Goal: Task Accomplishment & Management: Manage account settings

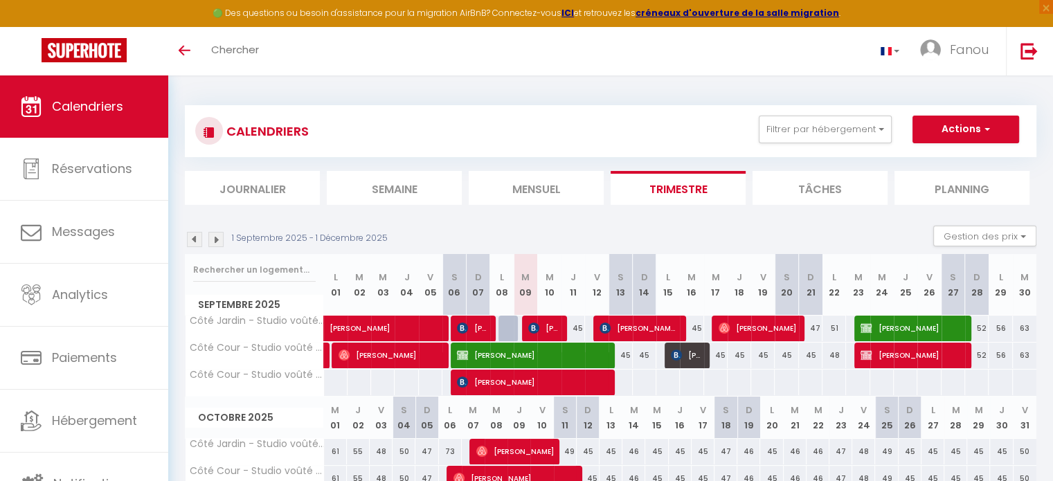
click at [197, 242] on img at bounding box center [194, 239] width 15 height 15
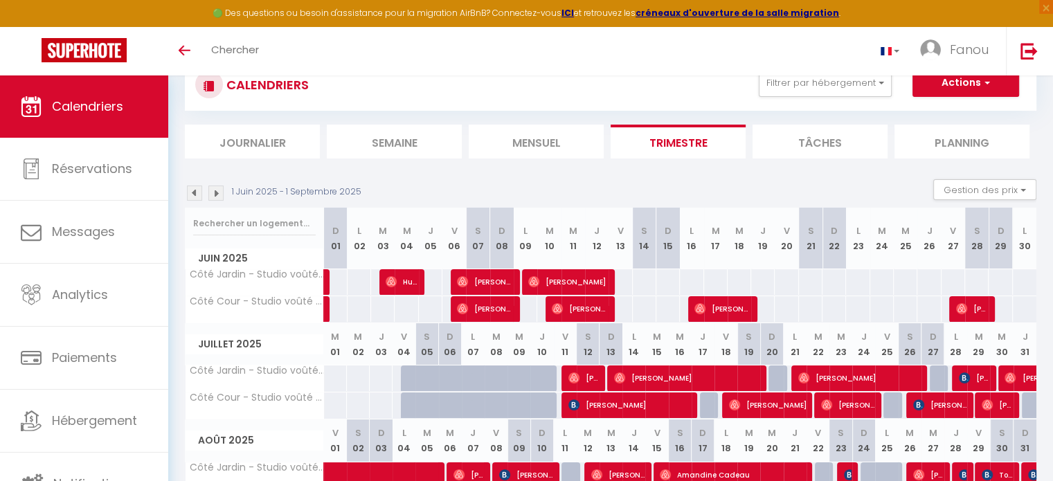
scroll to position [136, 0]
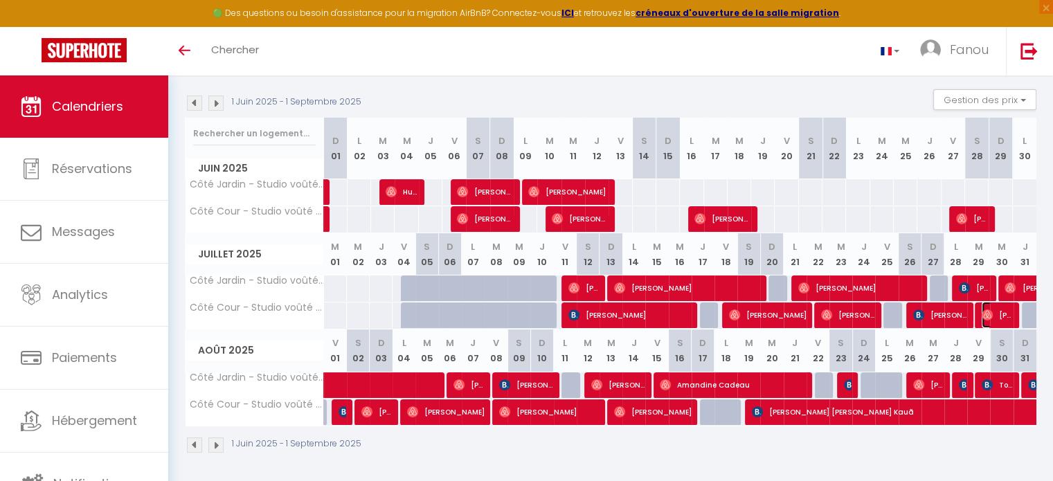
click at [988, 316] on img at bounding box center [986, 314] width 11 height 11
select select "OK"
select select "1"
select select "0"
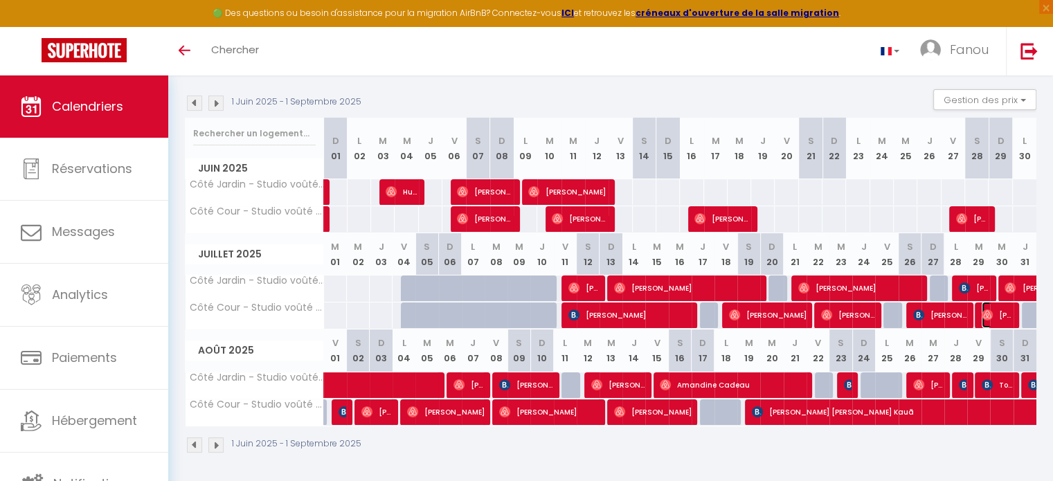
select select "1"
select select
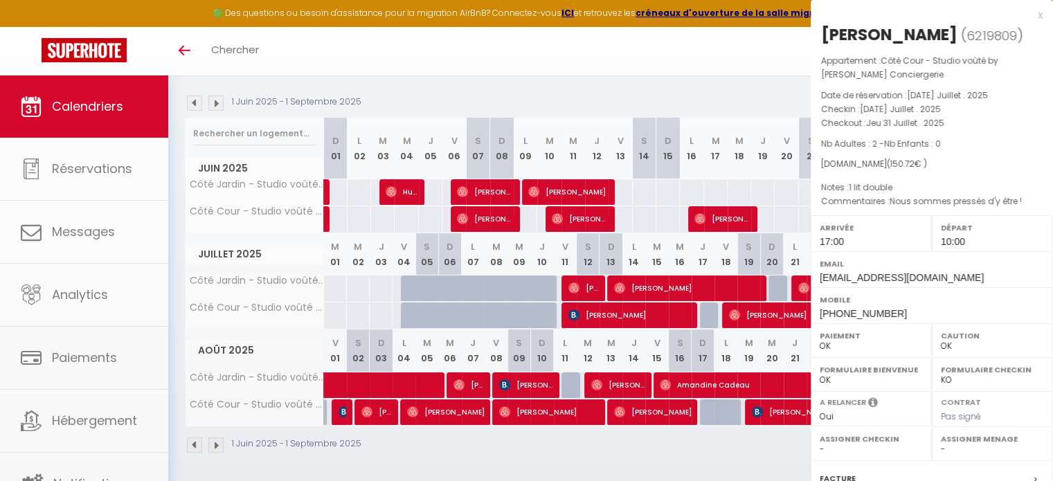
select select "46856"
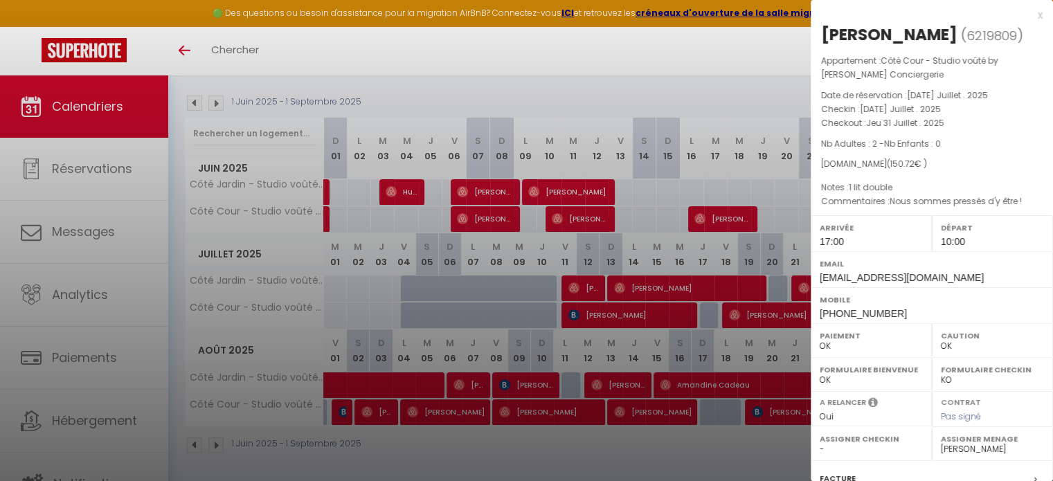
click at [1028, 15] on div "x" at bounding box center [926, 15] width 232 height 17
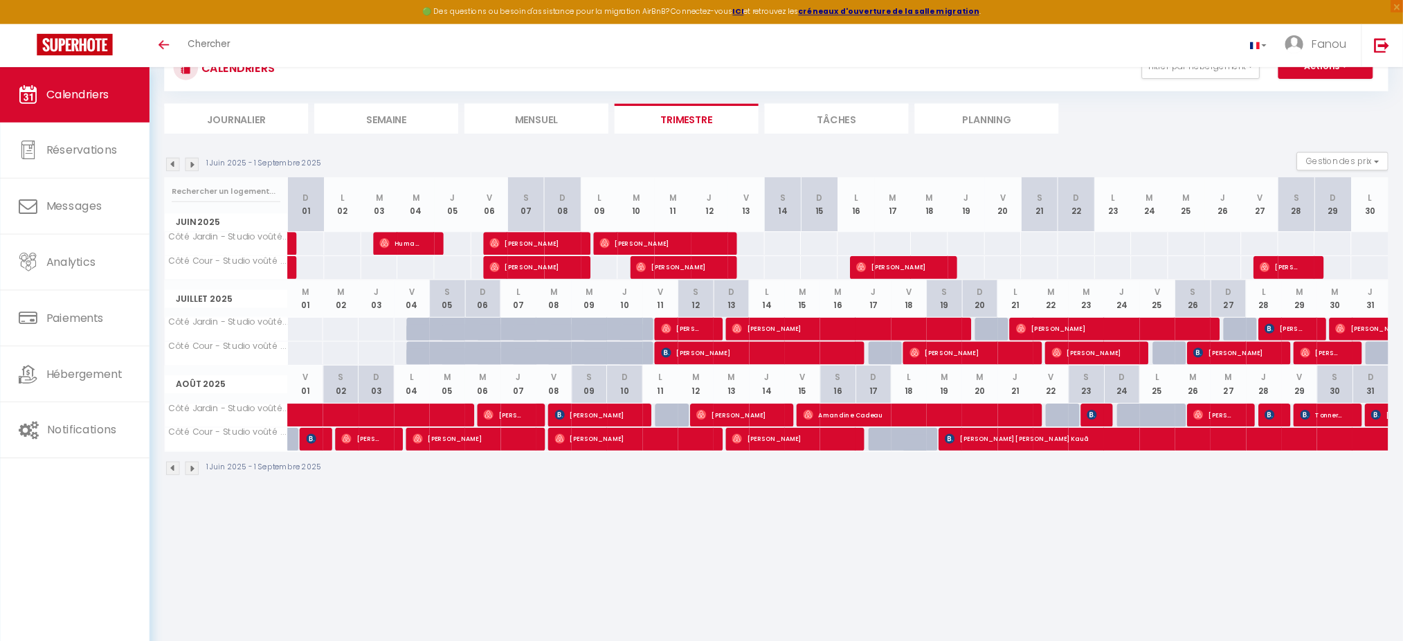
scroll to position [62, 0]
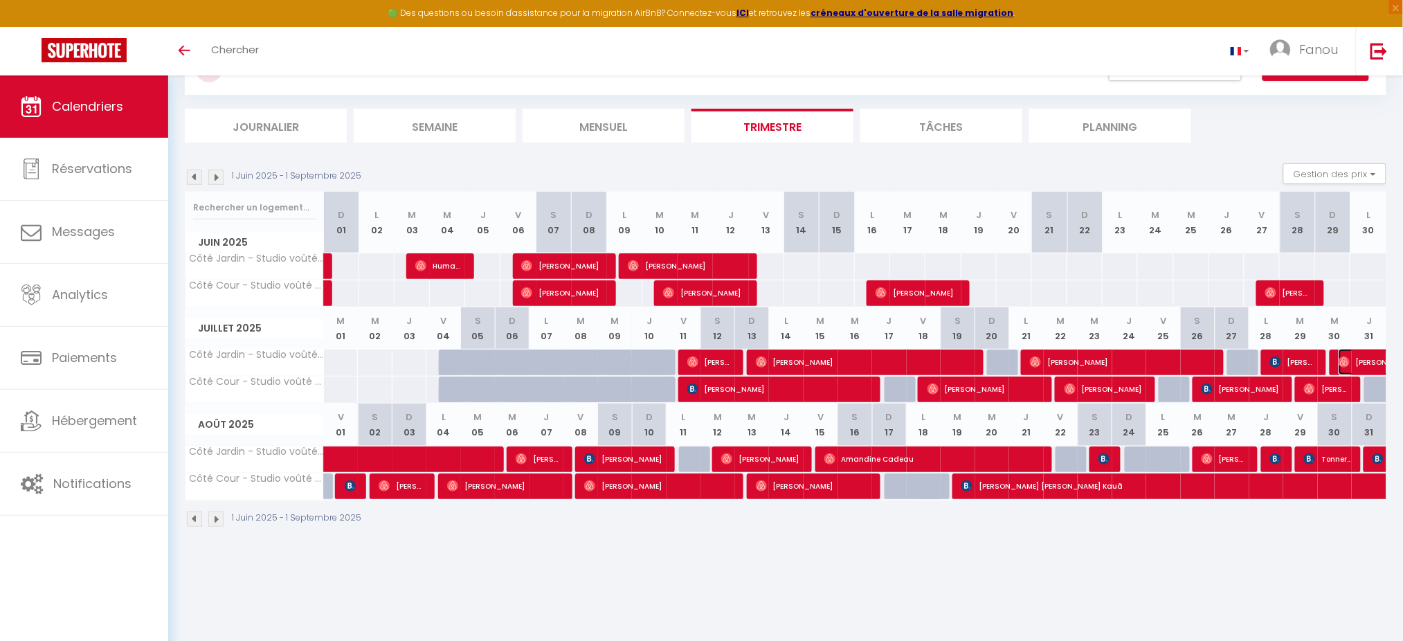
click at [1062, 360] on img at bounding box center [1343, 361] width 11 height 11
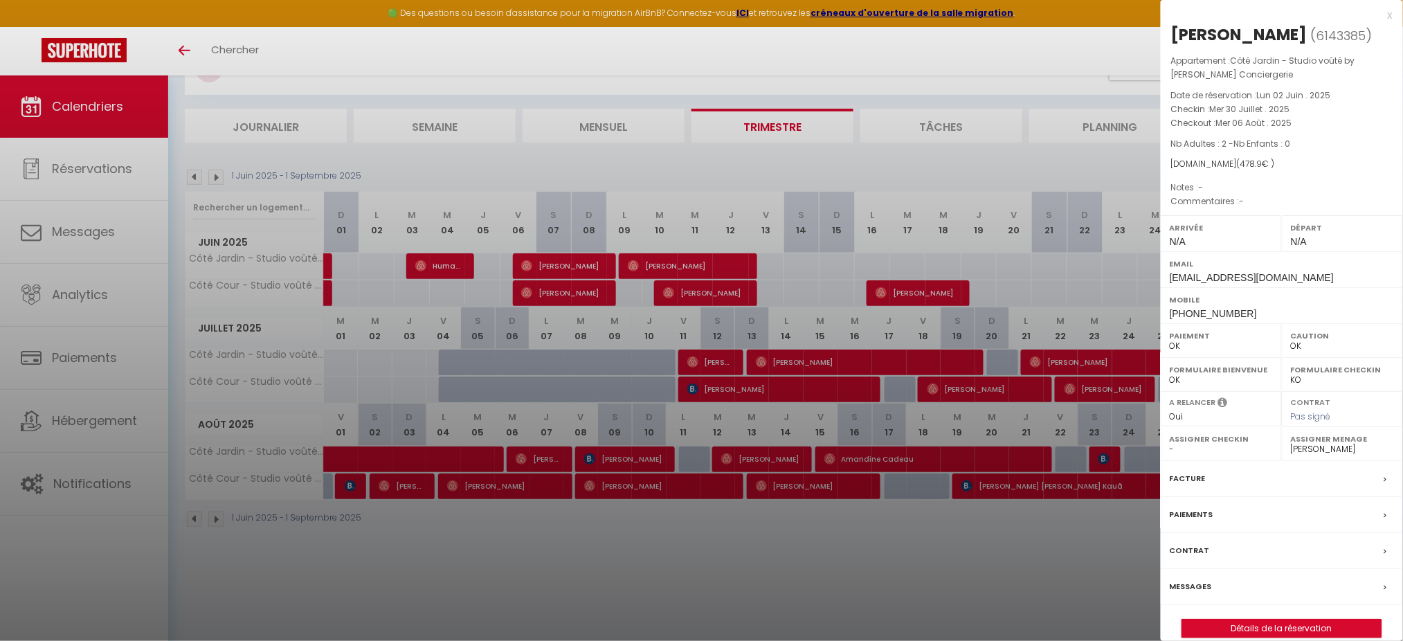
click at [1062, 16] on div "x [PERSON_NAME] ( 6143385 ) Appartement : Côté Jardin - Studio voûté by [PERSON…" at bounding box center [1282, 329] width 242 height 659
click at [1062, 15] on div "x" at bounding box center [1277, 15] width 232 height 17
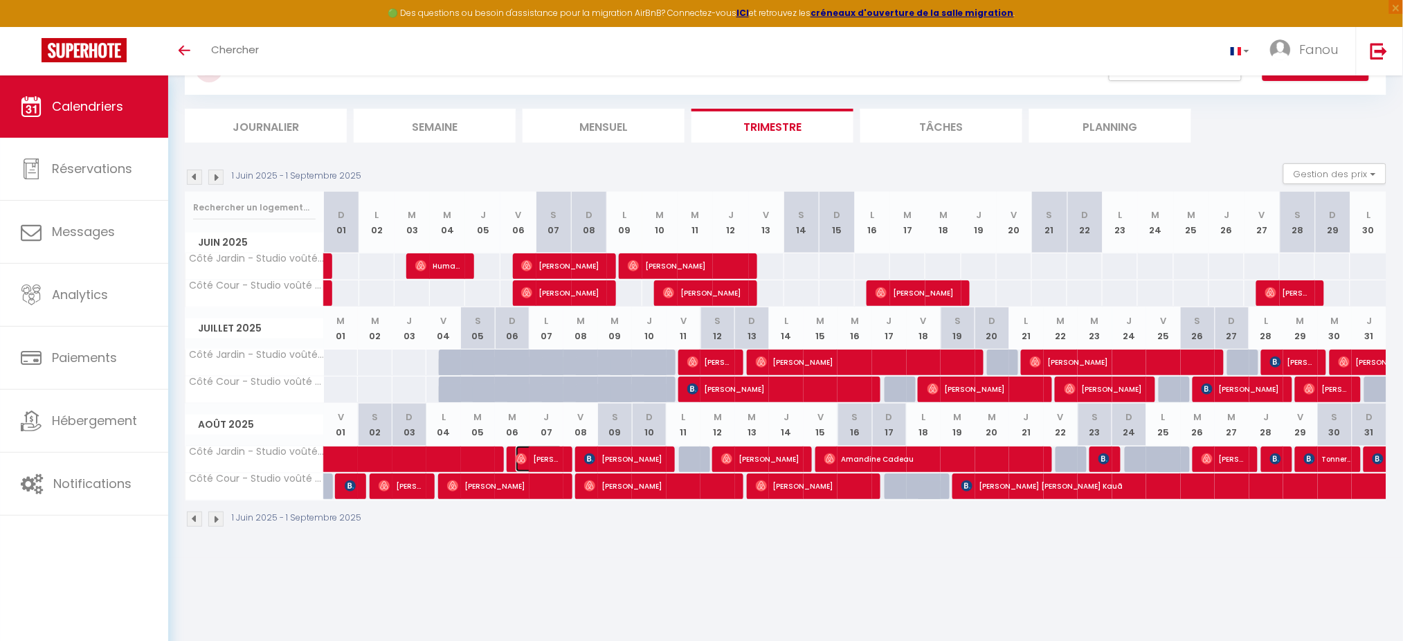
click at [522, 458] on img at bounding box center [521, 458] width 11 height 11
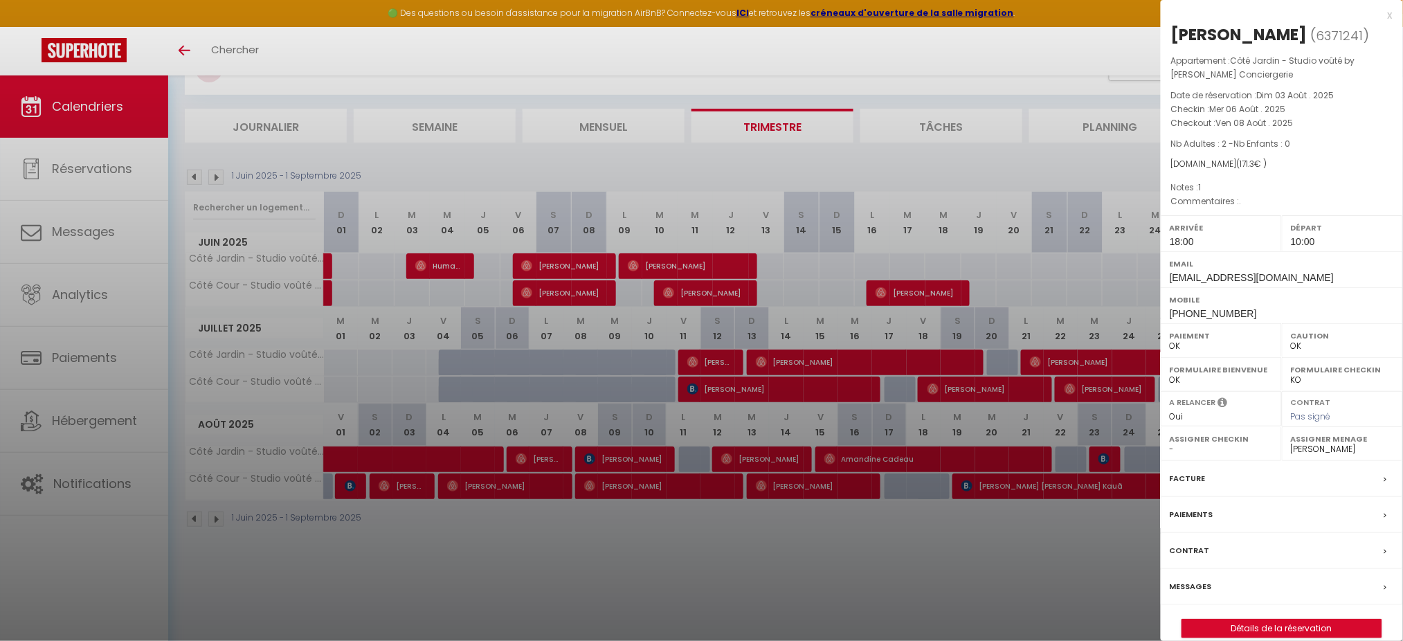
click at [1062, 18] on div "x" at bounding box center [1277, 15] width 232 height 17
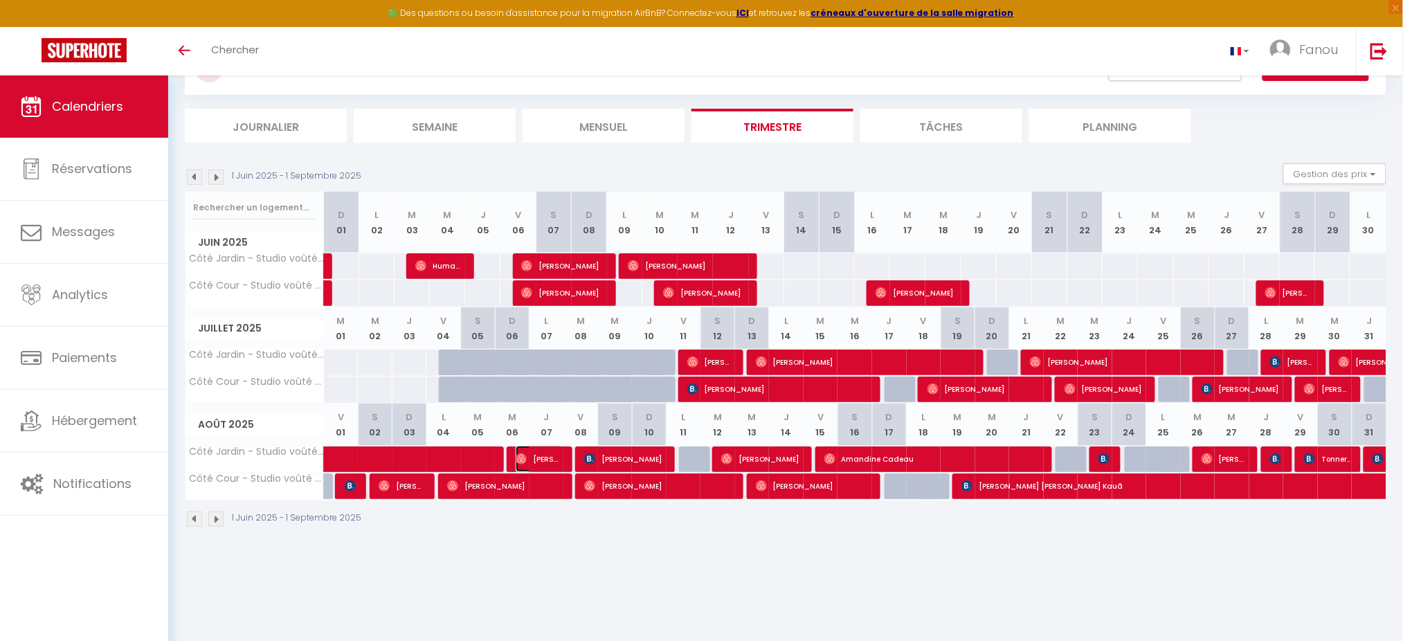
click at [521, 453] on img at bounding box center [521, 458] width 11 height 11
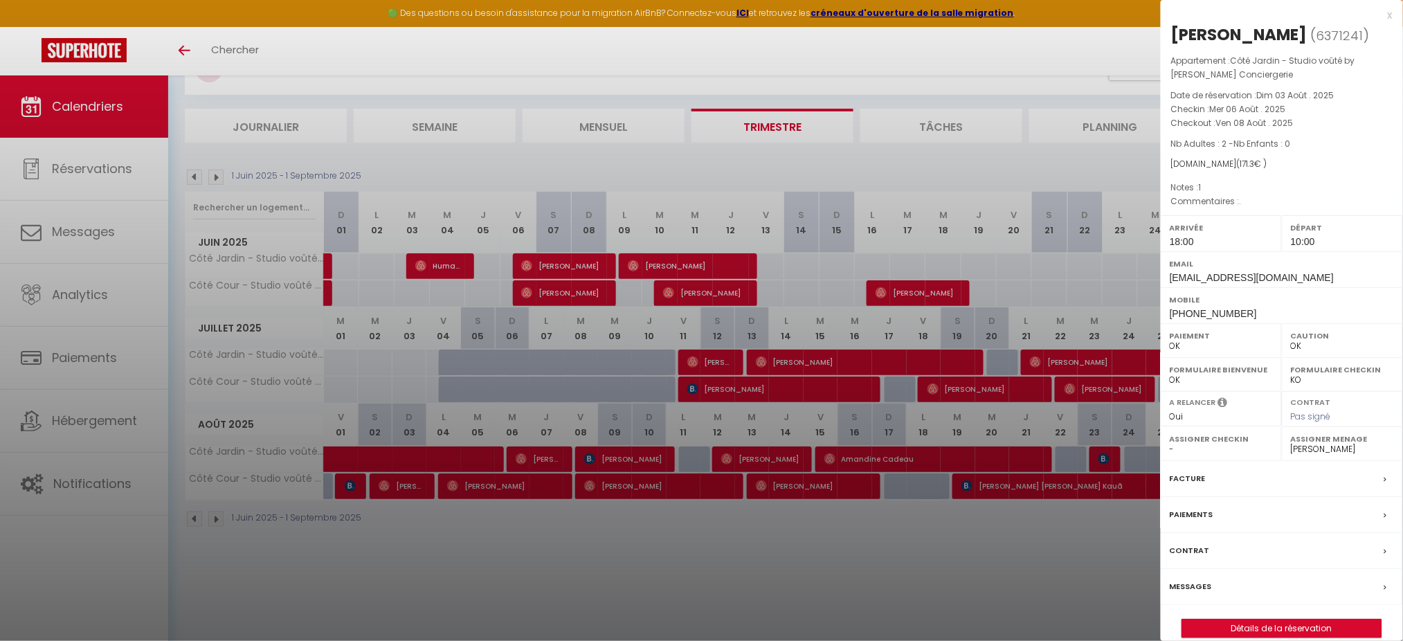
click at [1062, 12] on div "x" at bounding box center [1277, 15] width 232 height 17
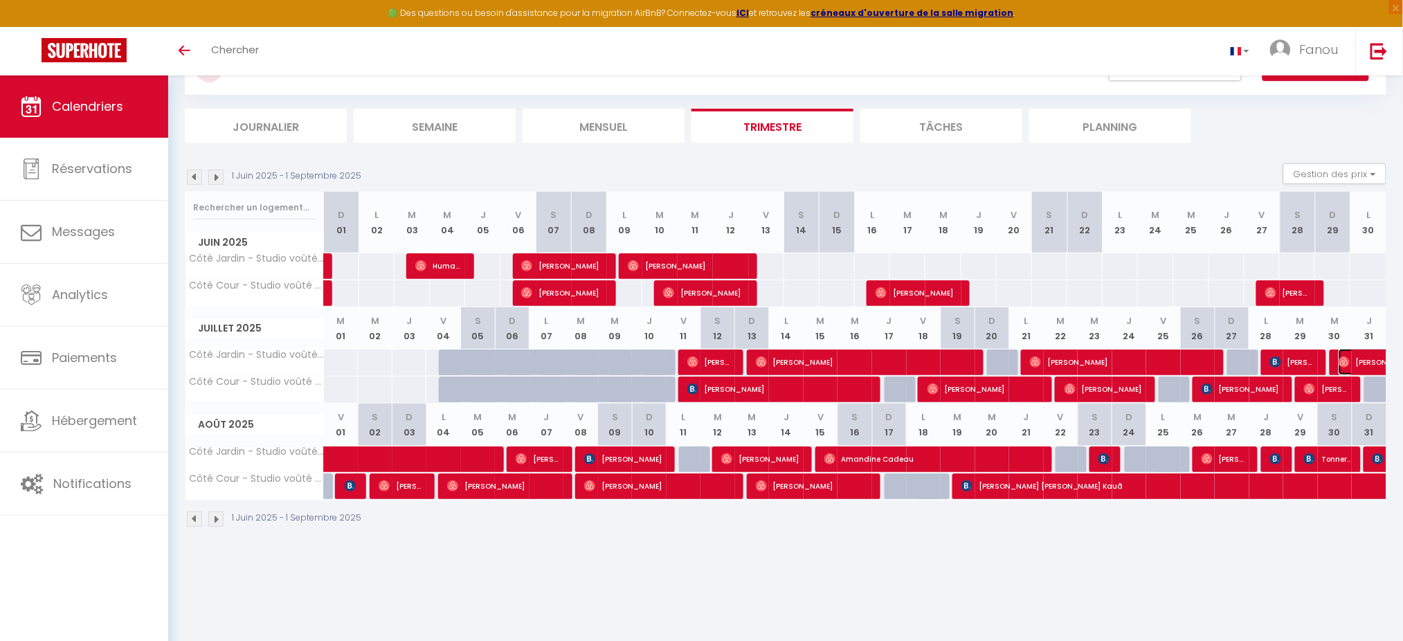
click at [1062, 360] on img at bounding box center [1343, 361] width 11 height 11
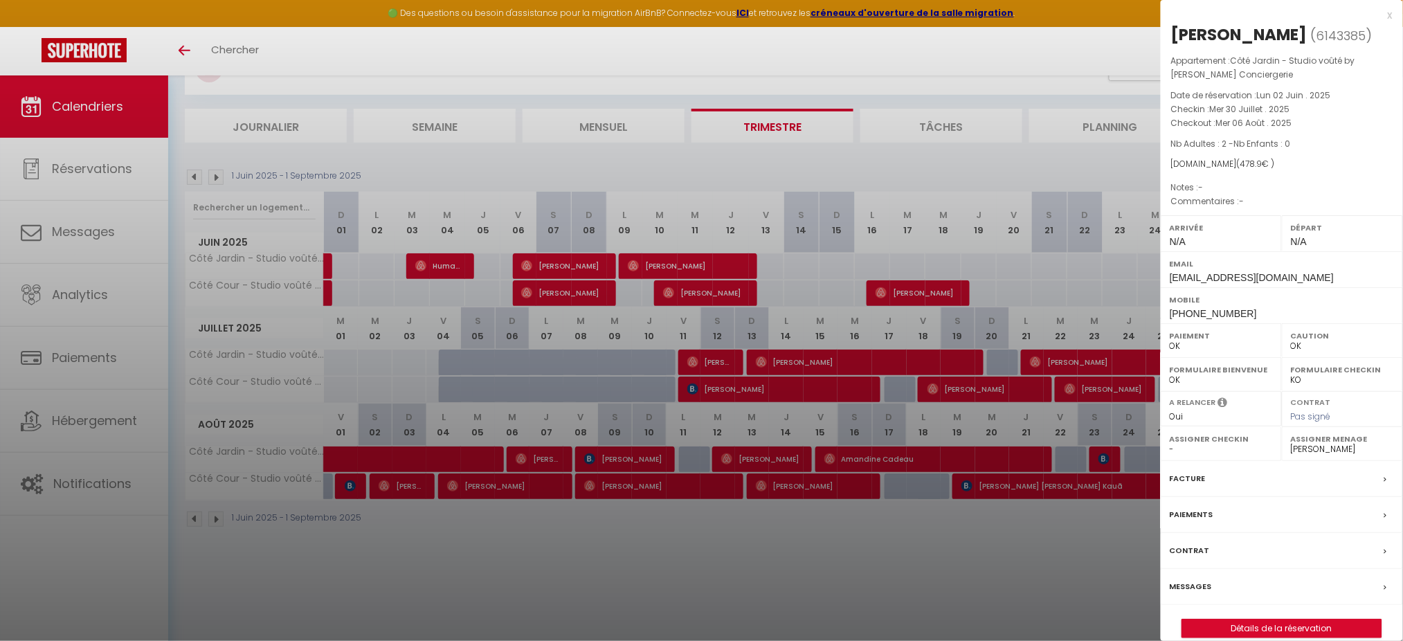
click at [1062, 17] on div "x" at bounding box center [1277, 15] width 232 height 17
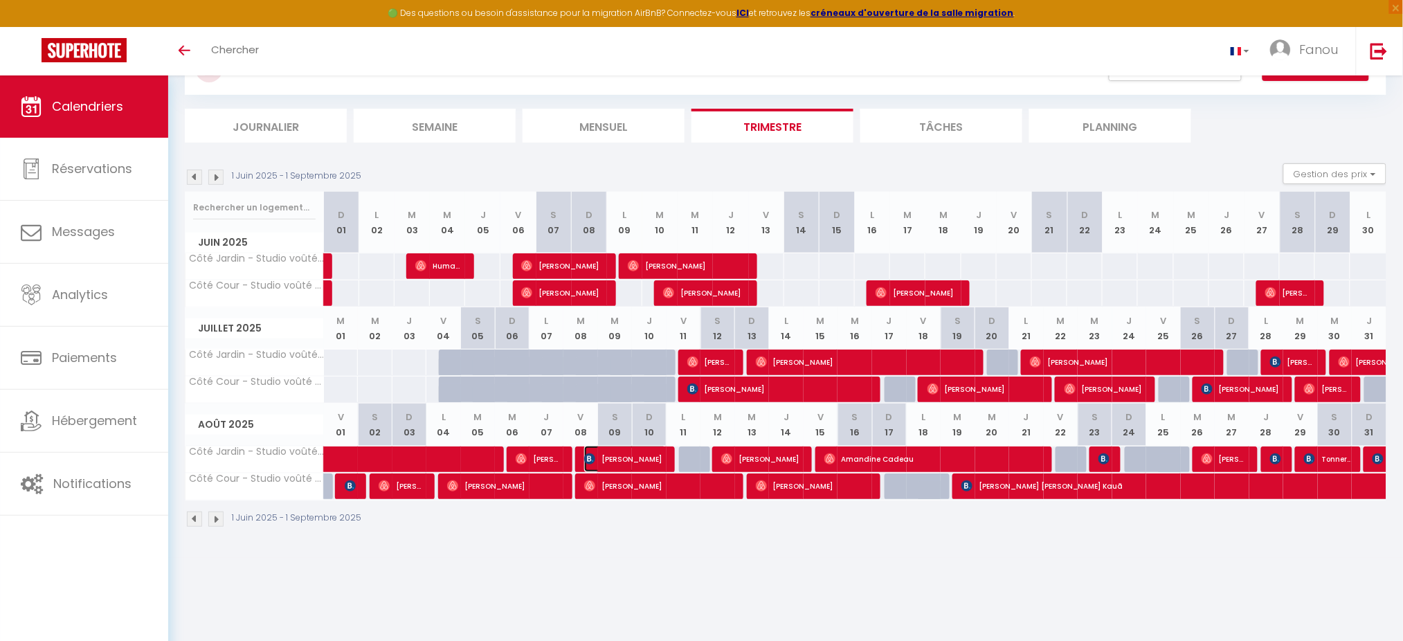
click at [589, 457] on img at bounding box center [589, 458] width 11 height 11
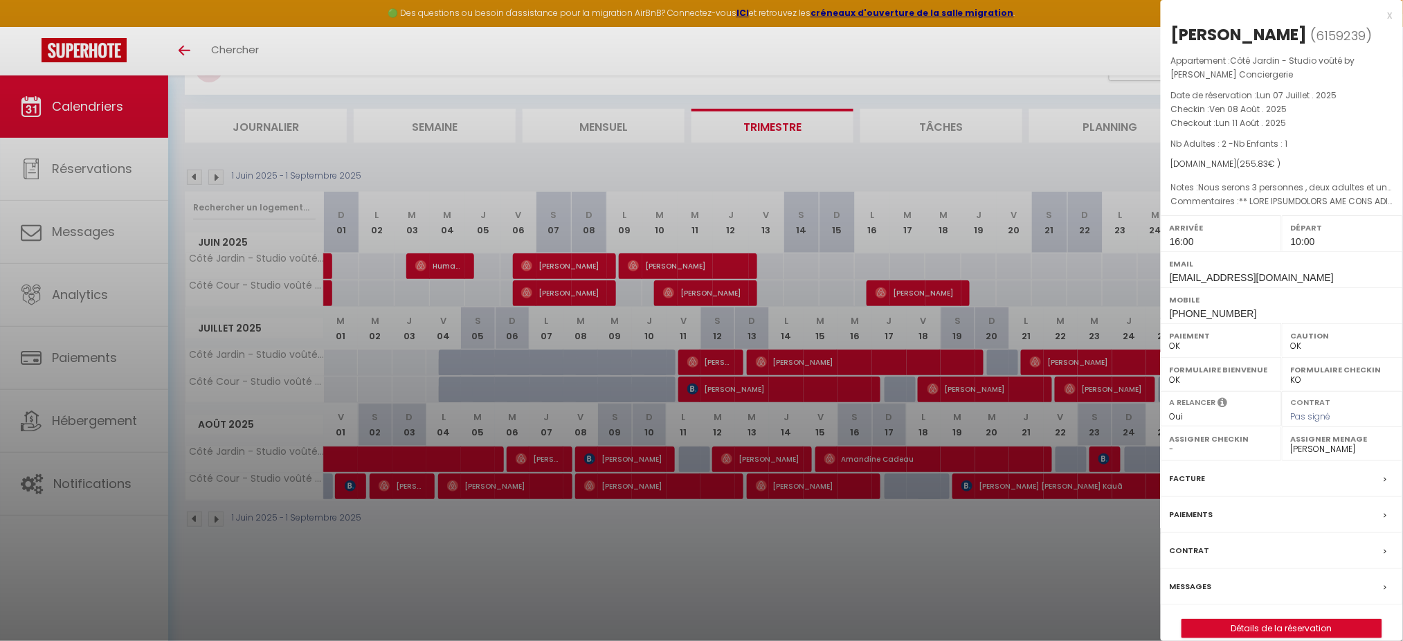
click at [1062, 15] on div "x" at bounding box center [1277, 15] width 232 height 17
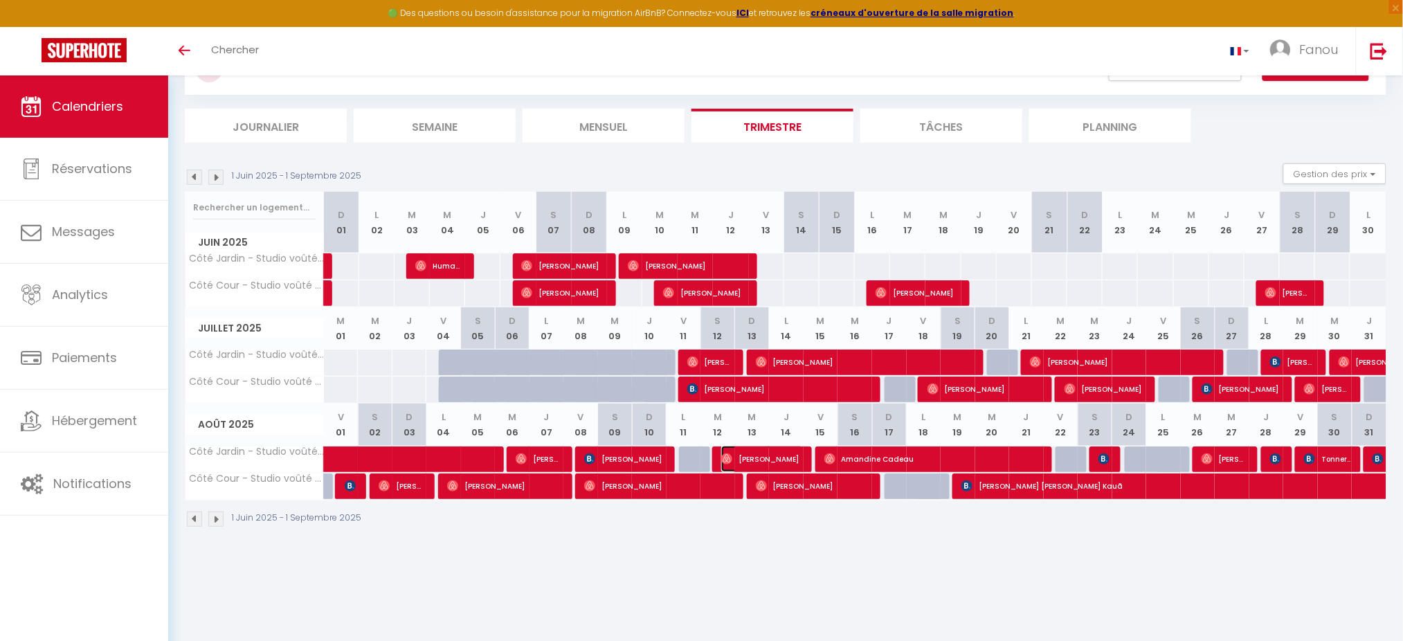
click at [728, 459] on img at bounding box center [726, 458] width 11 height 11
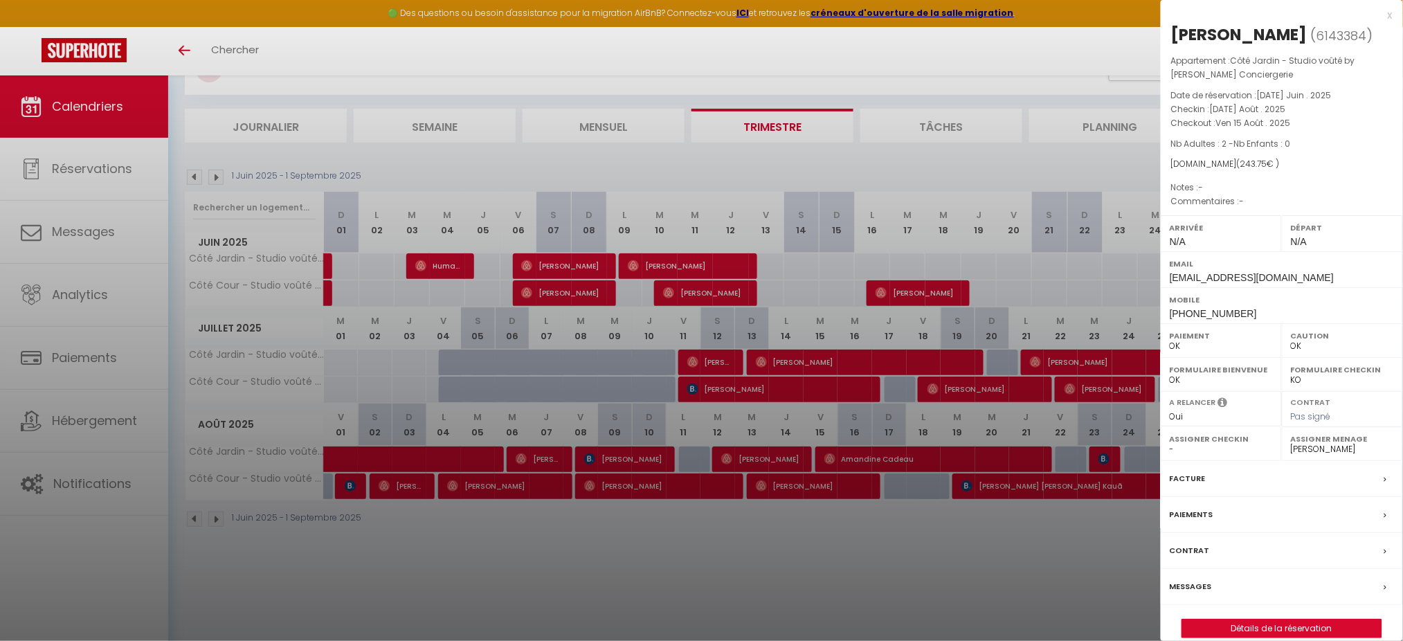
click at [1062, 17] on div "x" at bounding box center [1277, 15] width 232 height 17
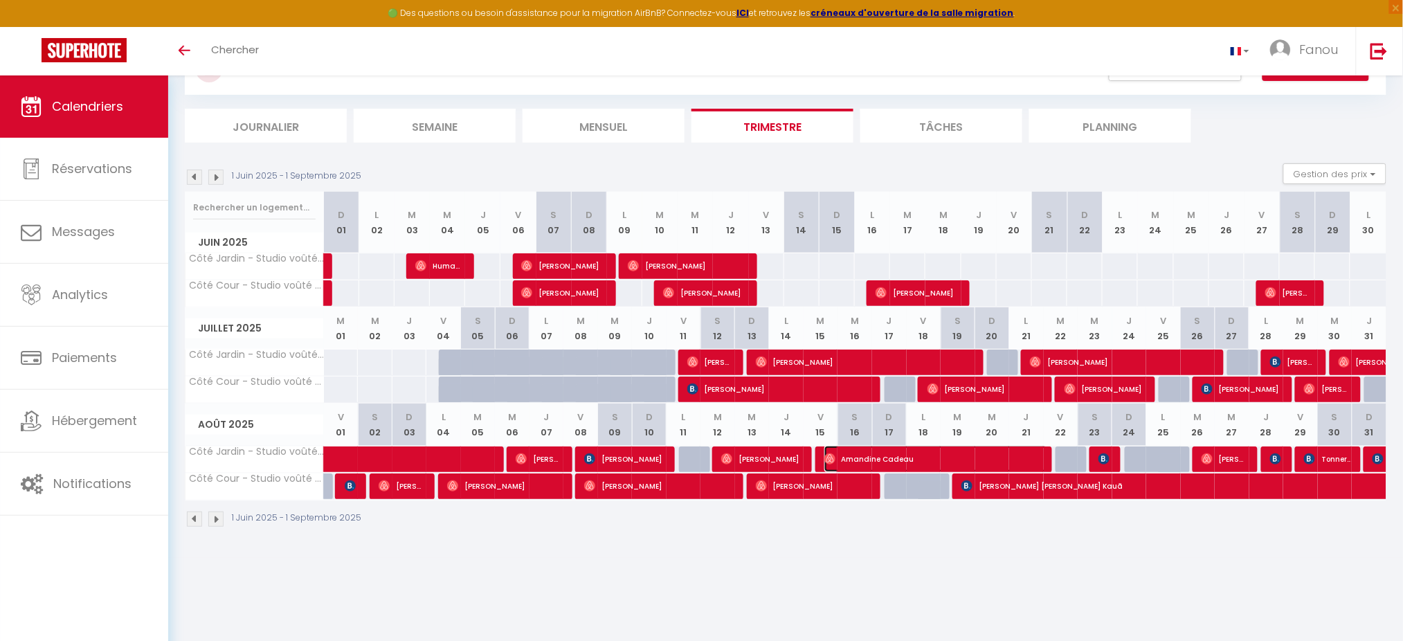
click at [828, 455] on img at bounding box center [829, 458] width 11 height 11
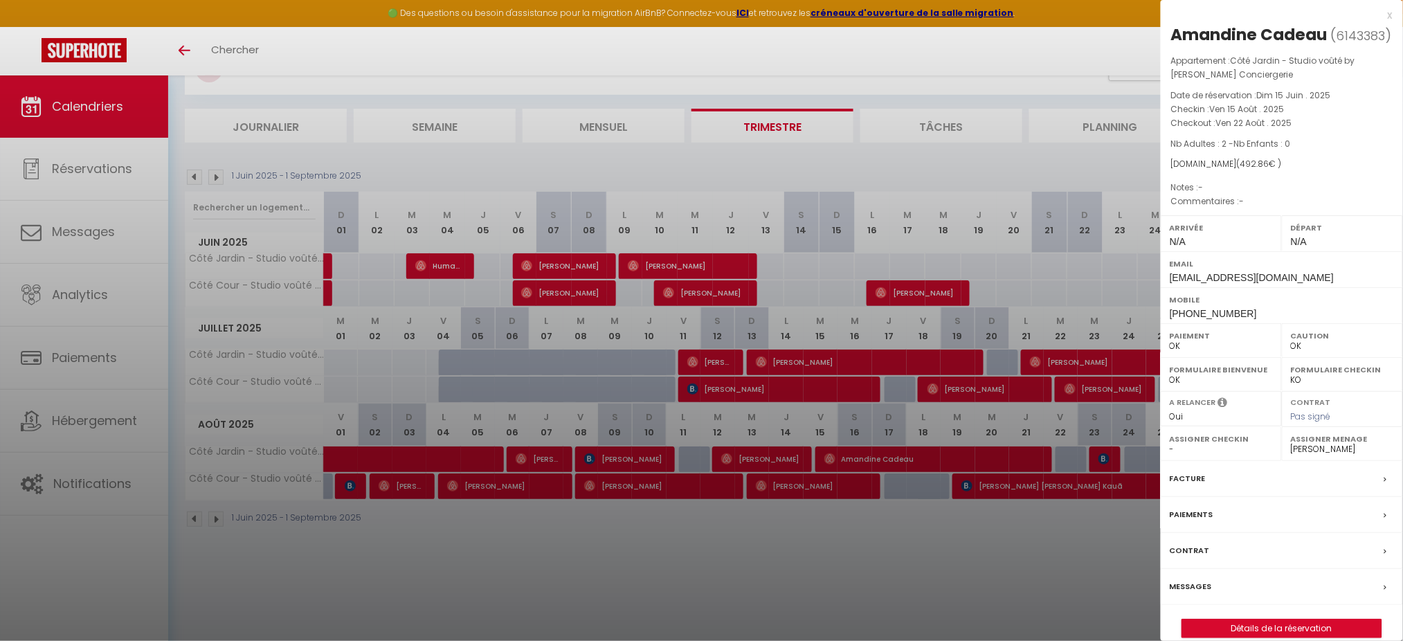
click at [1062, 12] on div "x" at bounding box center [1277, 15] width 232 height 17
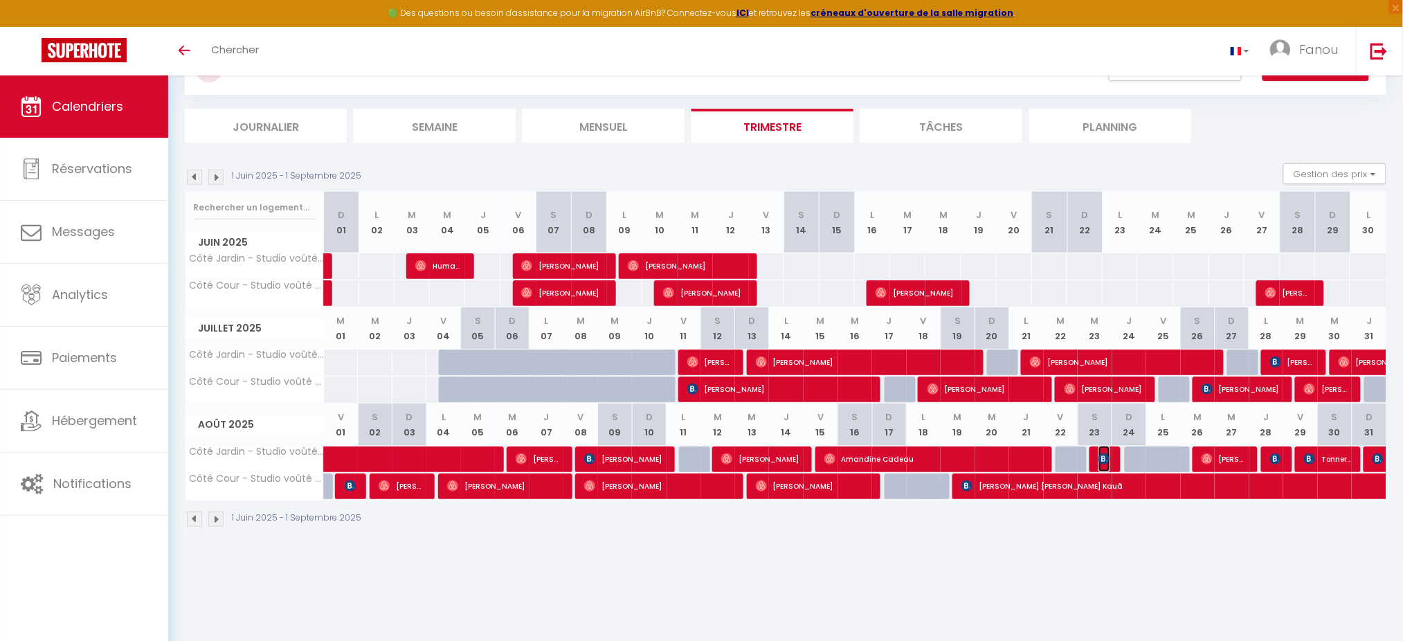
click at [1062, 459] on img at bounding box center [1103, 458] width 11 height 11
select select "1"
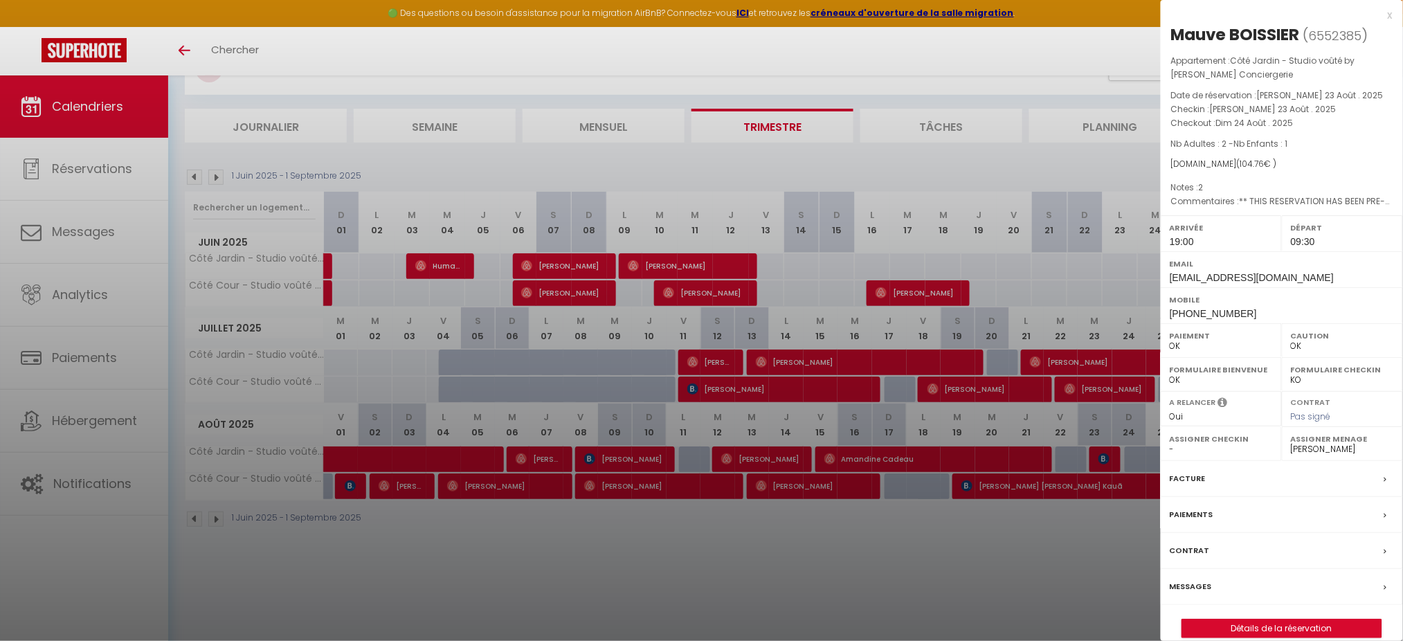
click at [1062, 15] on div "x" at bounding box center [1277, 15] width 232 height 17
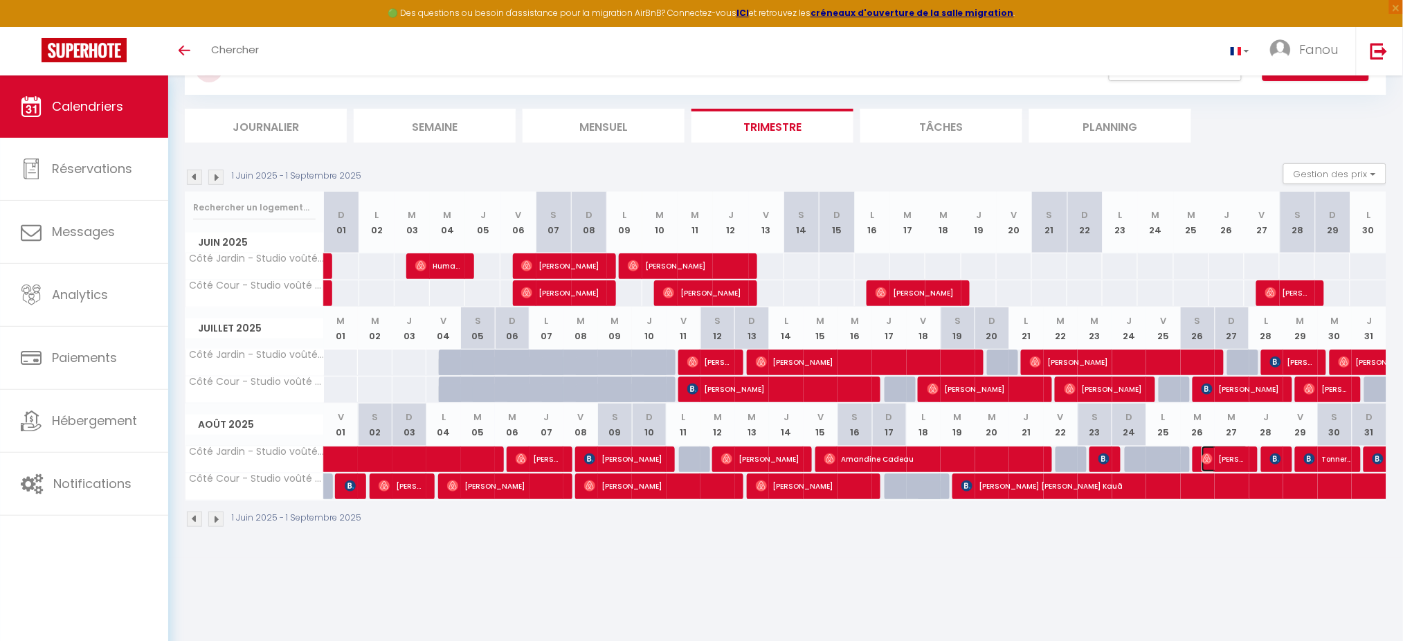
click at [1062, 455] on img at bounding box center [1206, 458] width 11 height 11
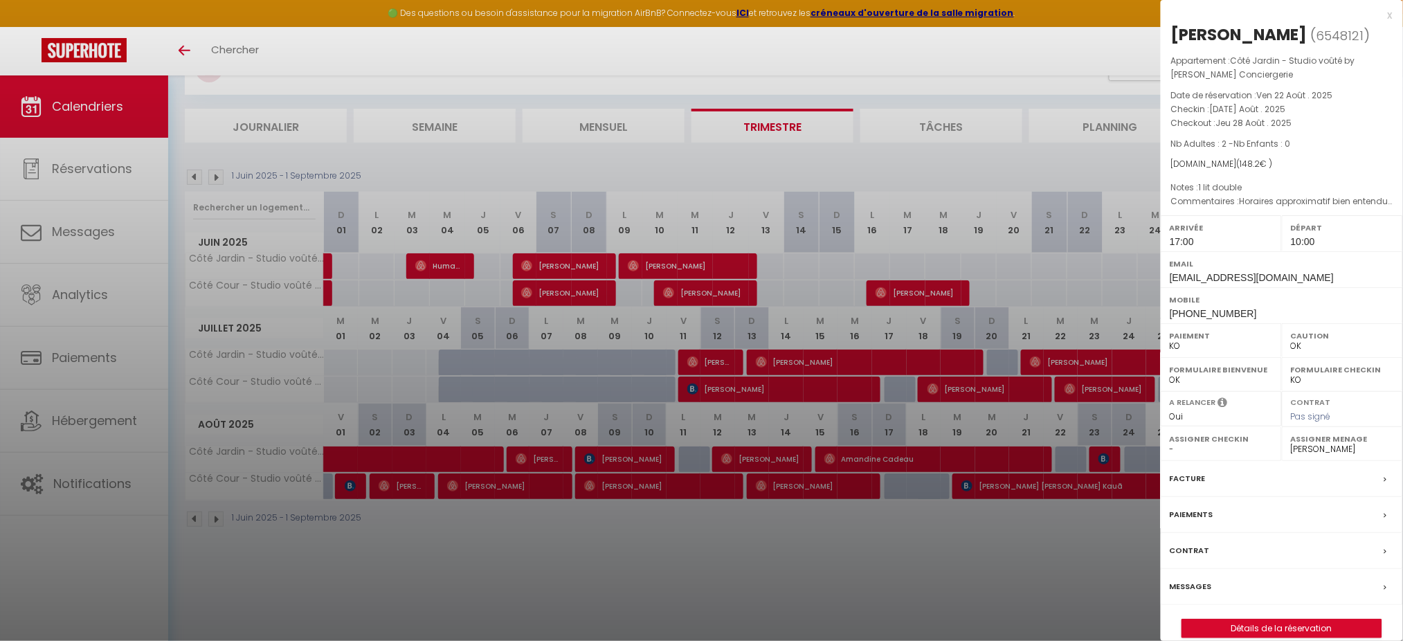
click at [1062, 15] on div "x" at bounding box center [1277, 15] width 232 height 17
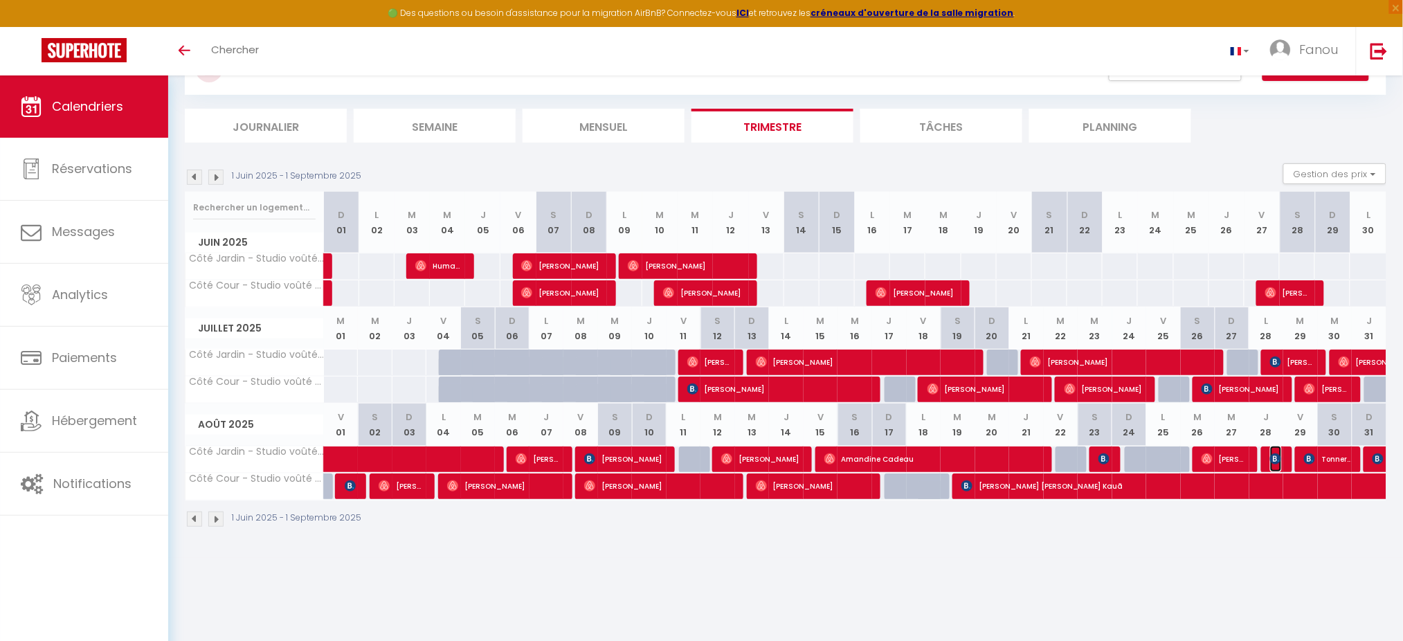
click at [1062, 460] on img at bounding box center [1275, 458] width 11 height 11
select select "OK"
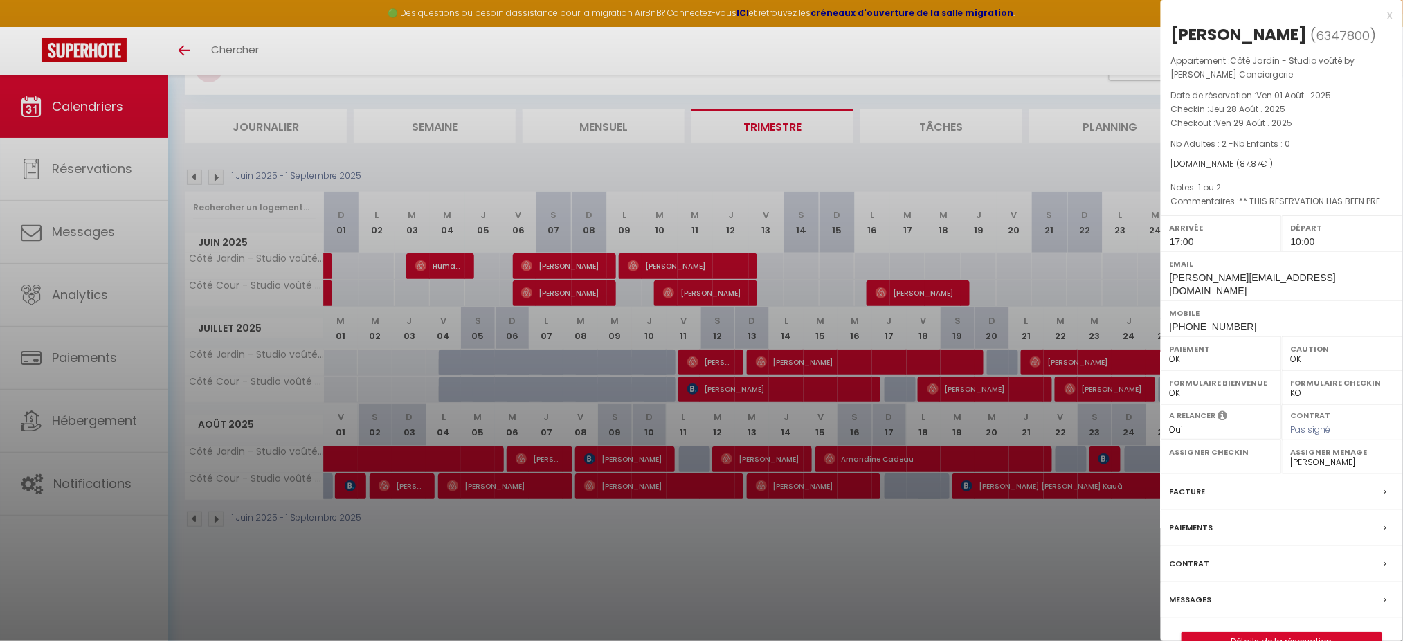
click at [1062, 15] on div "x" at bounding box center [1277, 15] width 232 height 17
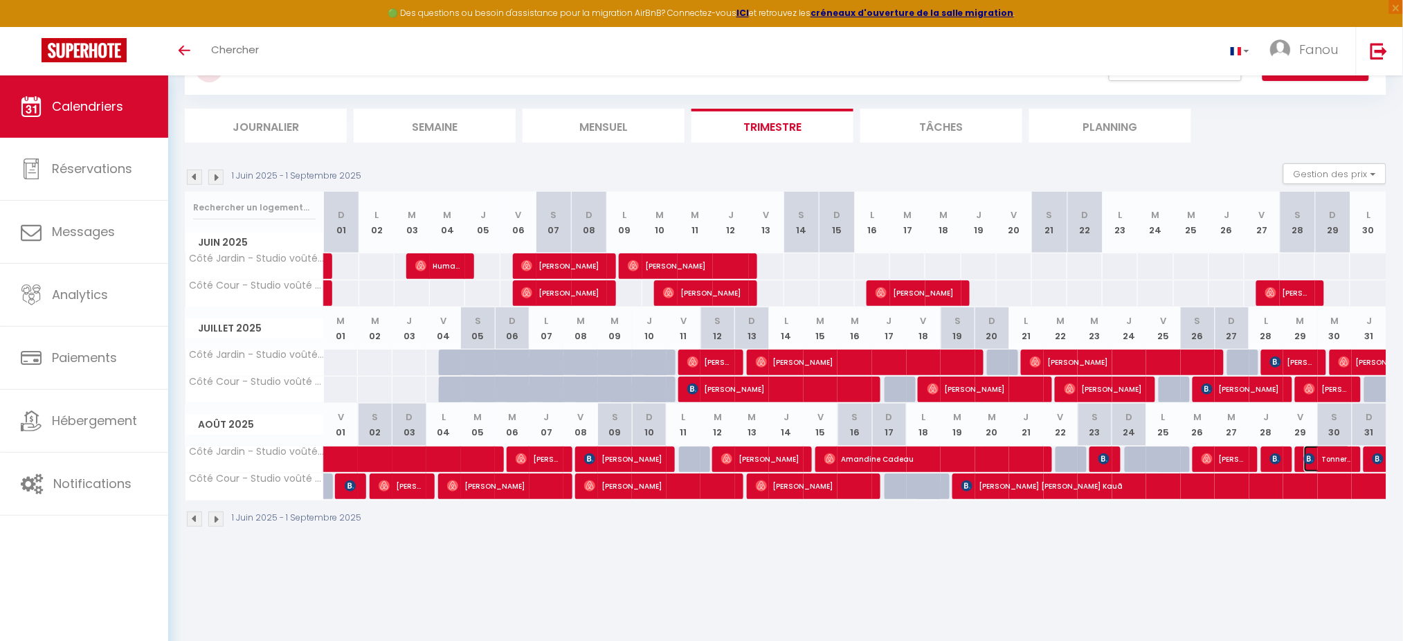
click at [1062, 457] on img at bounding box center [1309, 458] width 11 height 11
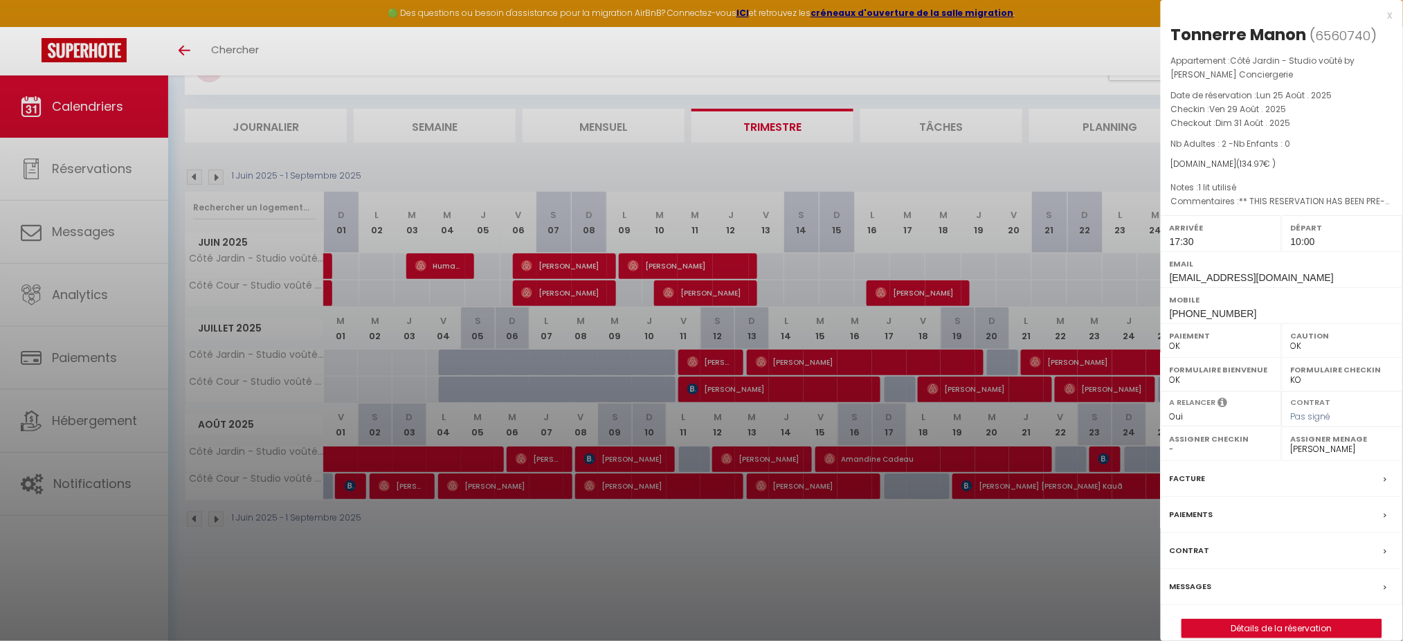
click at [1062, 15] on div "x" at bounding box center [1277, 15] width 232 height 17
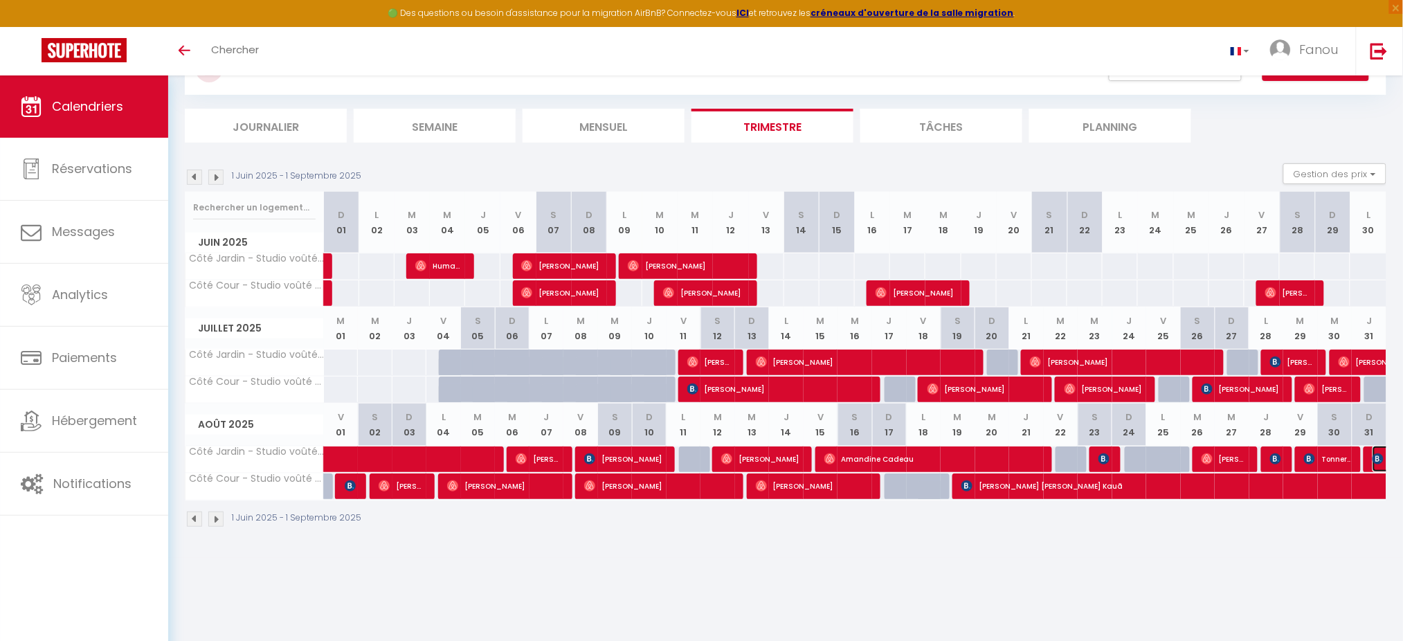
click at [1062, 457] on img at bounding box center [1377, 458] width 11 height 11
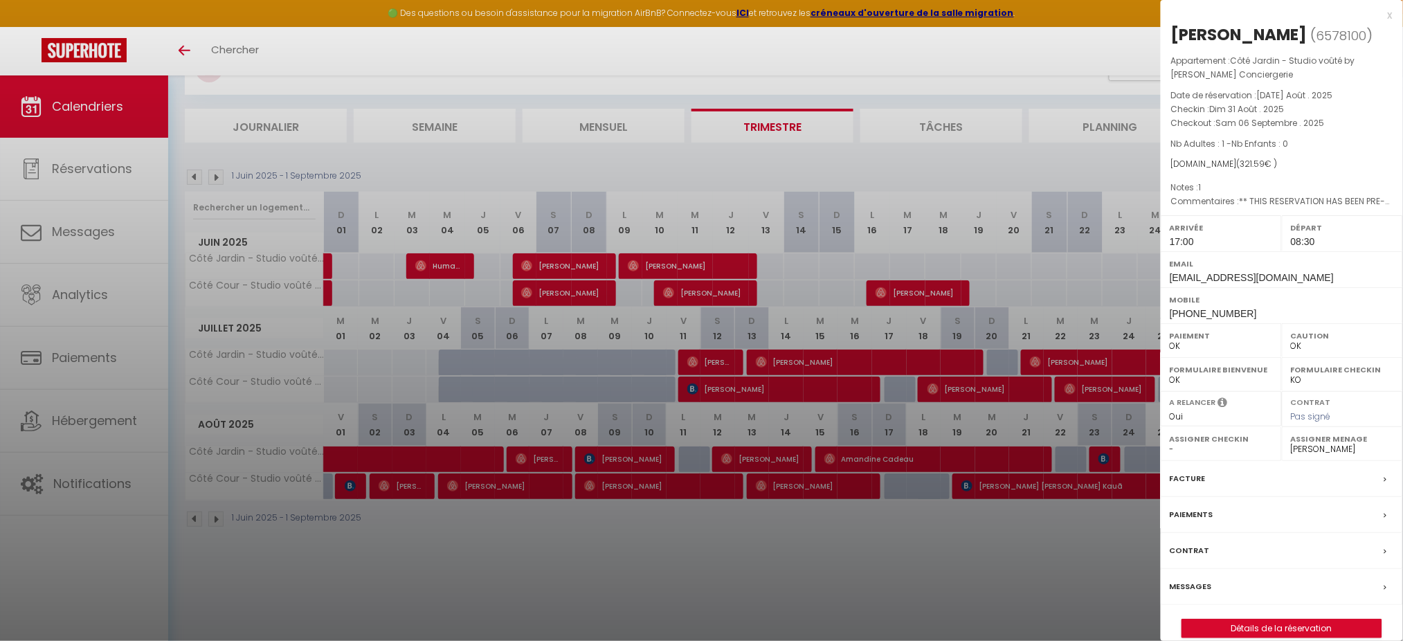
click at [1062, 15] on div "x" at bounding box center [1277, 15] width 232 height 17
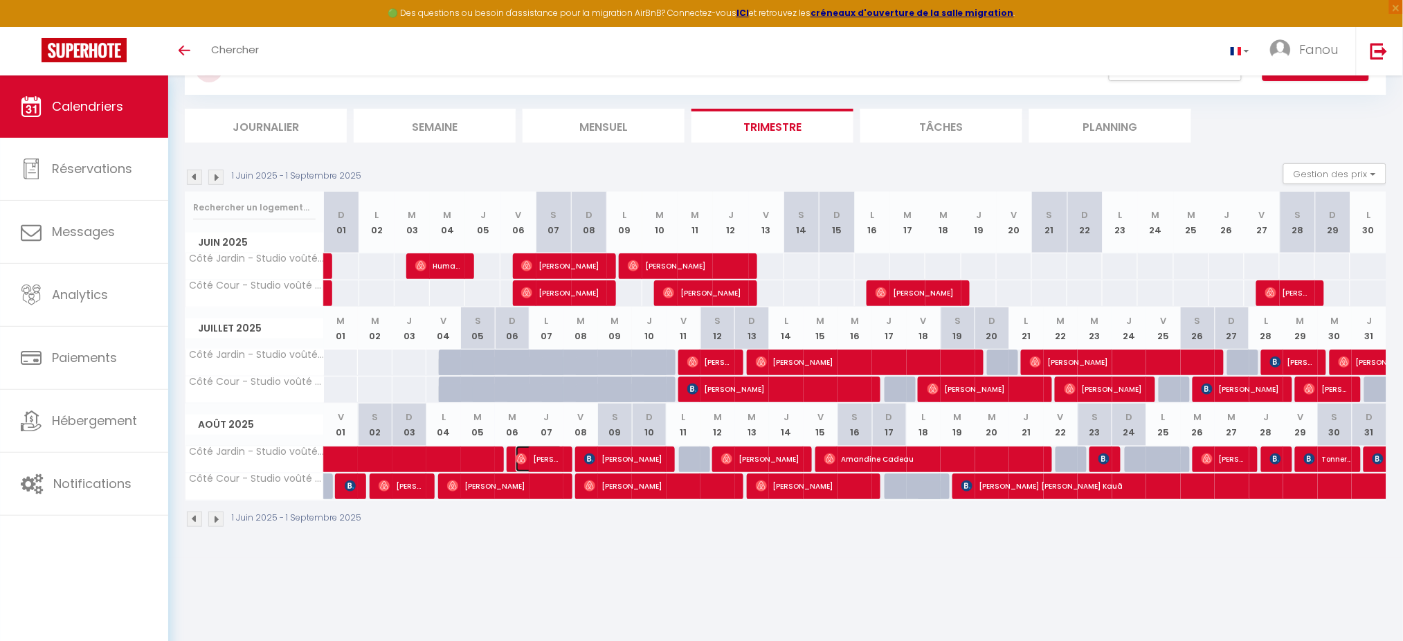
click at [522, 460] on img at bounding box center [521, 458] width 11 height 11
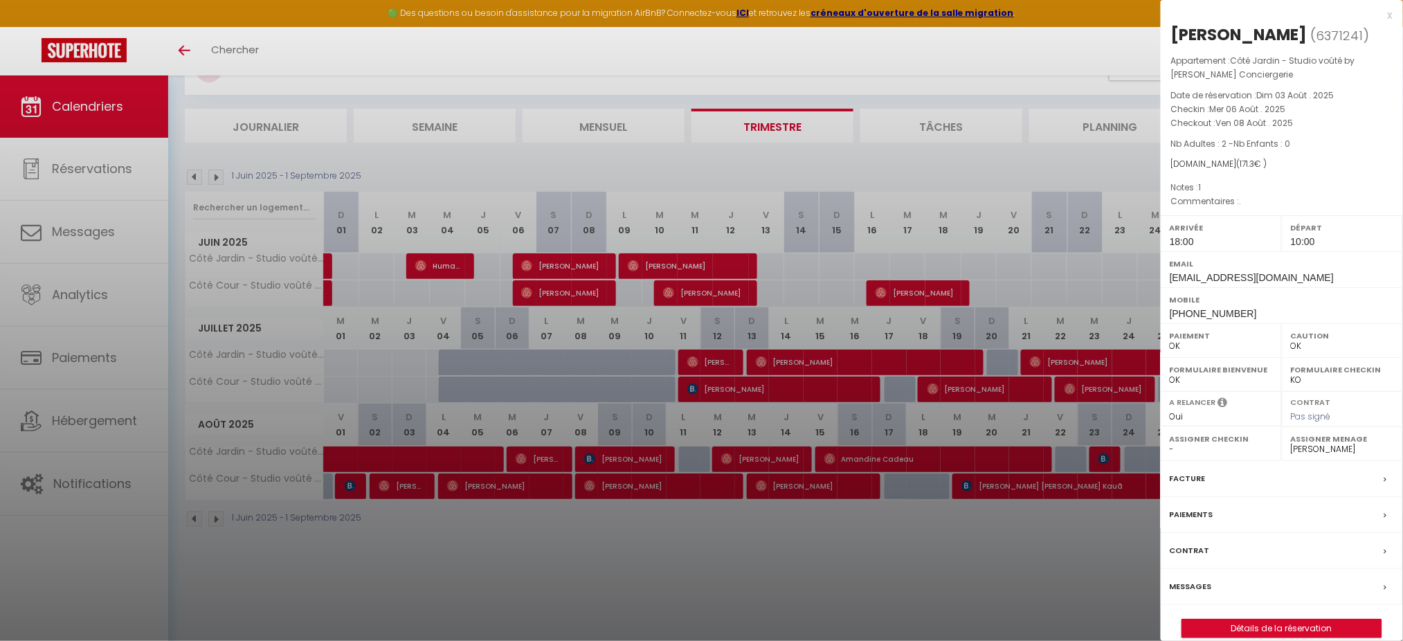
click at [1062, 11] on div "x" at bounding box center [1277, 15] width 232 height 17
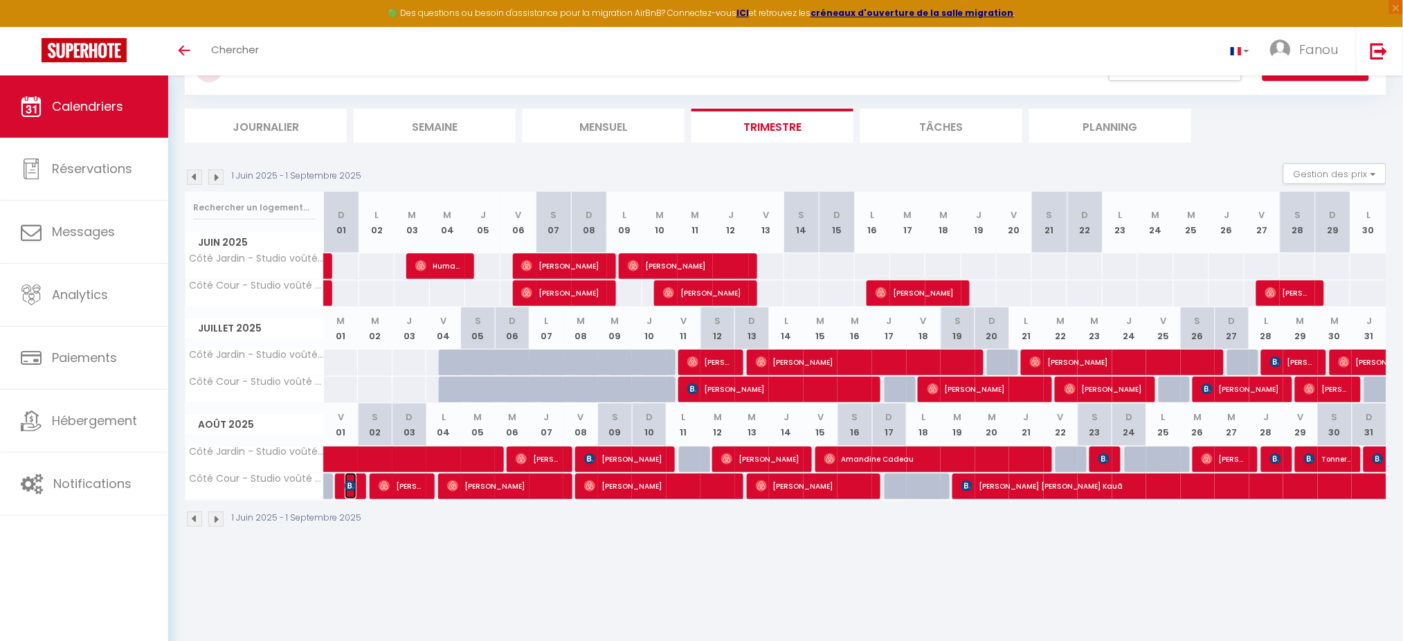
click at [348, 480] on img at bounding box center [350, 485] width 11 height 11
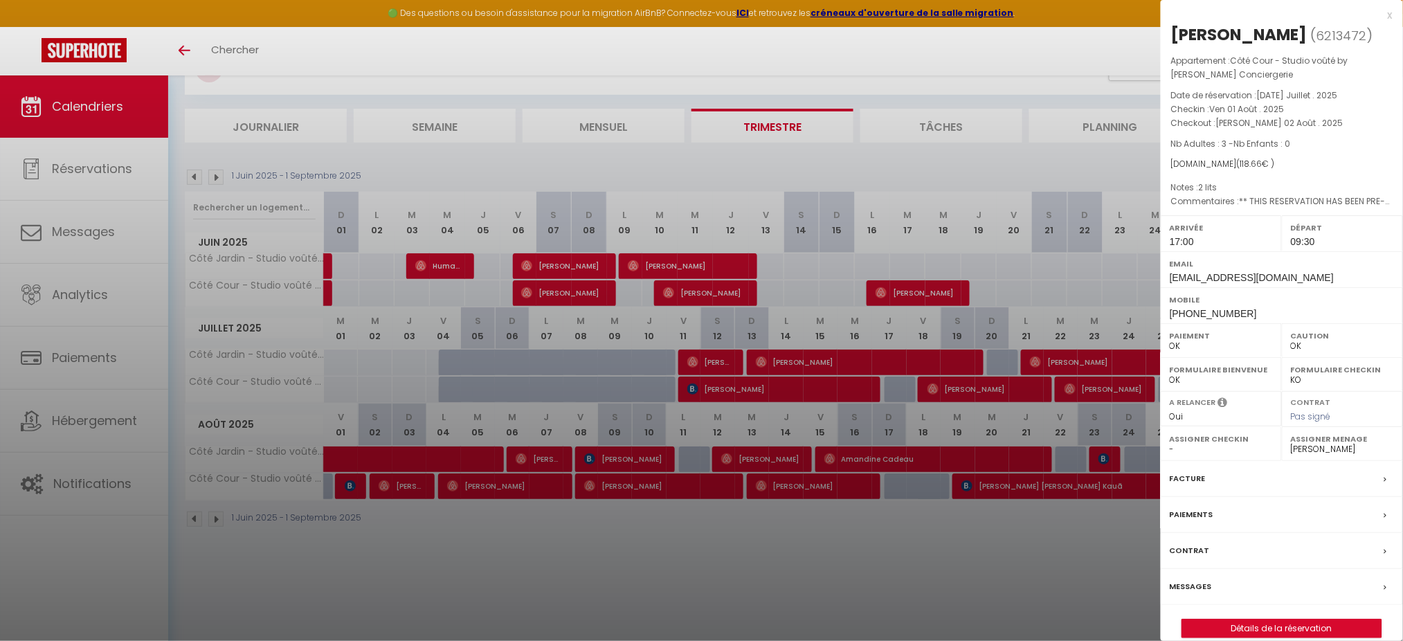
click at [1062, 16] on div "x" at bounding box center [1277, 15] width 232 height 17
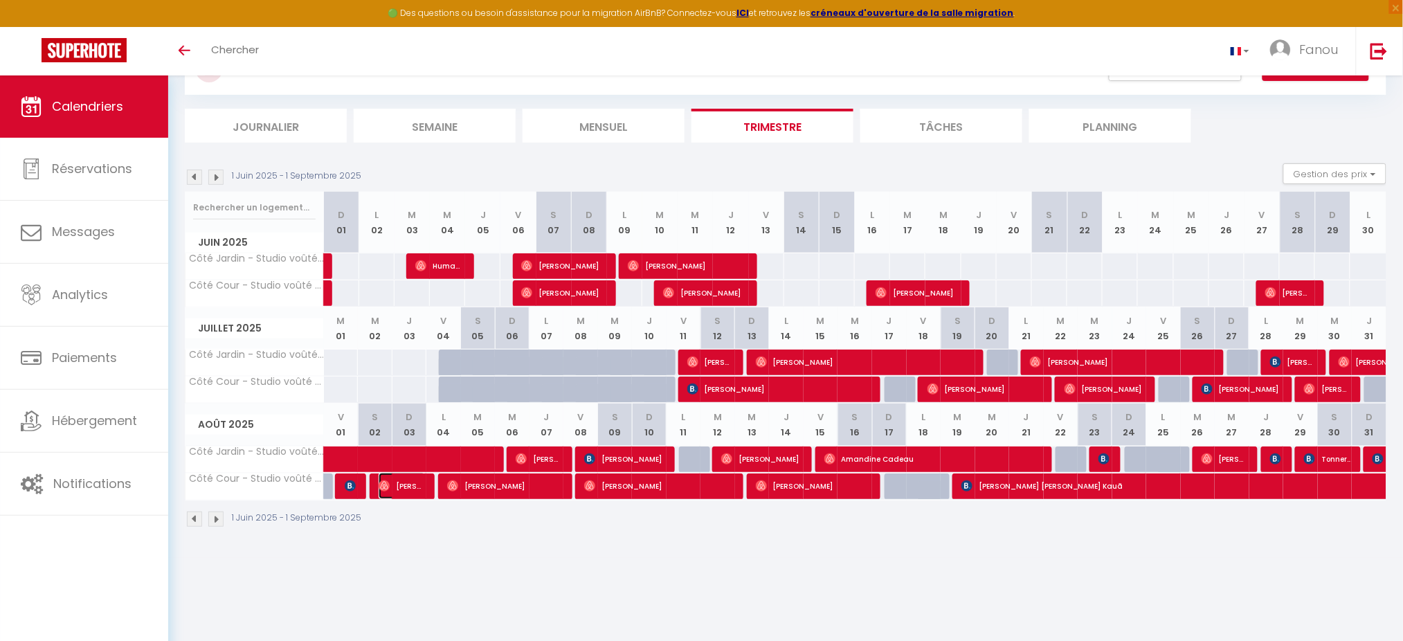
click at [381, 480] on img at bounding box center [384, 485] width 11 height 11
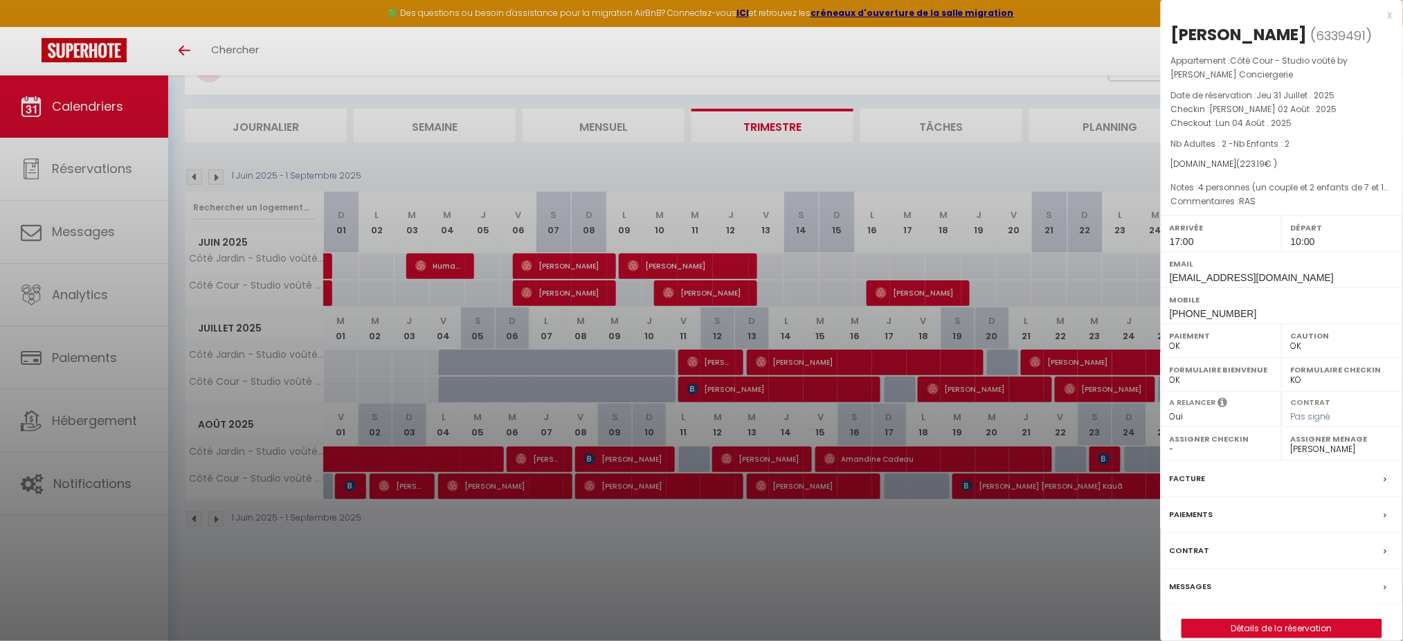
click at [1062, 17] on div "x" at bounding box center [1277, 15] width 232 height 17
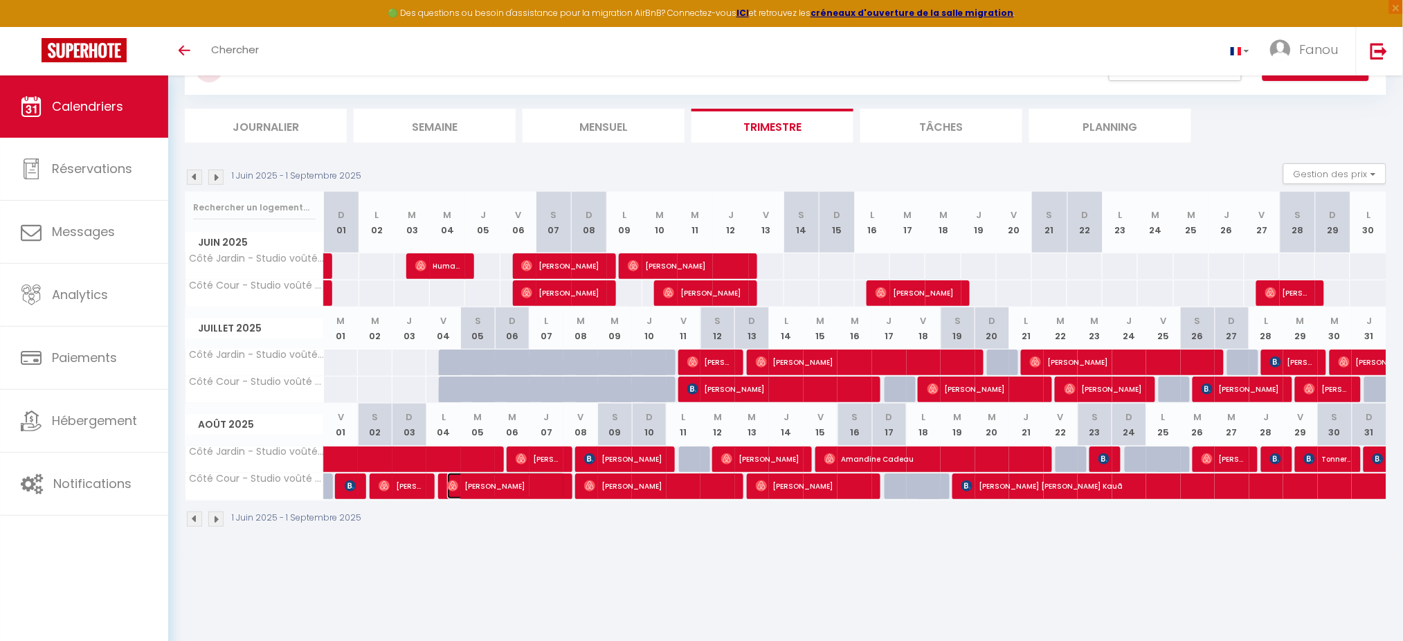
click at [451, 480] on img at bounding box center [452, 485] width 11 height 11
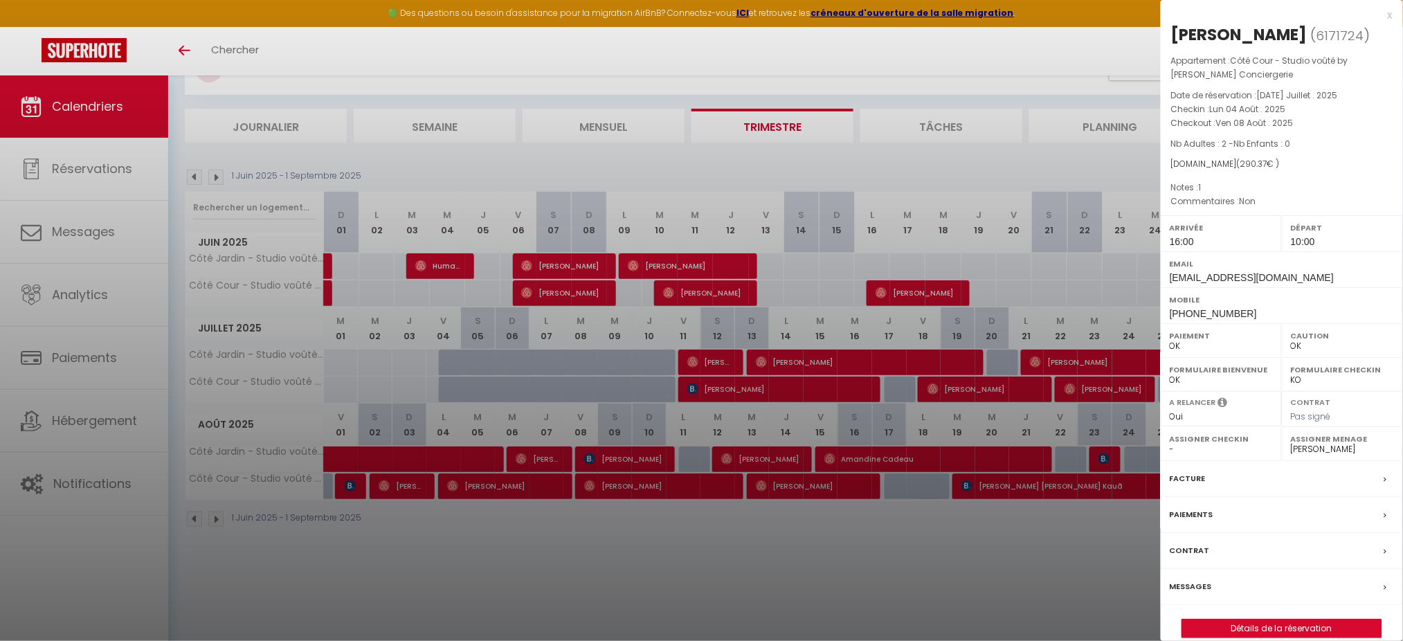
click at [1062, 15] on div "x" at bounding box center [1277, 15] width 232 height 17
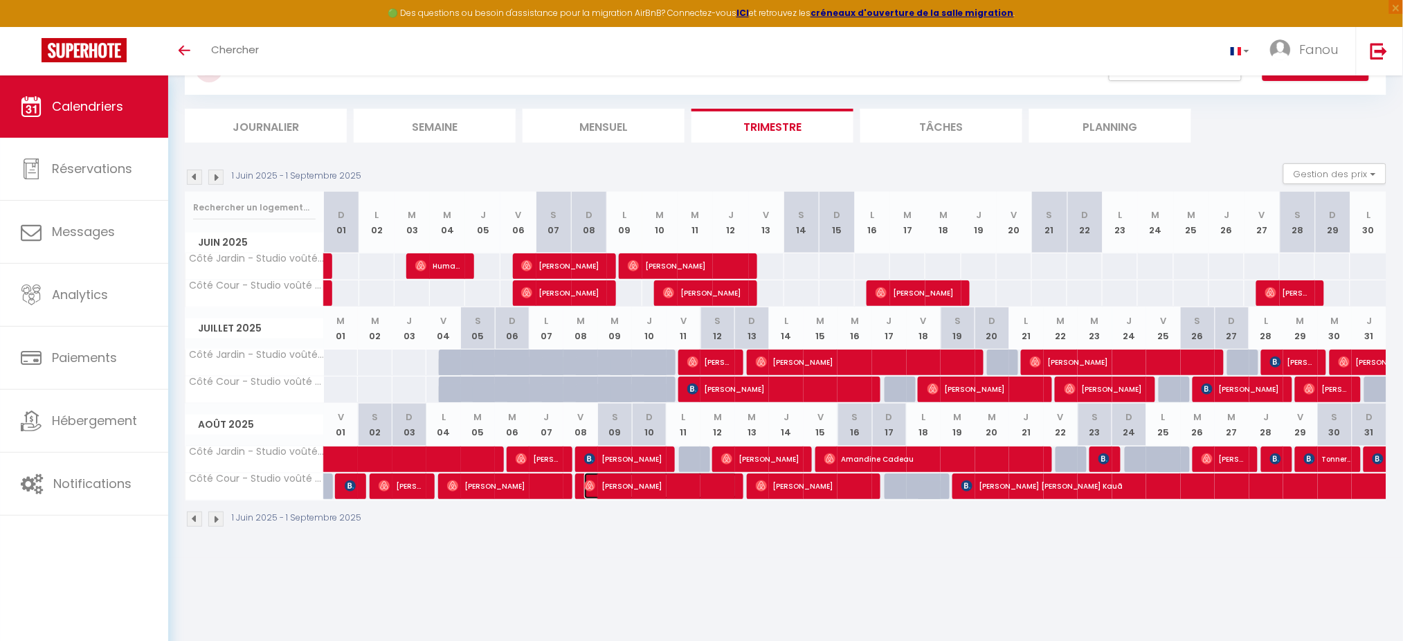
click at [587, 480] on img at bounding box center [589, 485] width 11 height 11
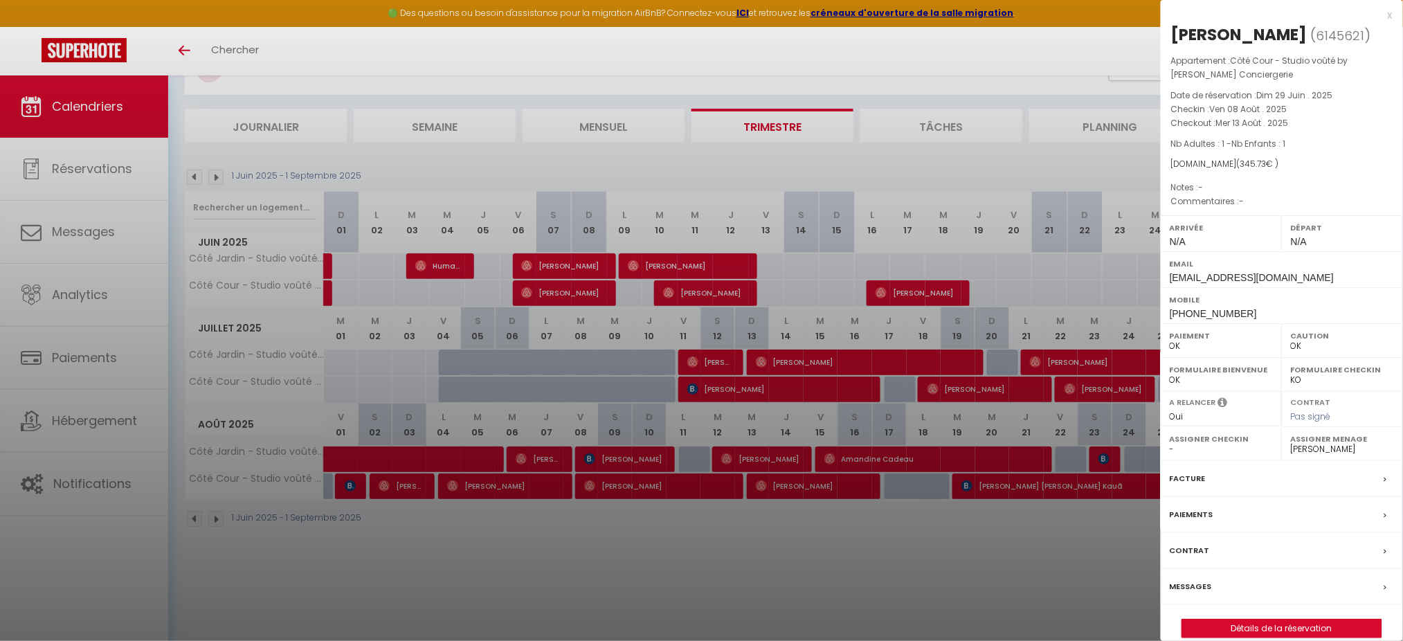
click at [761, 480] on div at bounding box center [701, 320] width 1403 height 641
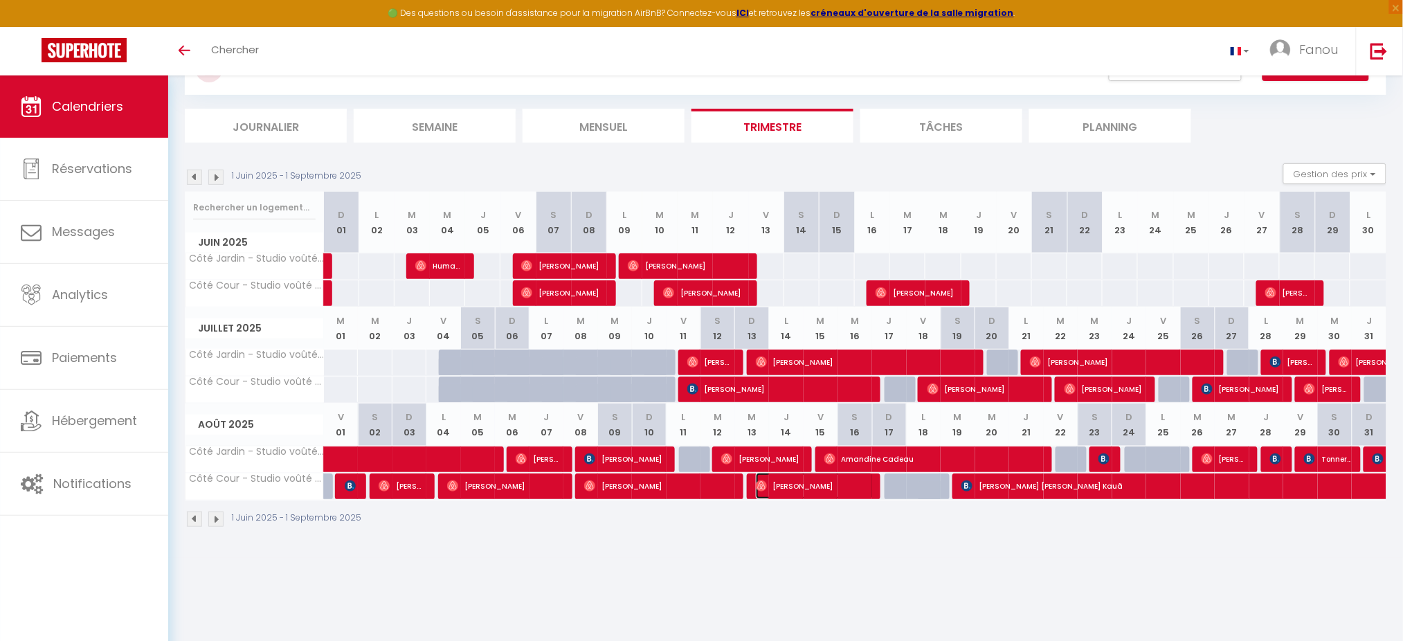
click at [761, 480] on img at bounding box center [761, 485] width 11 height 11
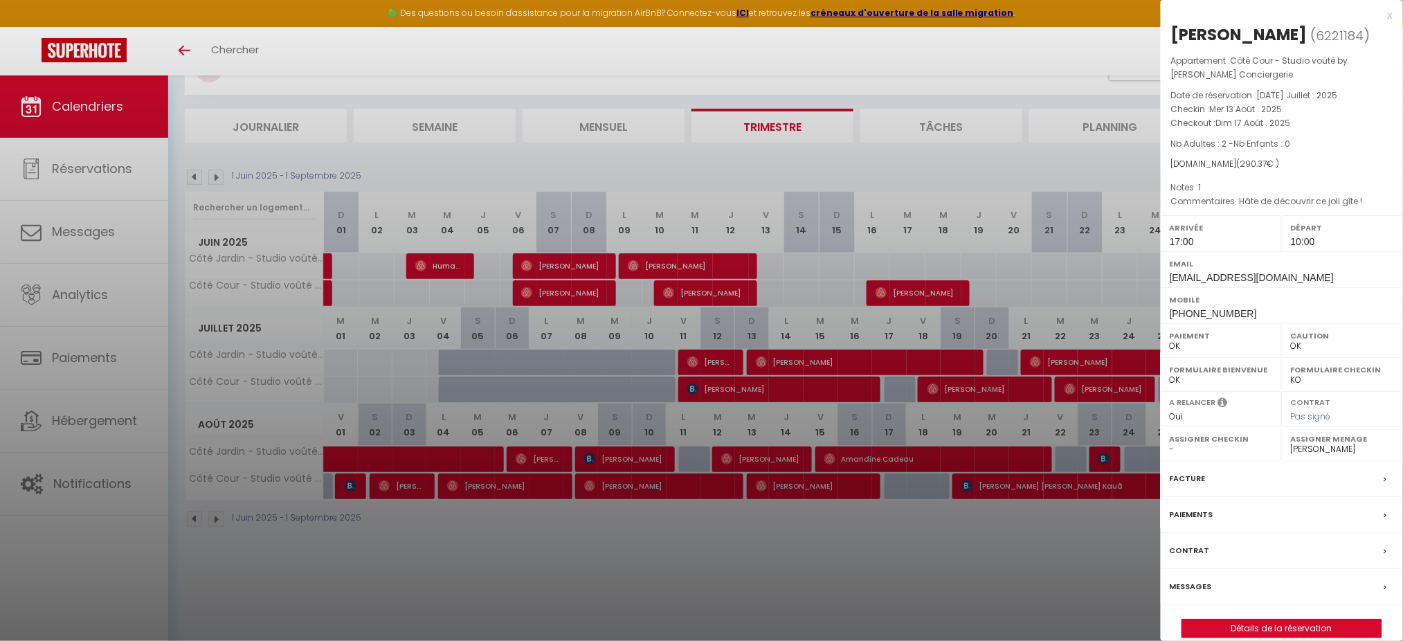
click at [965, 480] on div at bounding box center [701, 320] width 1403 height 641
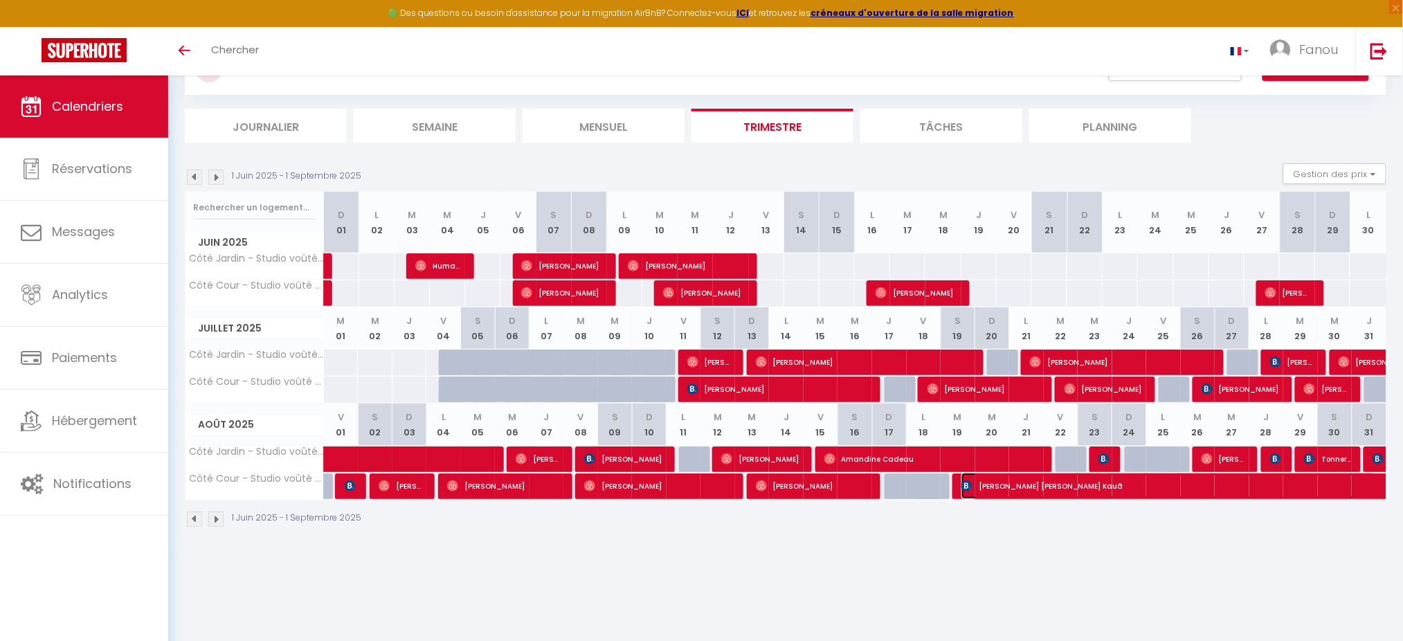
click at [965, 480] on img at bounding box center [966, 485] width 11 height 11
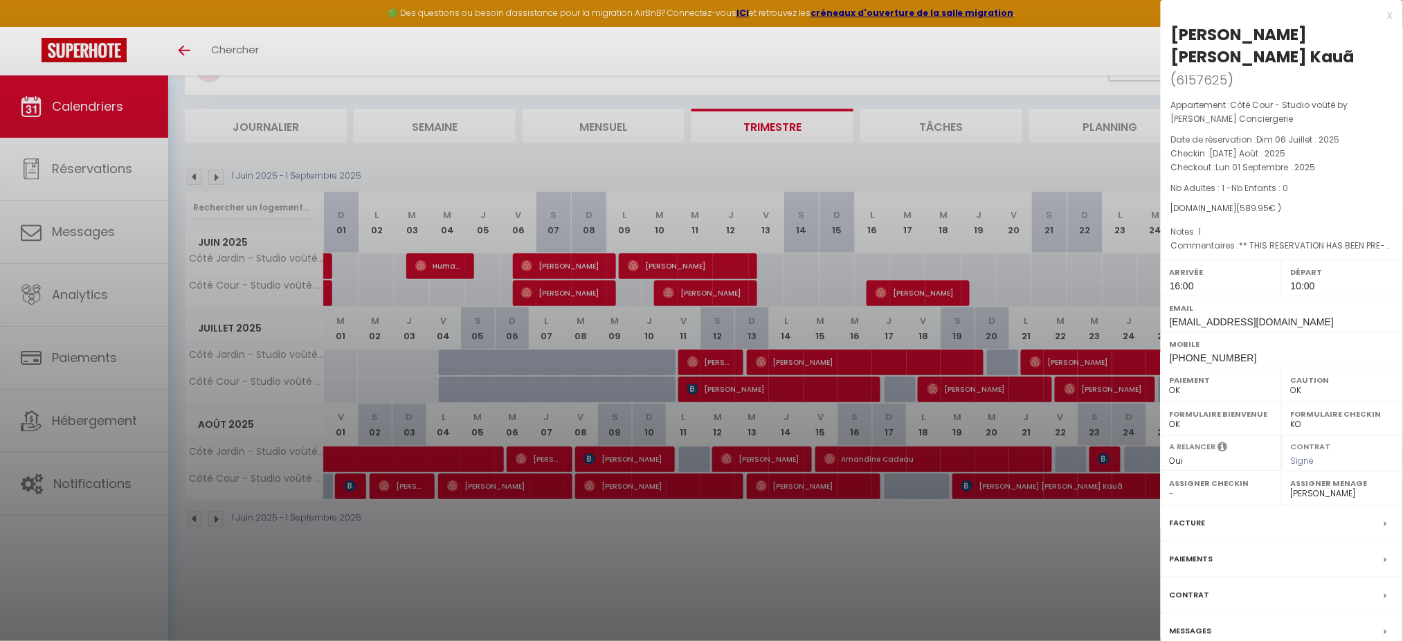
click at [1062, 15] on div "x" at bounding box center [1277, 15] width 232 height 17
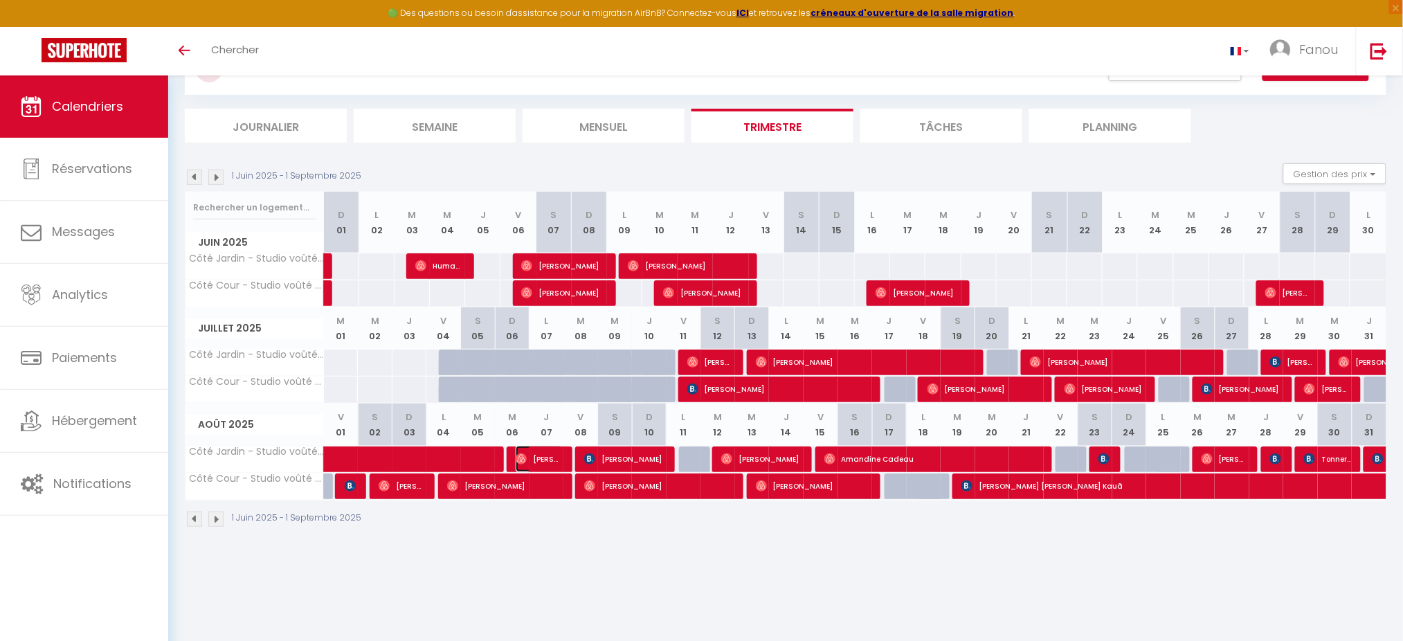
click at [516, 457] on img at bounding box center [521, 458] width 11 height 11
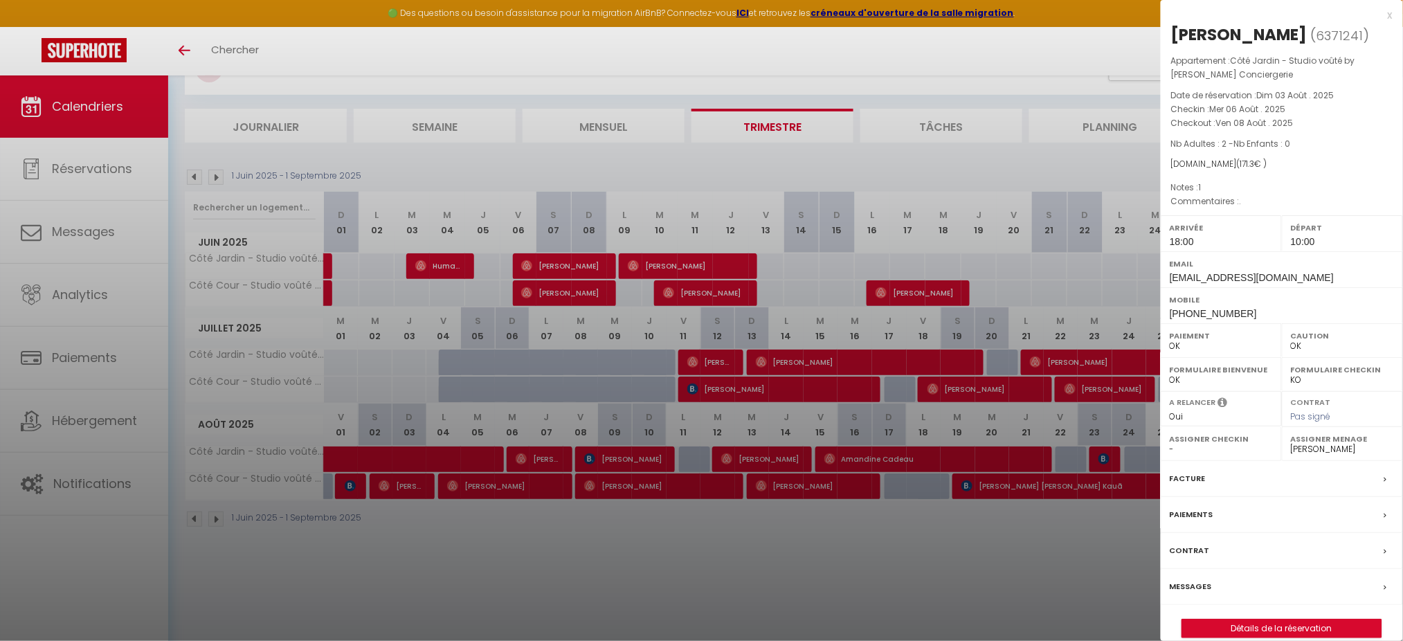
click at [590, 459] on div at bounding box center [701, 320] width 1403 height 641
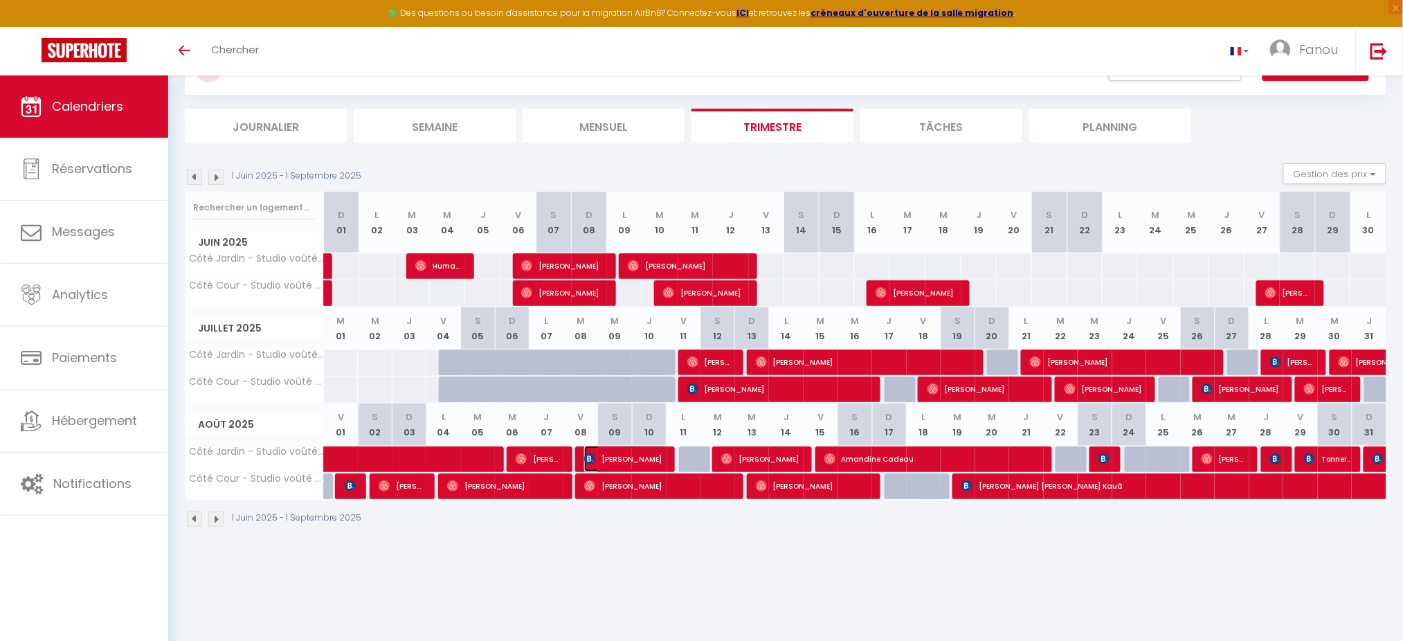
click at [590, 459] on img at bounding box center [589, 458] width 11 height 11
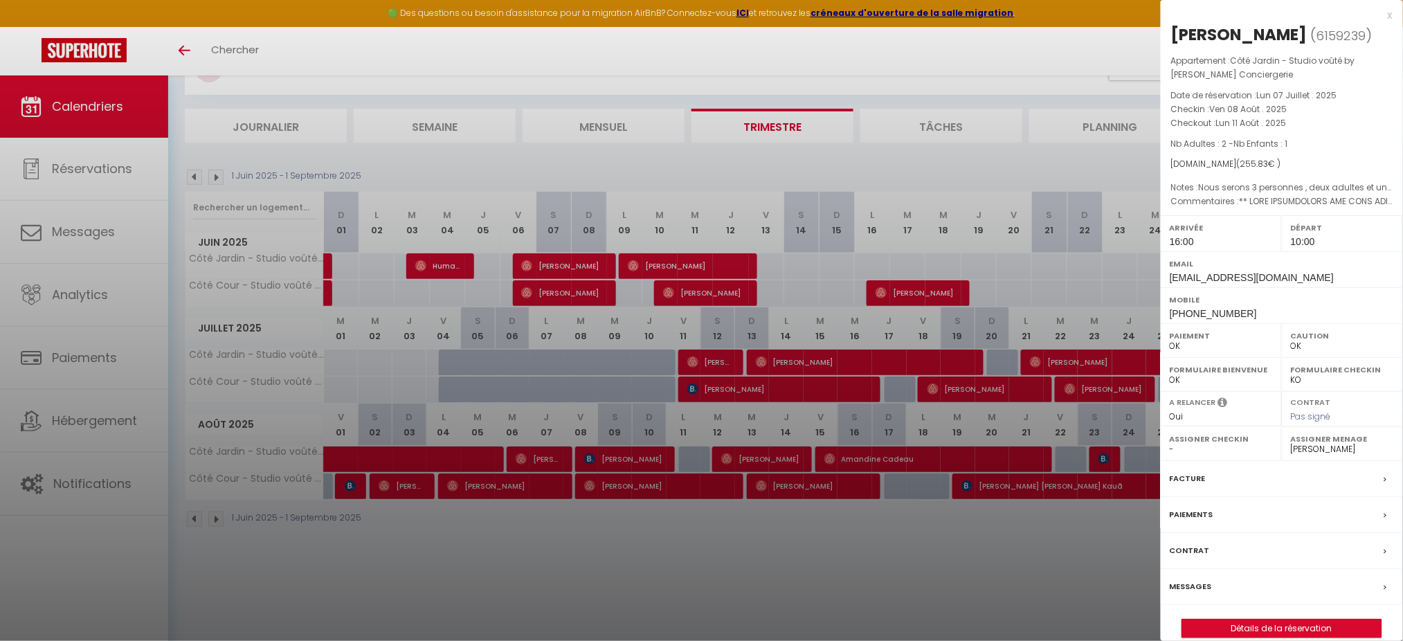
click at [726, 454] on div at bounding box center [701, 320] width 1403 height 641
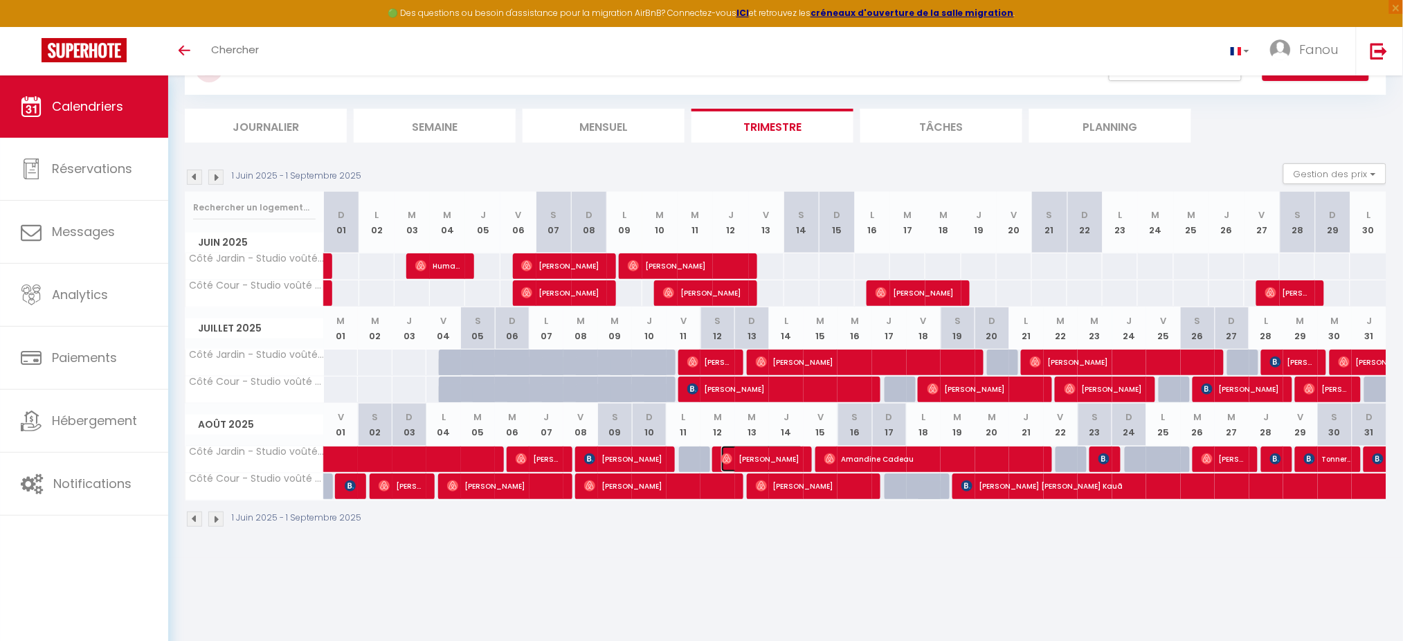
click at [726, 459] on img at bounding box center [726, 458] width 11 height 11
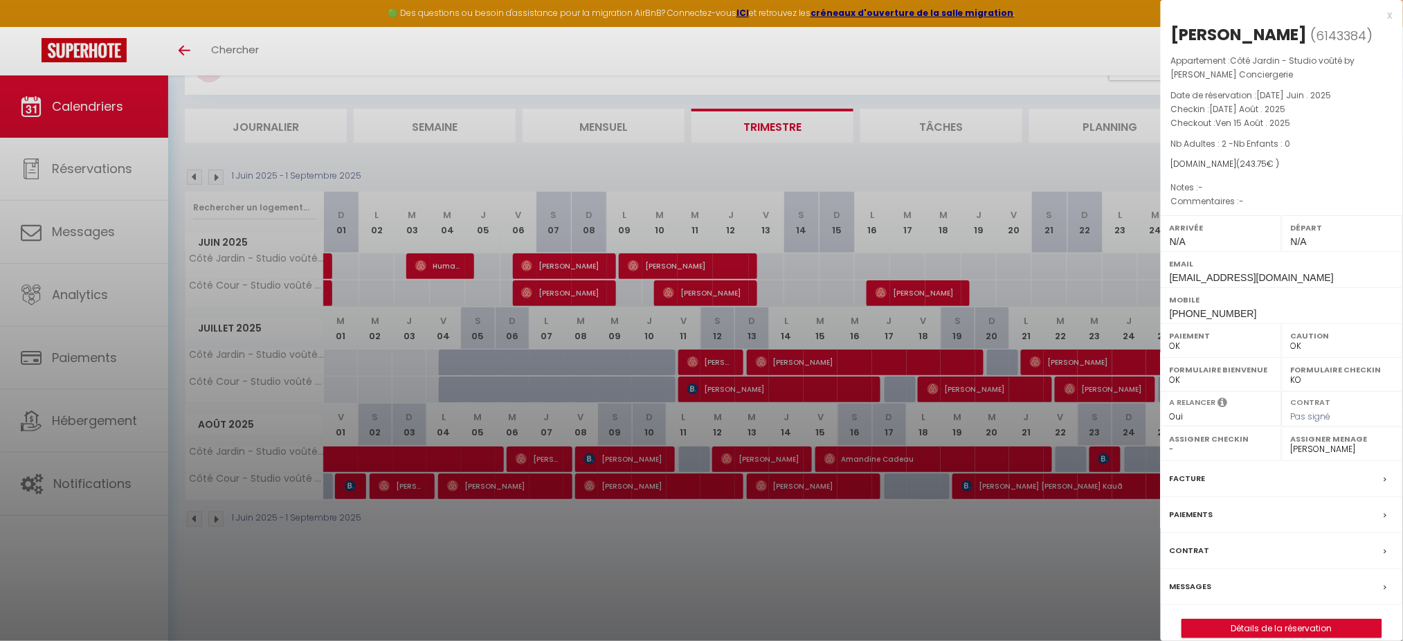
click at [832, 459] on div at bounding box center [701, 320] width 1403 height 641
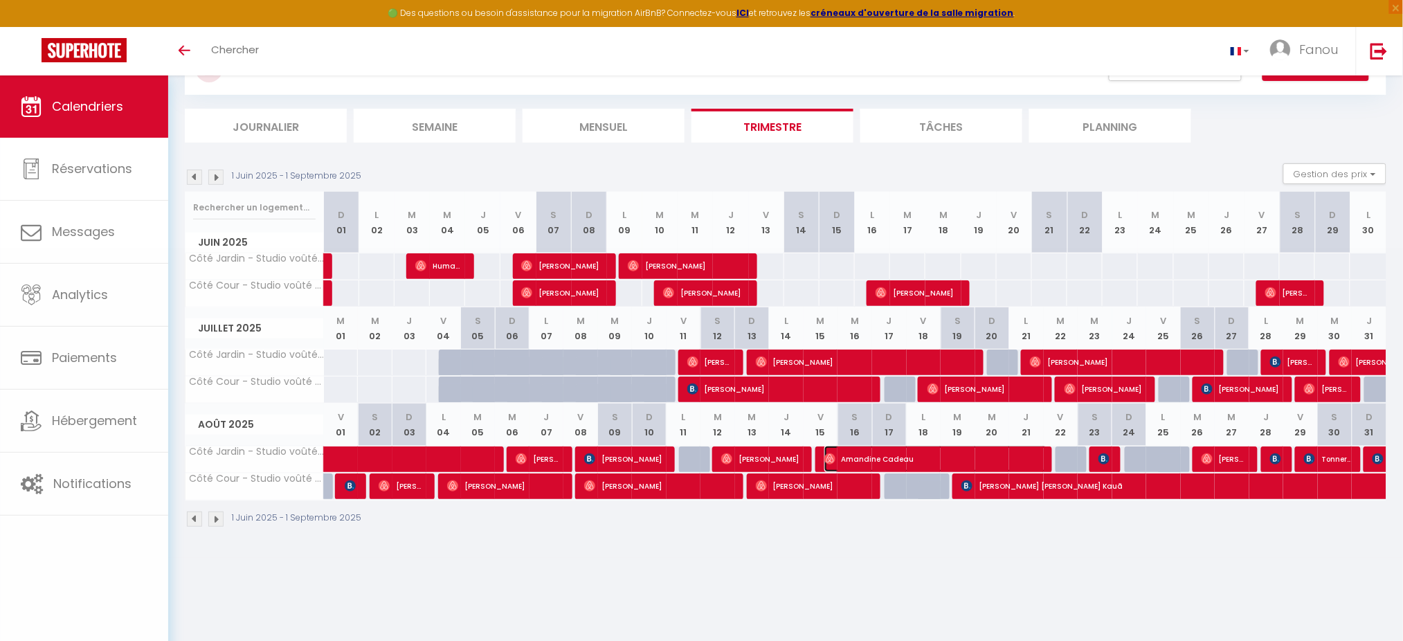
click at [832, 459] on img at bounding box center [829, 458] width 11 height 11
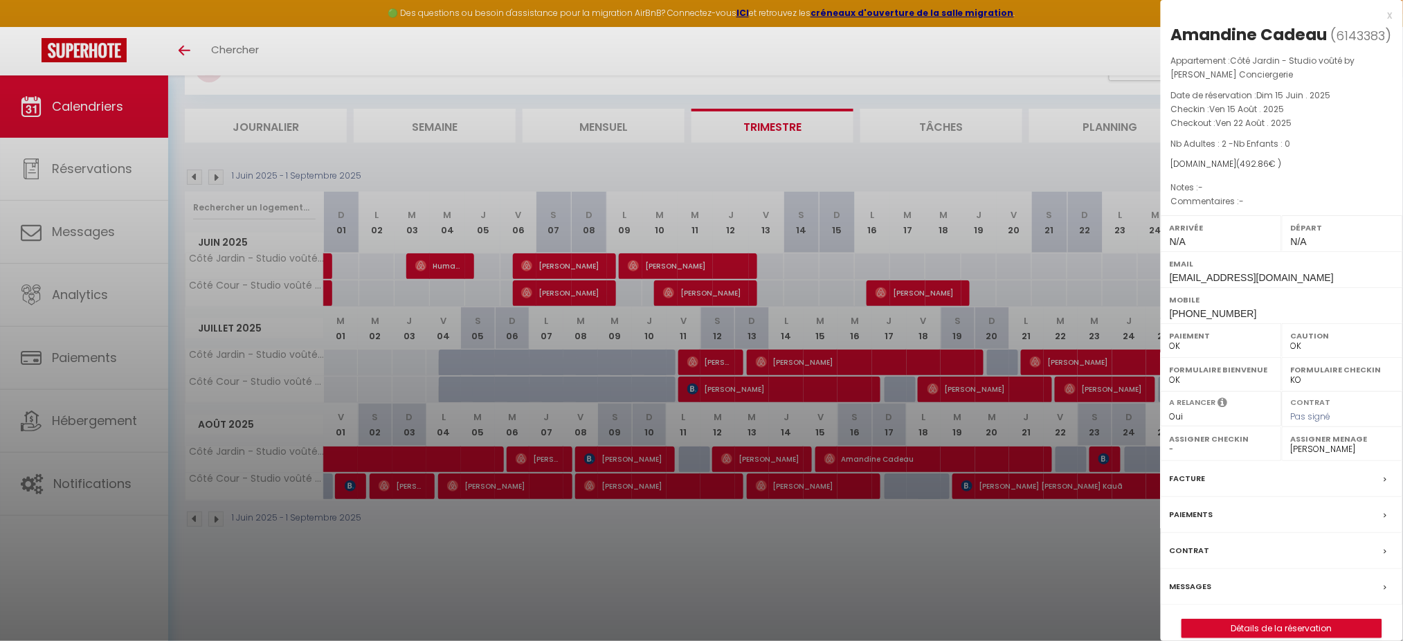
click at [1062, 455] on div at bounding box center [701, 320] width 1403 height 641
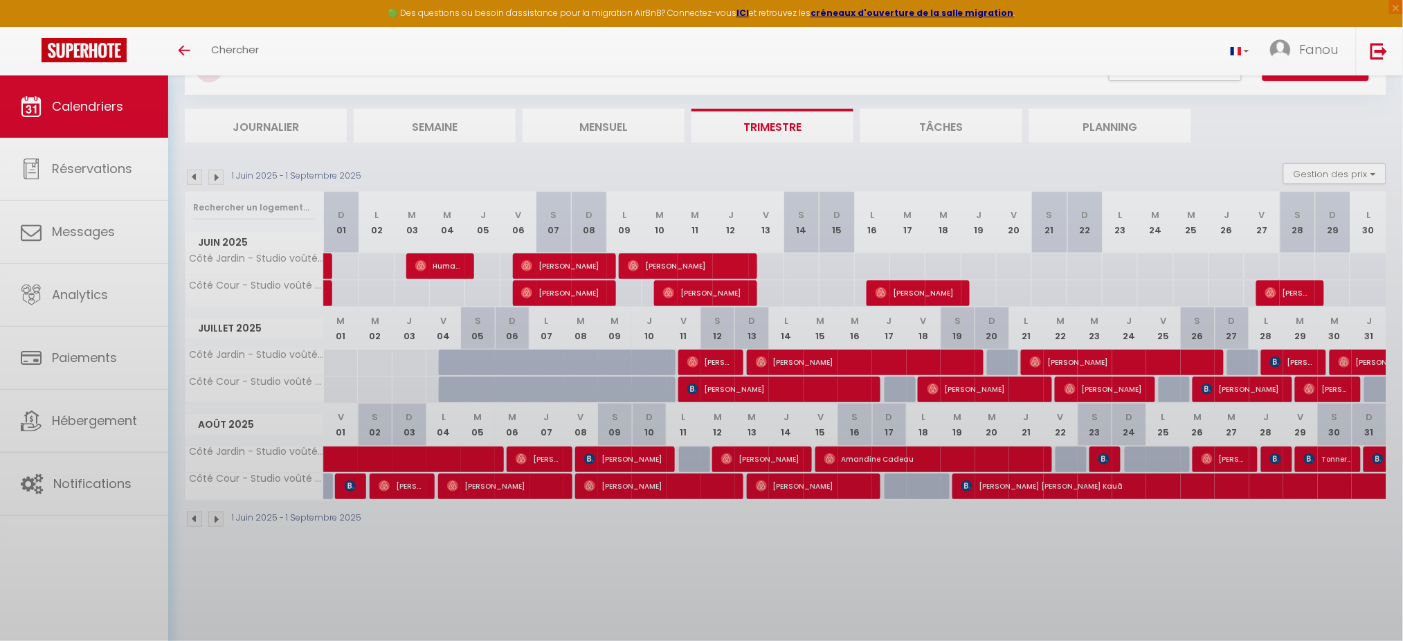
click at [1062, 455] on body "🟢 Des questions ou besoin d'assistance pour la migration AirBnB? Connectez-vous…" at bounding box center [701, 333] width 1403 height 641
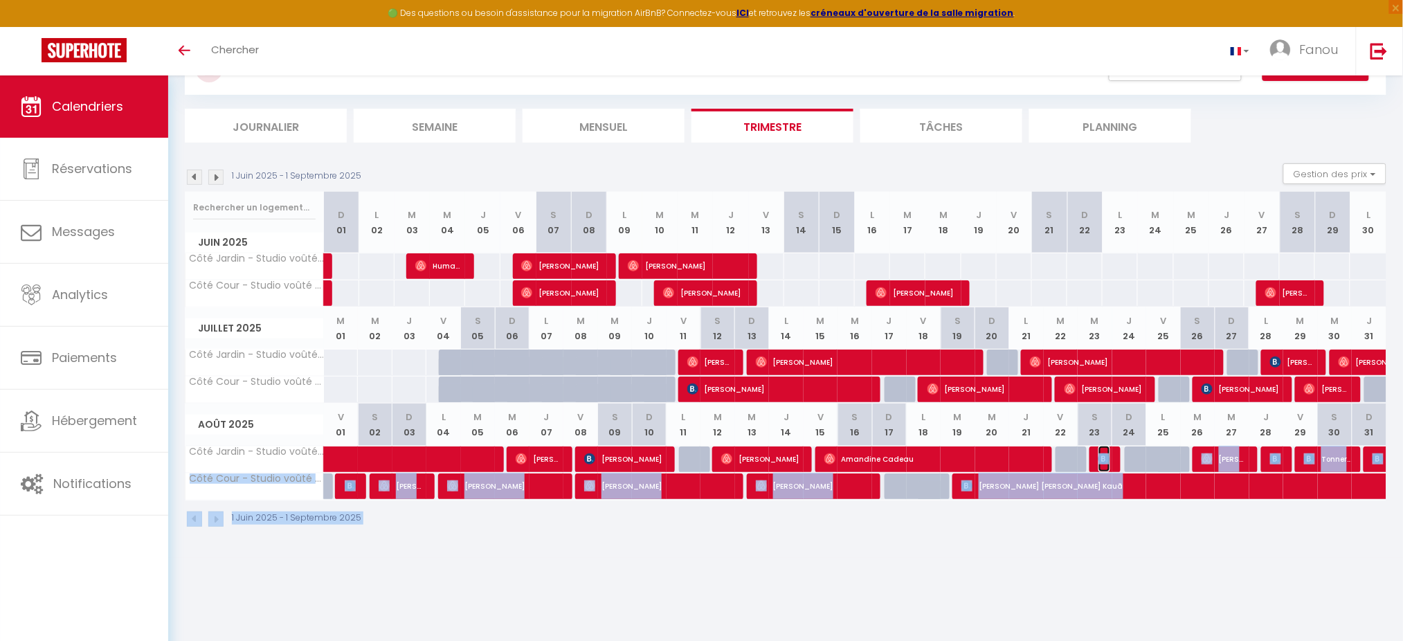
click at [1062, 455] on img at bounding box center [1103, 458] width 11 height 11
select select "1"
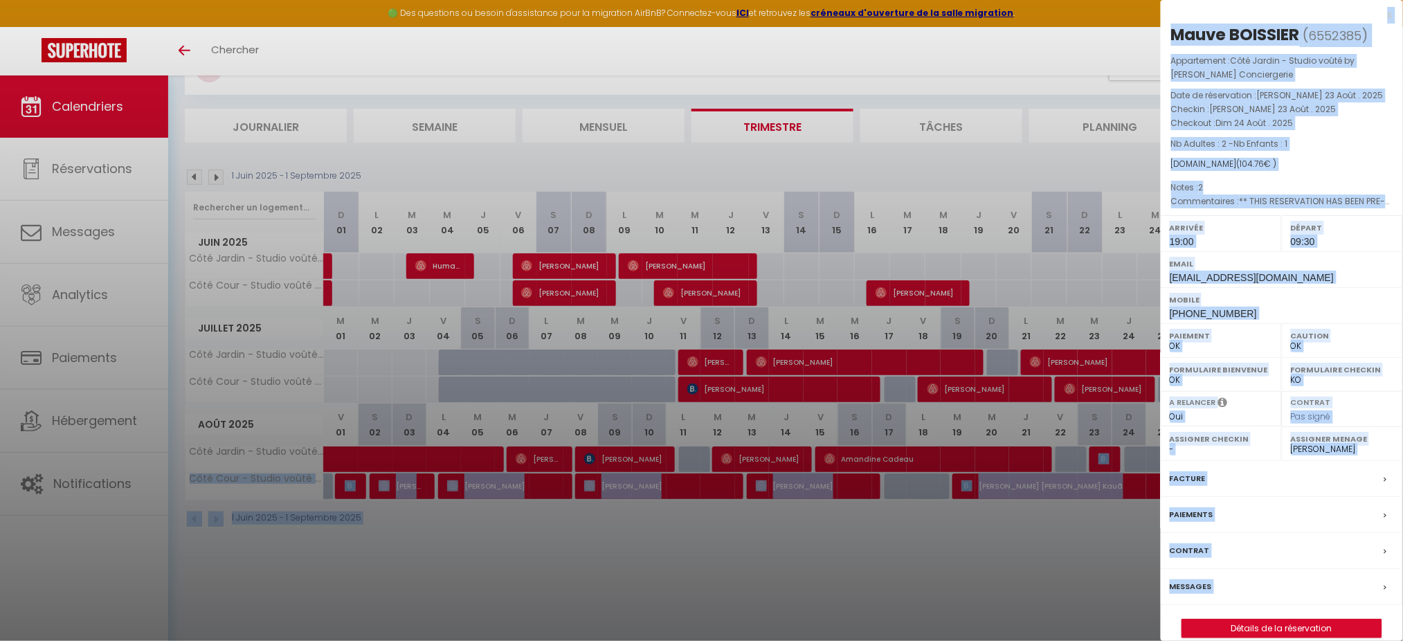
click at [1062, 480] on div at bounding box center [701, 320] width 1403 height 641
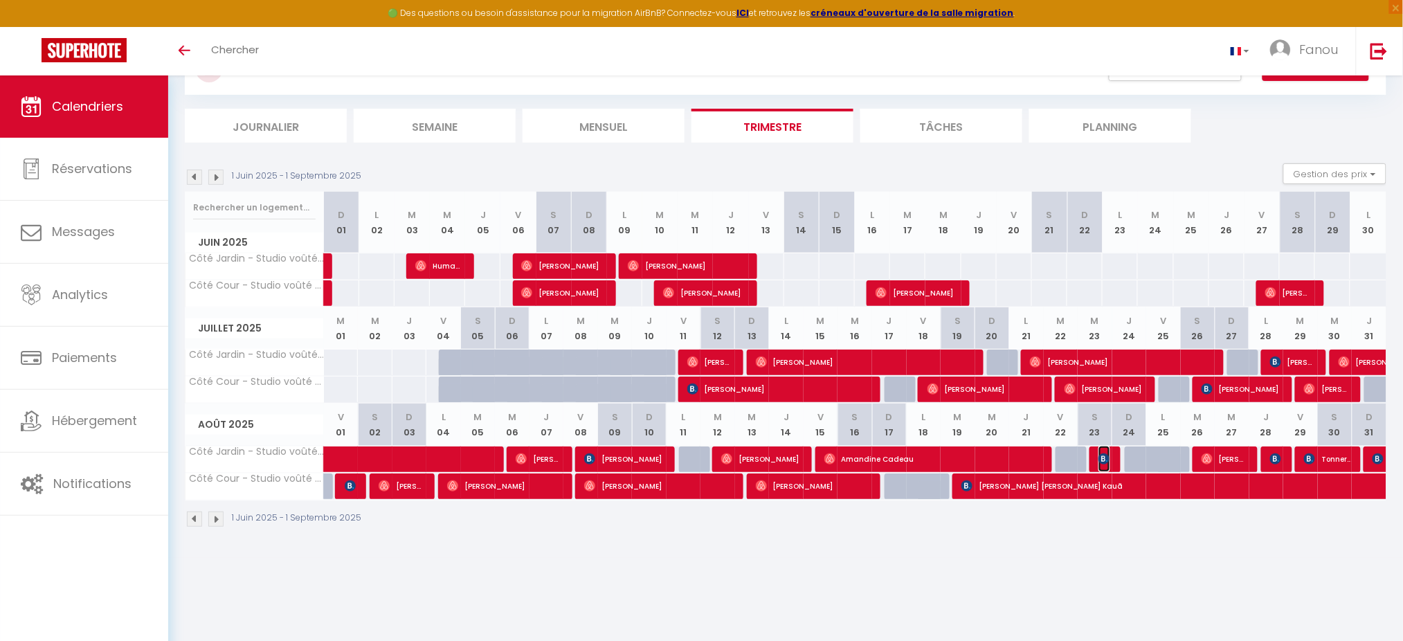
click at [1062, 457] on img at bounding box center [1103, 458] width 11 height 11
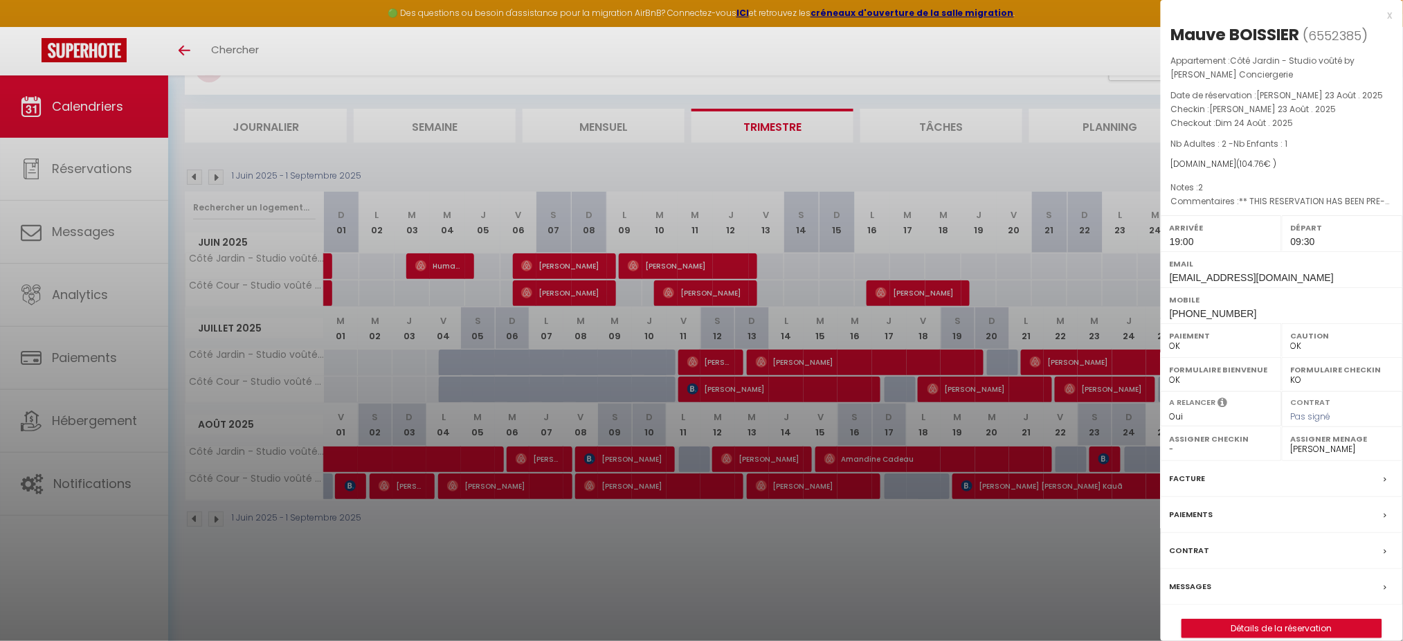
click at [1062, 480] on div at bounding box center [701, 320] width 1403 height 641
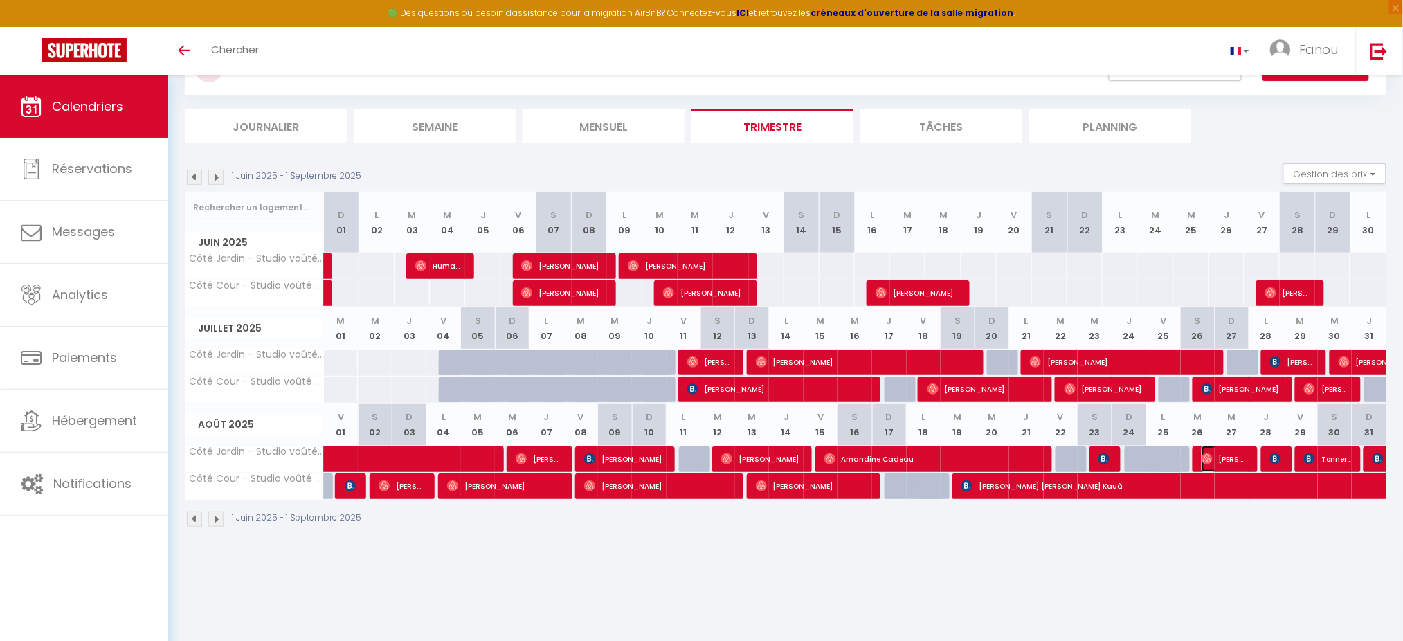
click at [1062, 457] on img at bounding box center [1206, 458] width 11 height 11
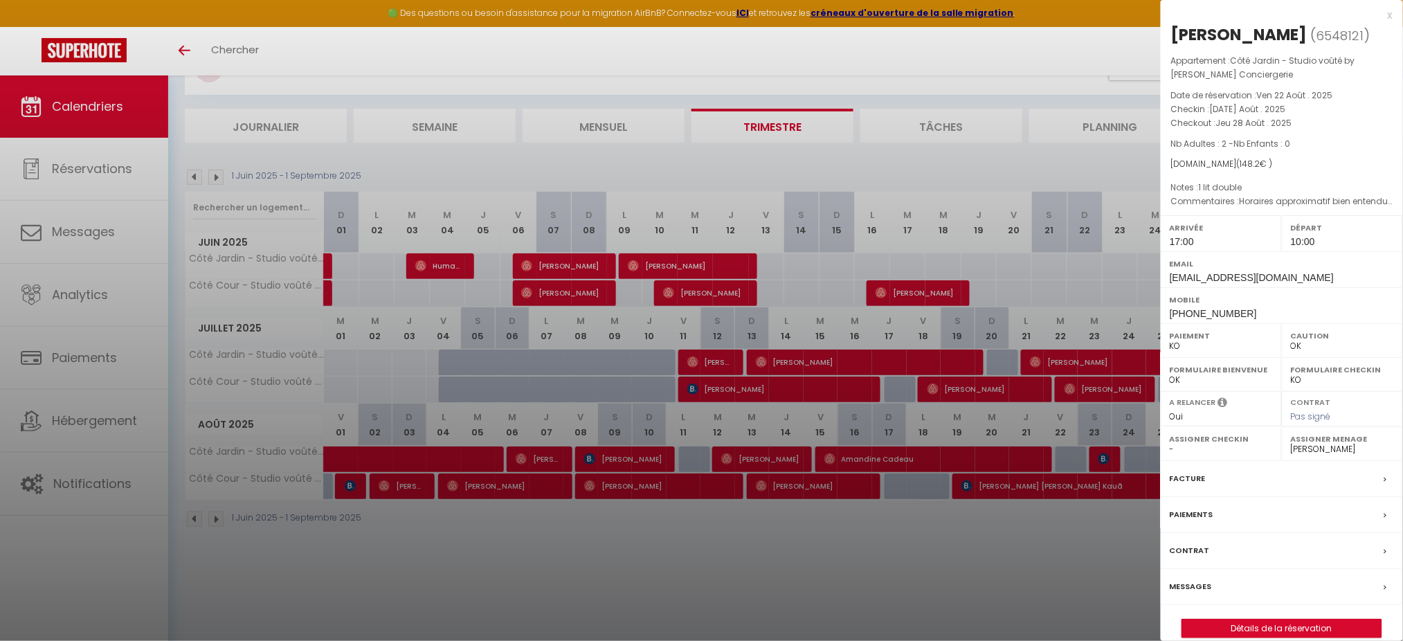
click at [1062, 480] on div at bounding box center [701, 320] width 1403 height 641
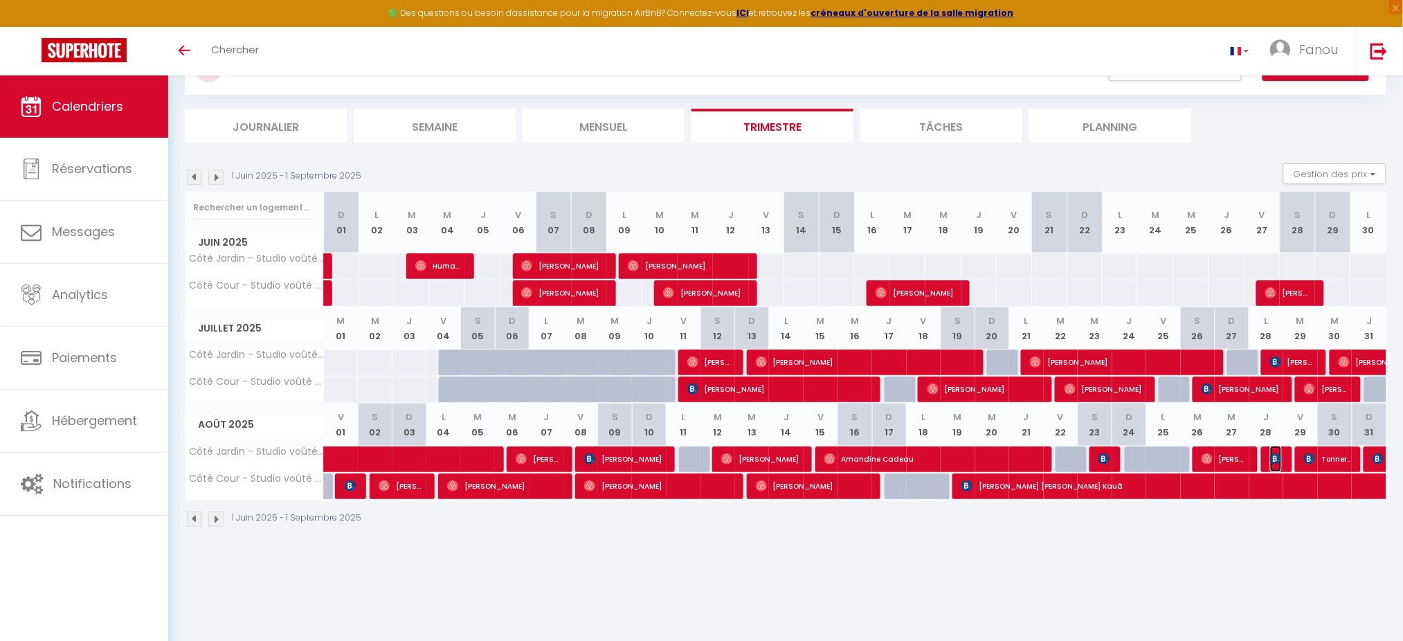
click at [1062, 454] on img at bounding box center [1275, 458] width 11 height 11
select select "OK"
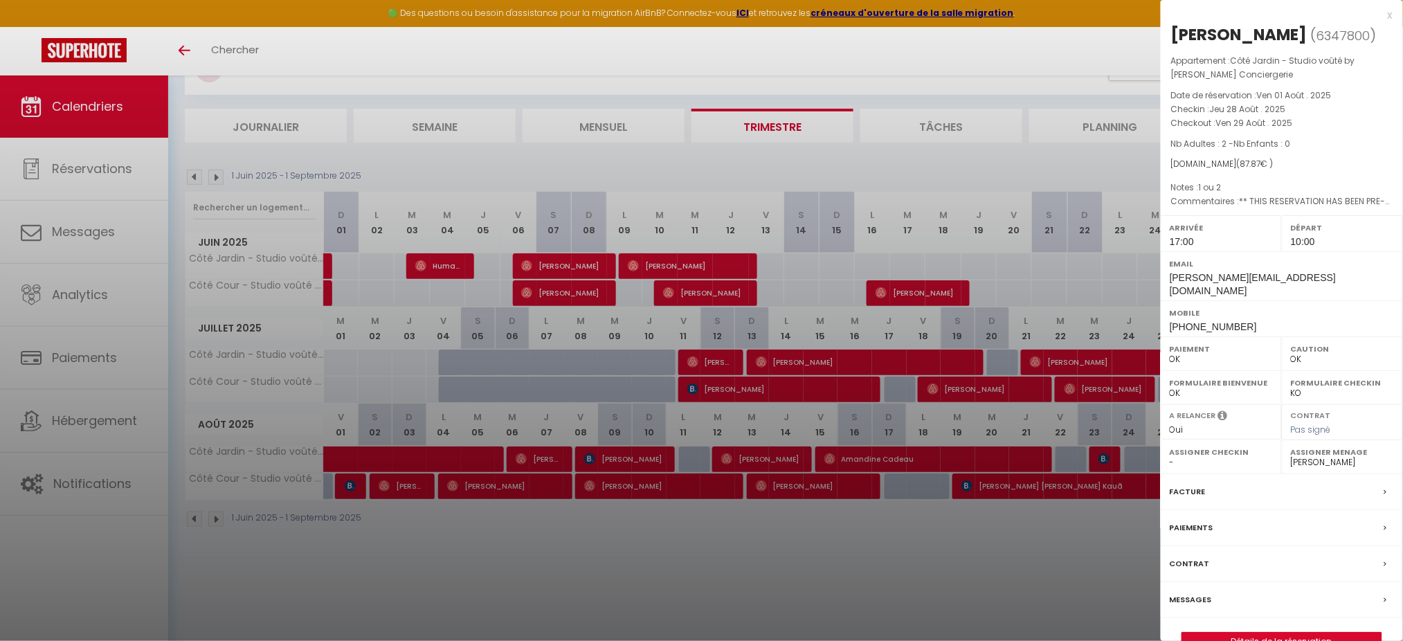
click at [1062, 480] on div at bounding box center [701, 320] width 1403 height 641
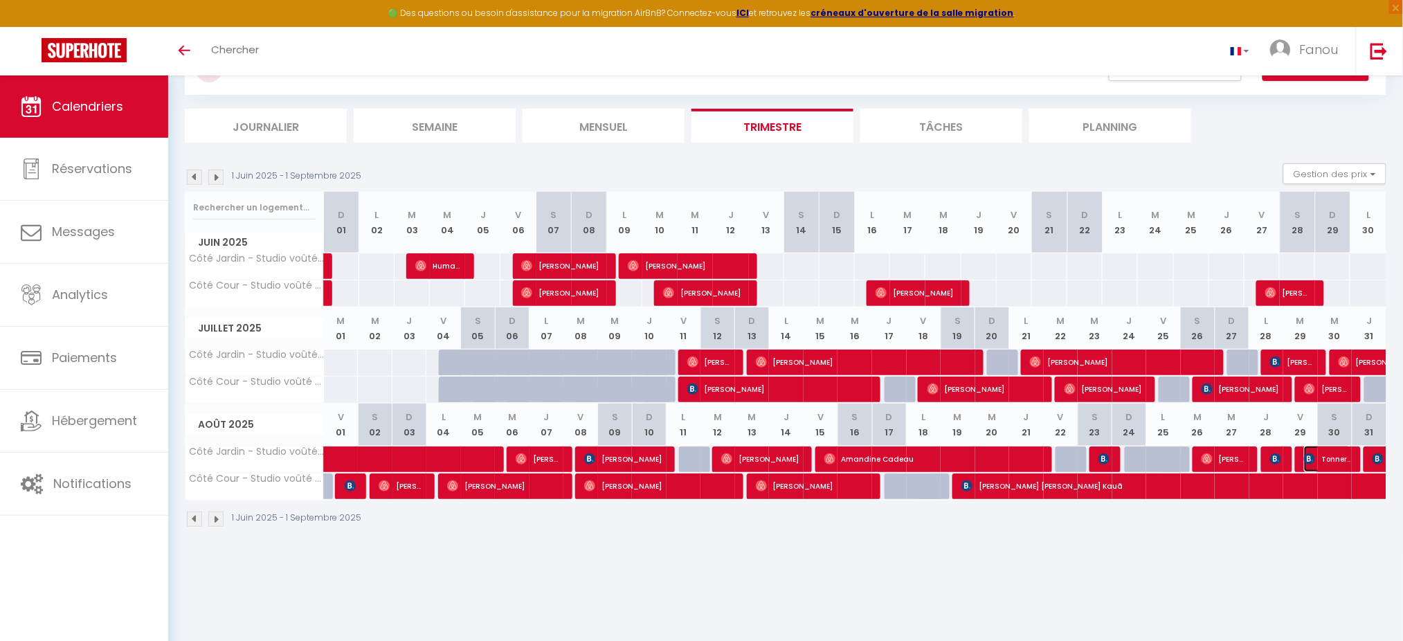
click at [1062, 460] on img at bounding box center [1309, 458] width 11 height 11
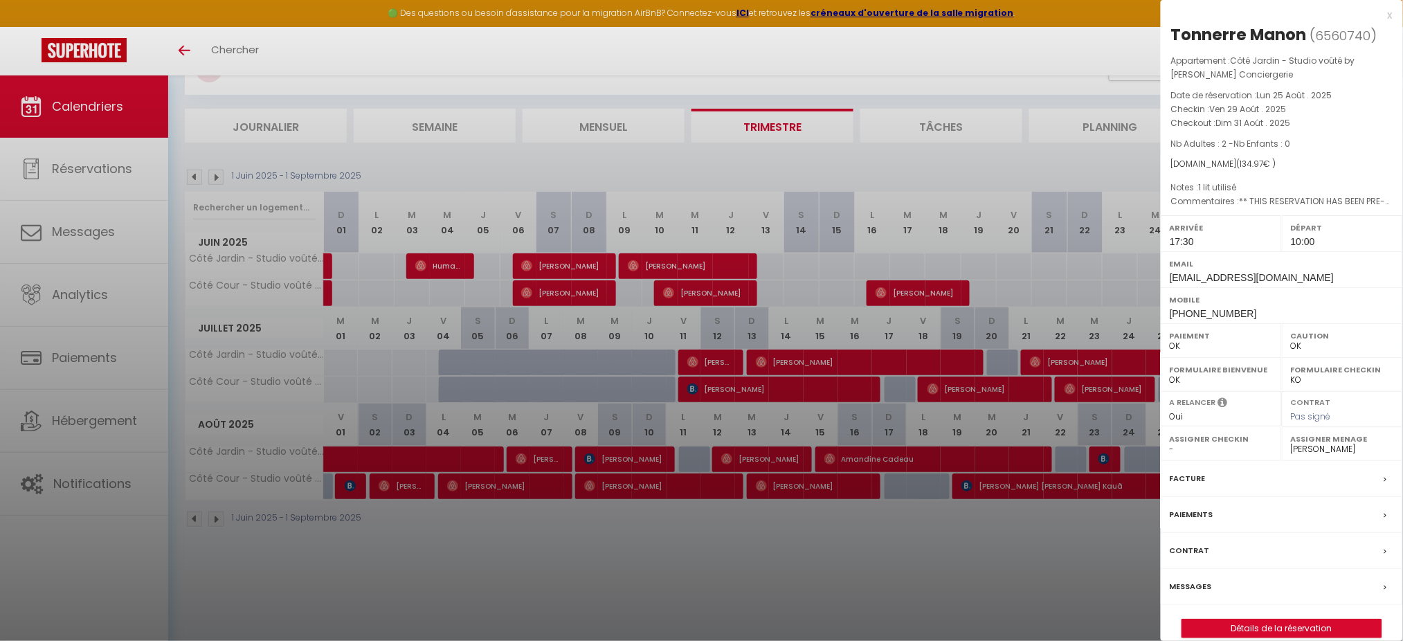
click at [1062, 480] on div at bounding box center [701, 320] width 1403 height 641
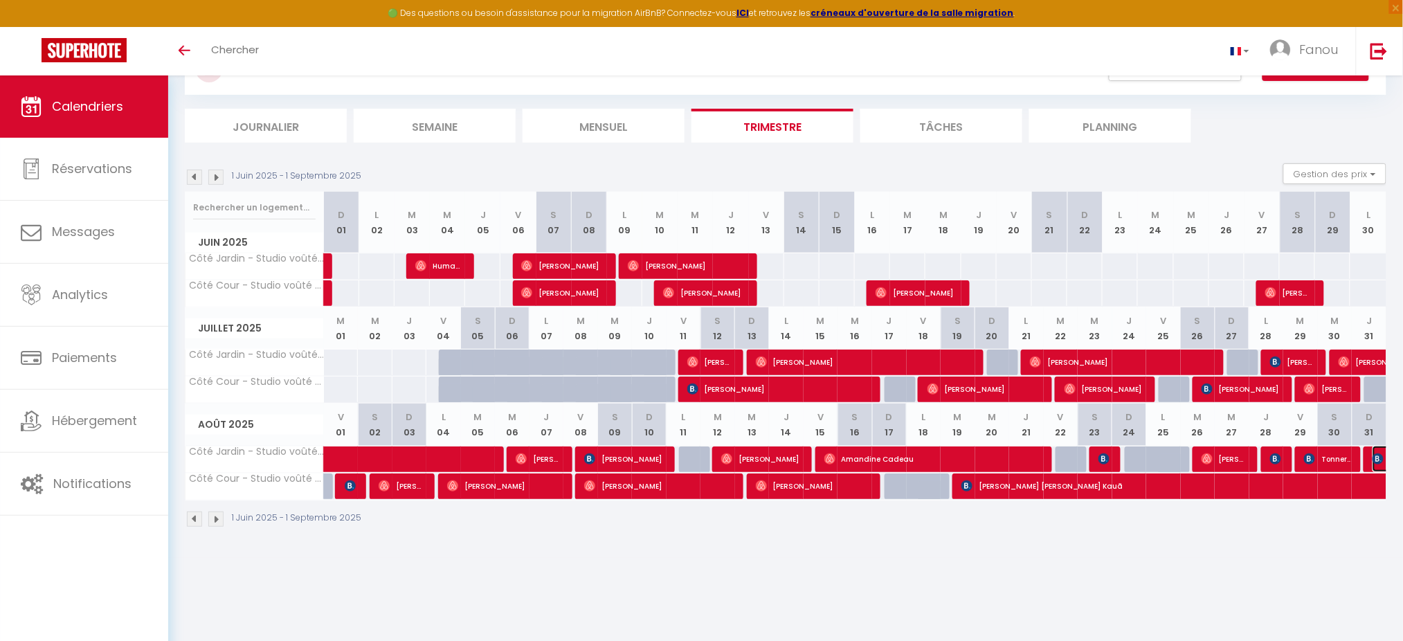
click at [1062, 460] on img at bounding box center [1377, 458] width 11 height 11
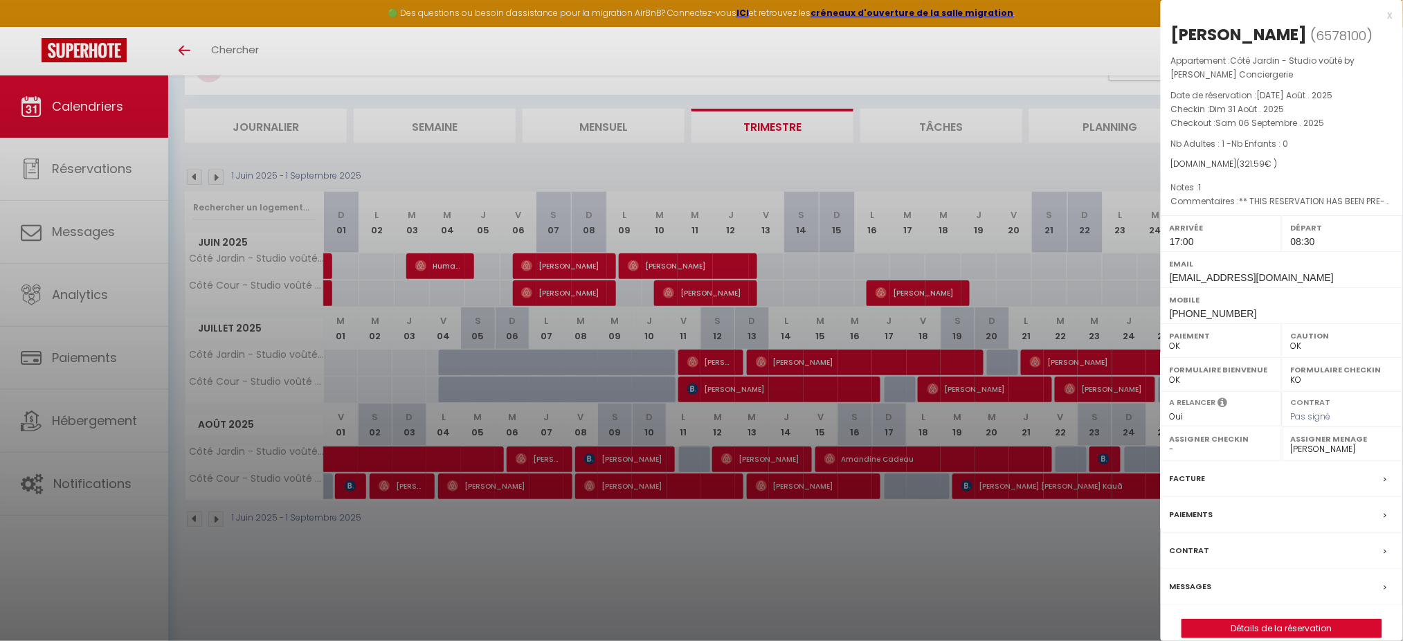
click at [1062, 480] on div at bounding box center [701, 320] width 1403 height 641
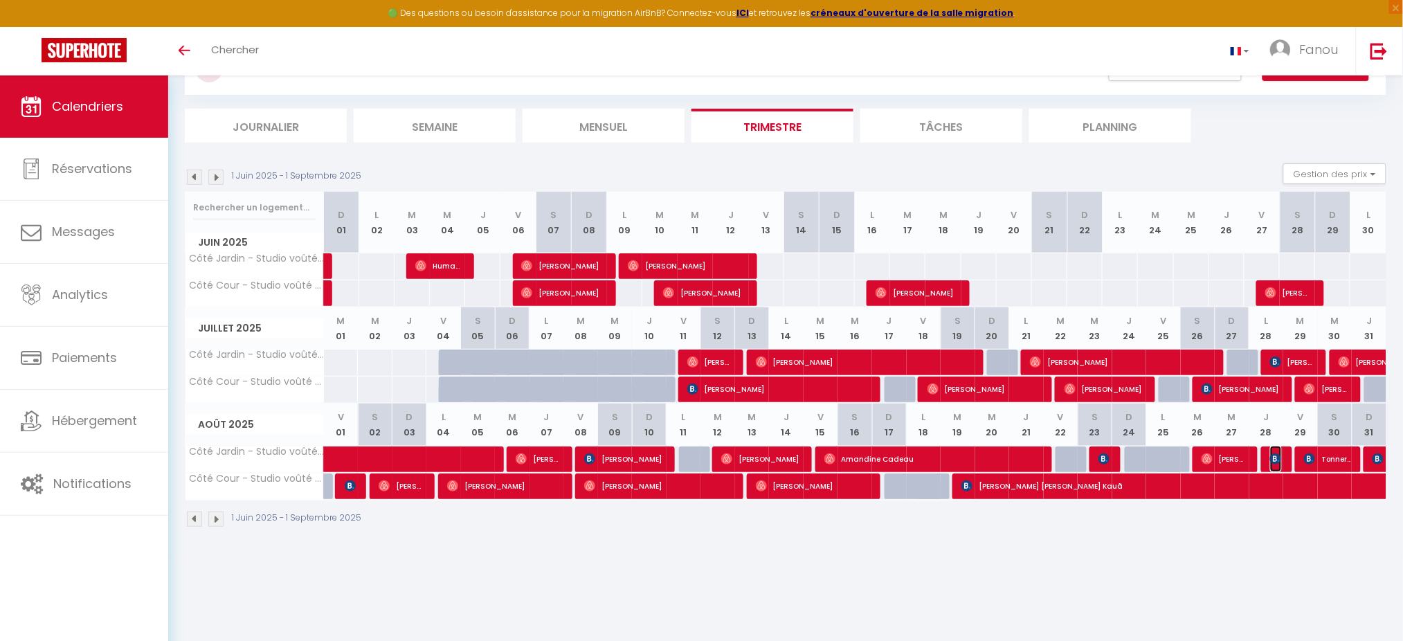
click at [1062, 457] on img at bounding box center [1275, 458] width 11 height 11
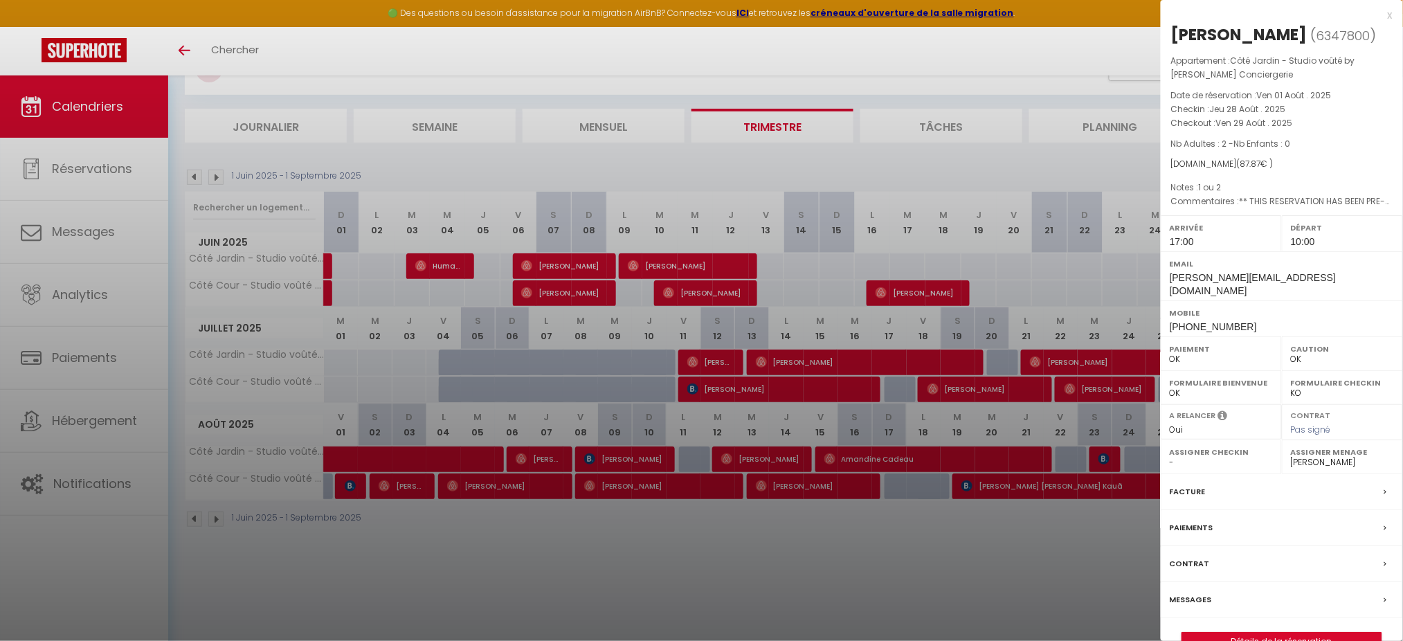
click at [810, 480] on div at bounding box center [701, 320] width 1403 height 641
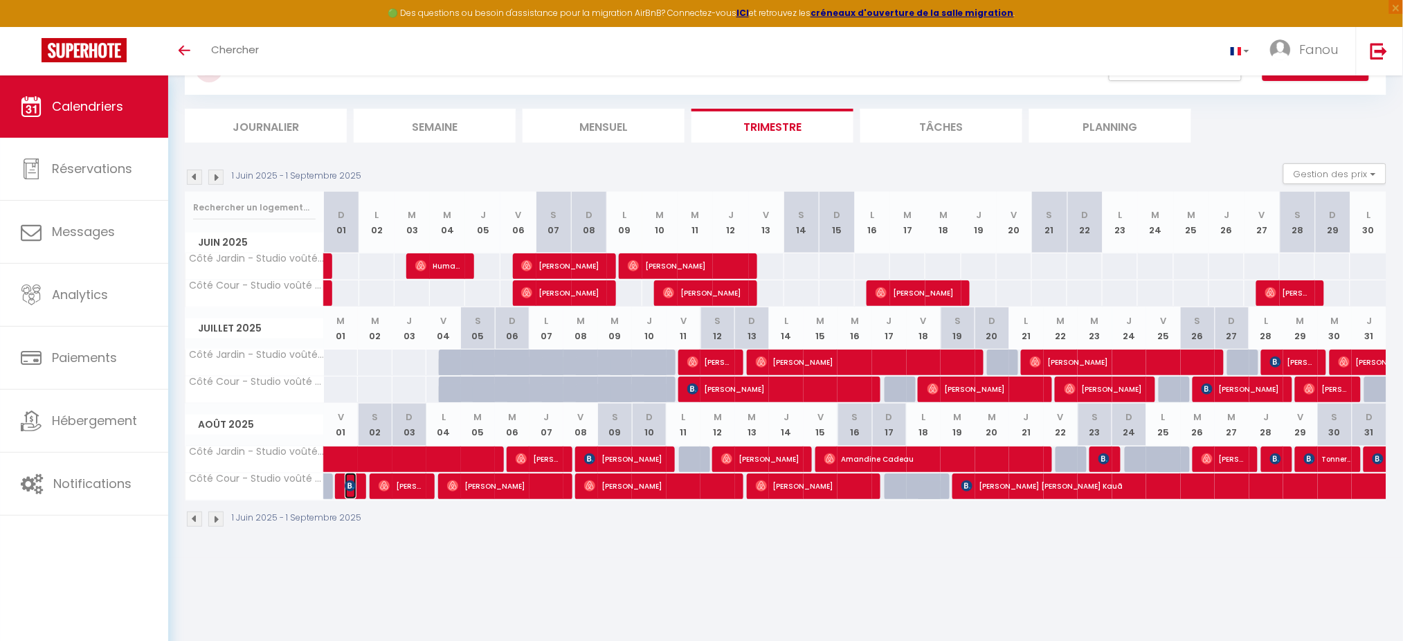
click at [349, 480] on img at bounding box center [350, 485] width 11 height 11
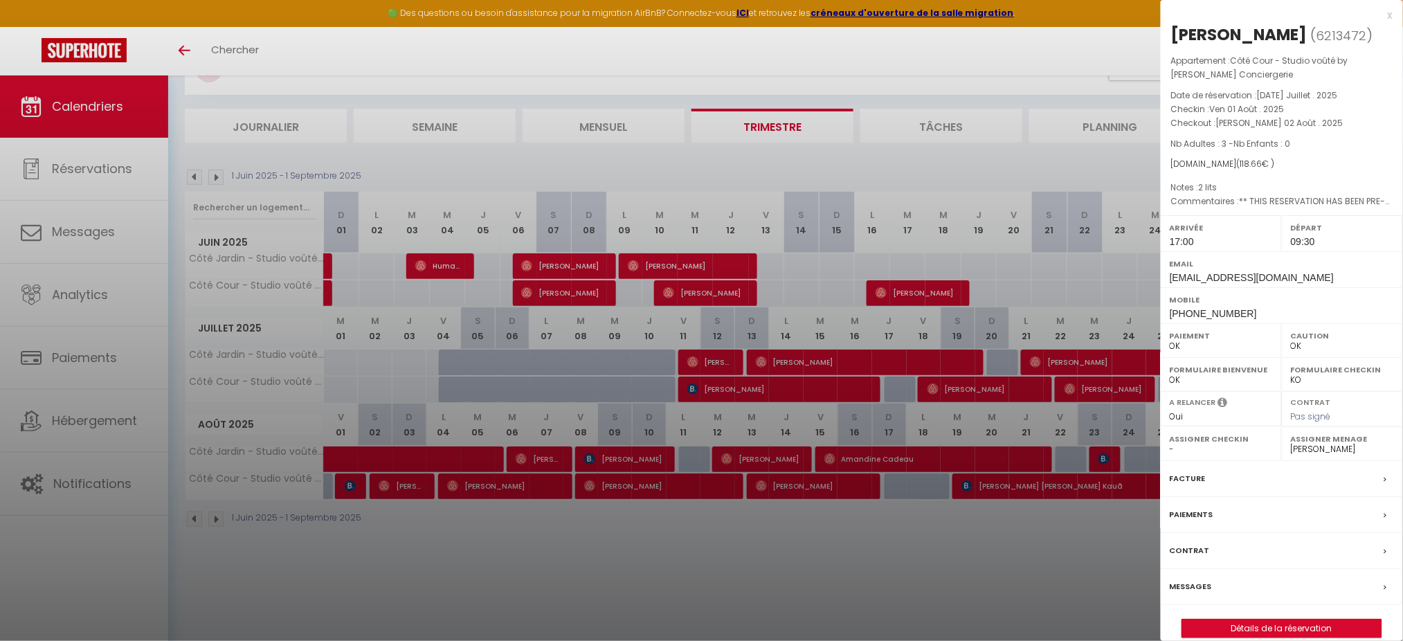
click at [381, 480] on div at bounding box center [701, 320] width 1403 height 641
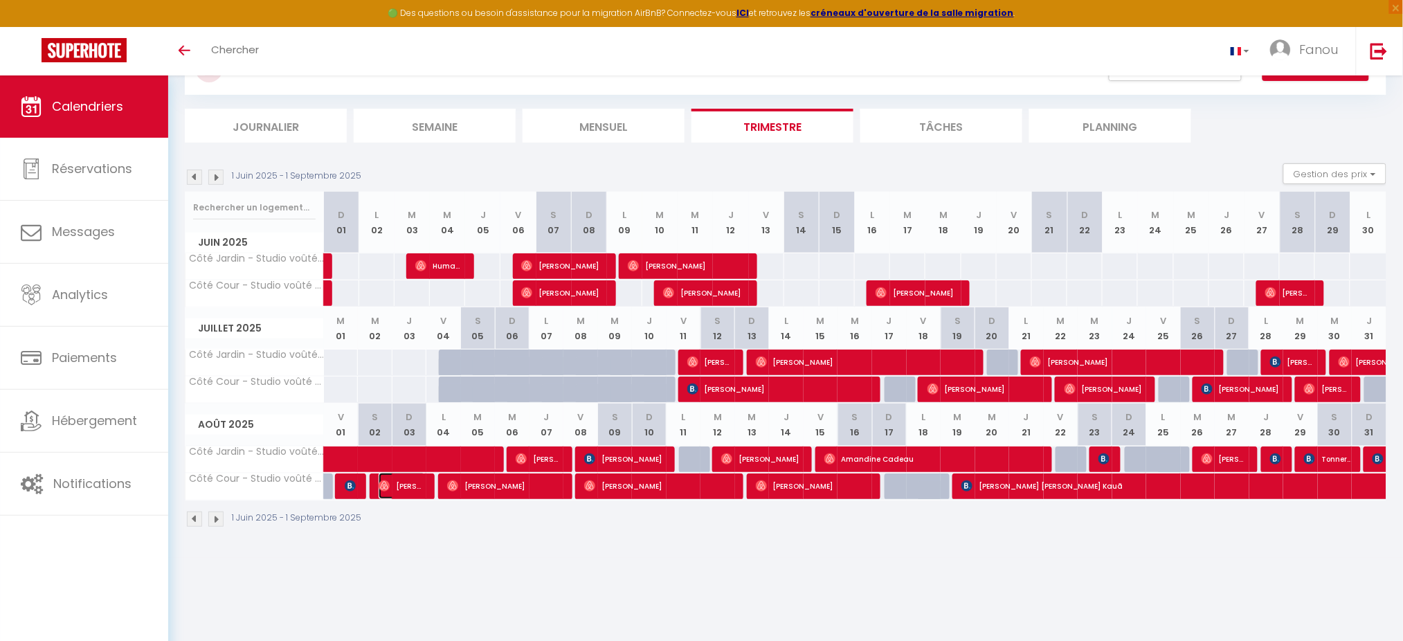
click at [381, 480] on img at bounding box center [384, 485] width 11 height 11
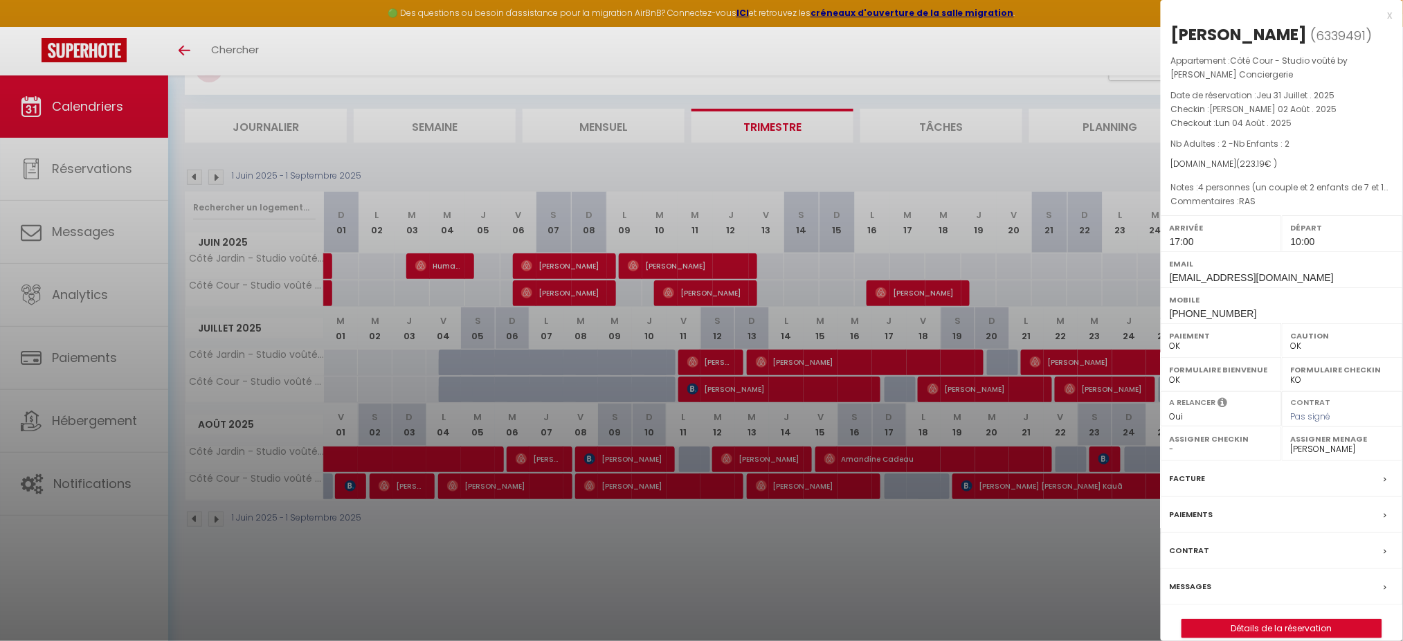
click at [453, 480] on div at bounding box center [701, 320] width 1403 height 641
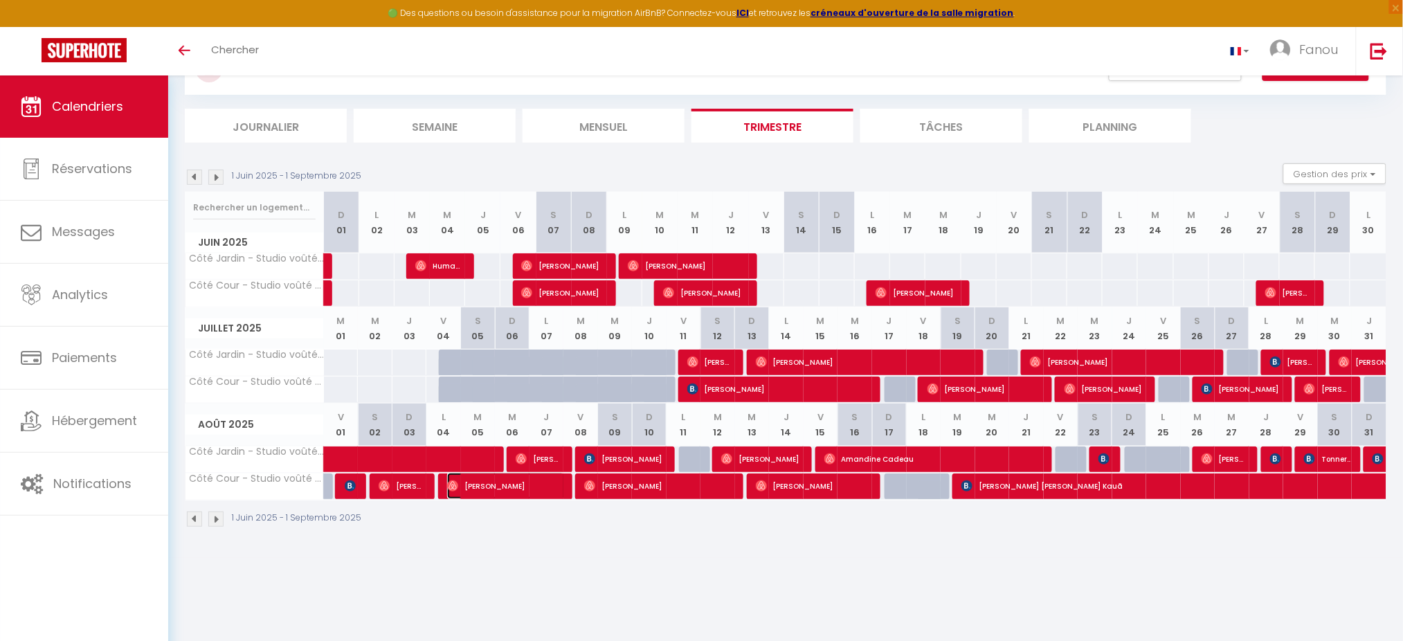
click at [453, 480] on img at bounding box center [452, 485] width 11 height 11
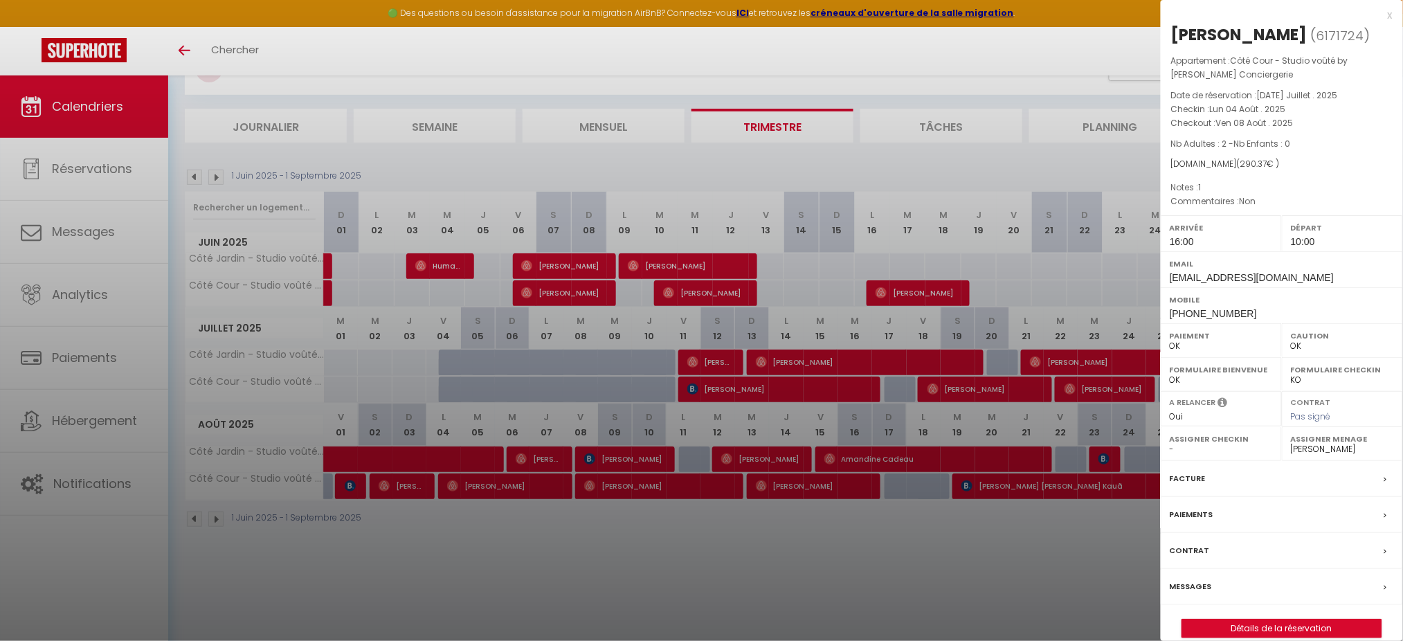
click at [590, 480] on div at bounding box center [701, 320] width 1403 height 641
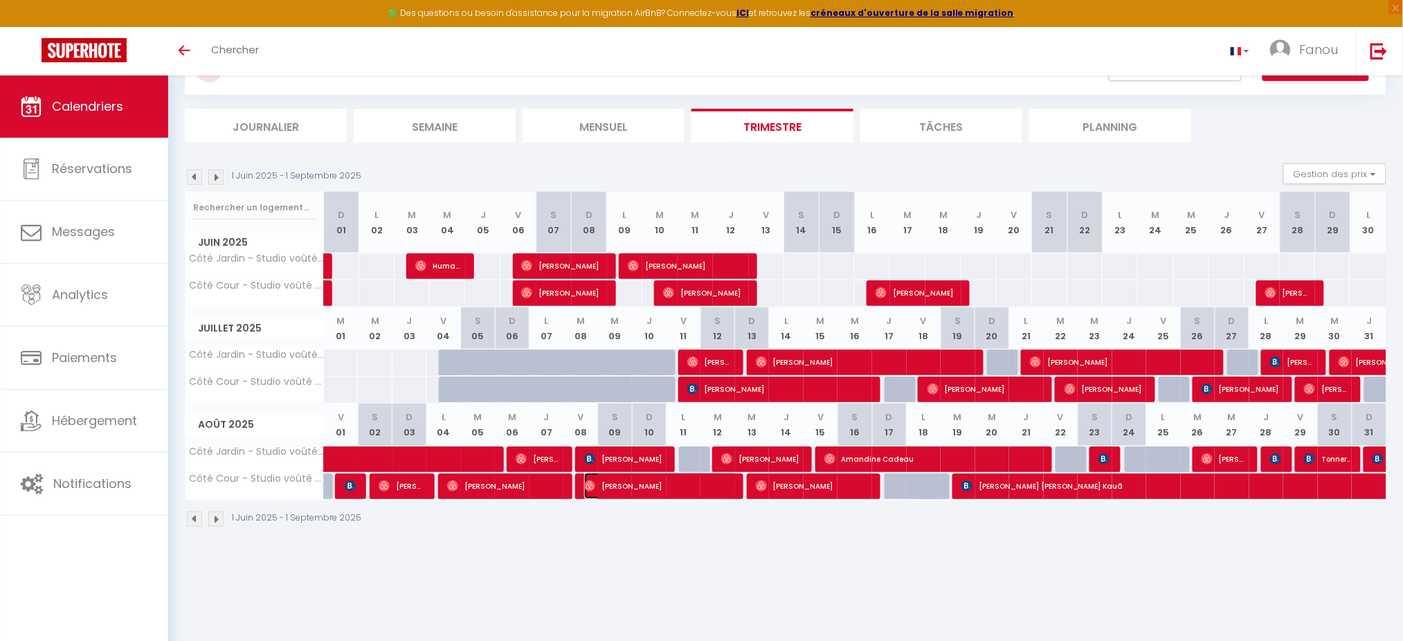
click at [590, 480] on img at bounding box center [589, 485] width 11 height 11
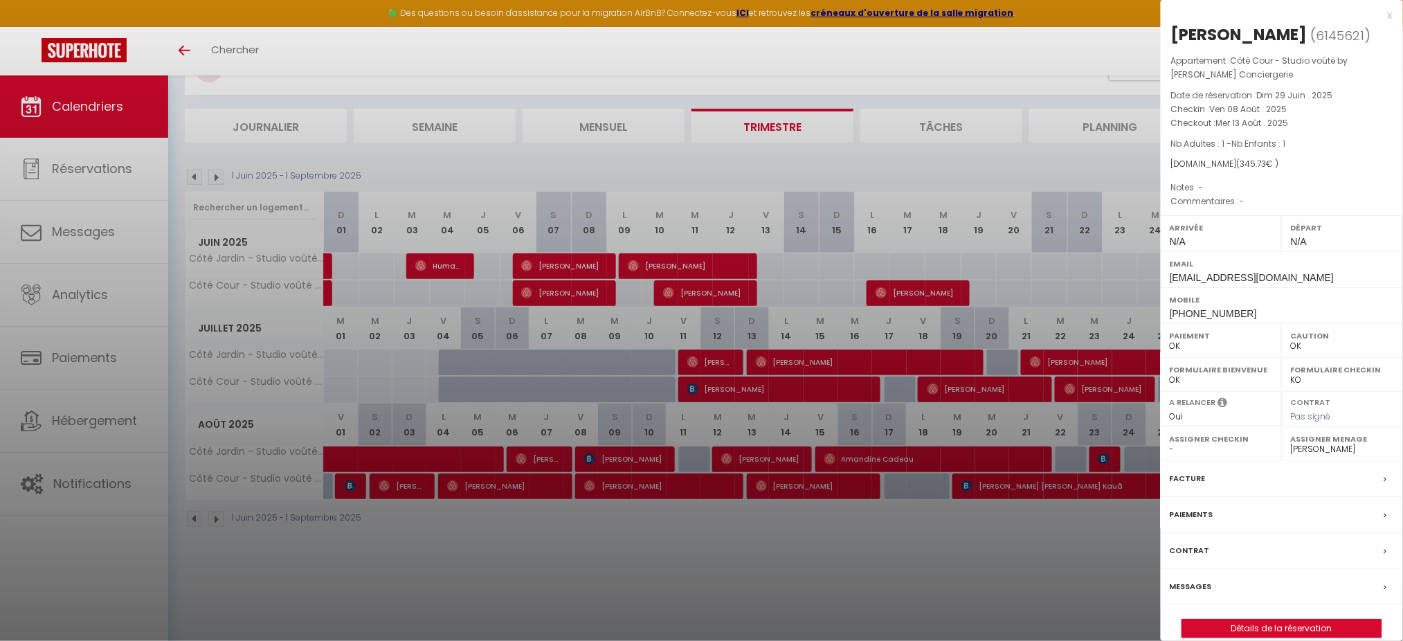
click at [758, 480] on div at bounding box center [701, 320] width 1403 height 641
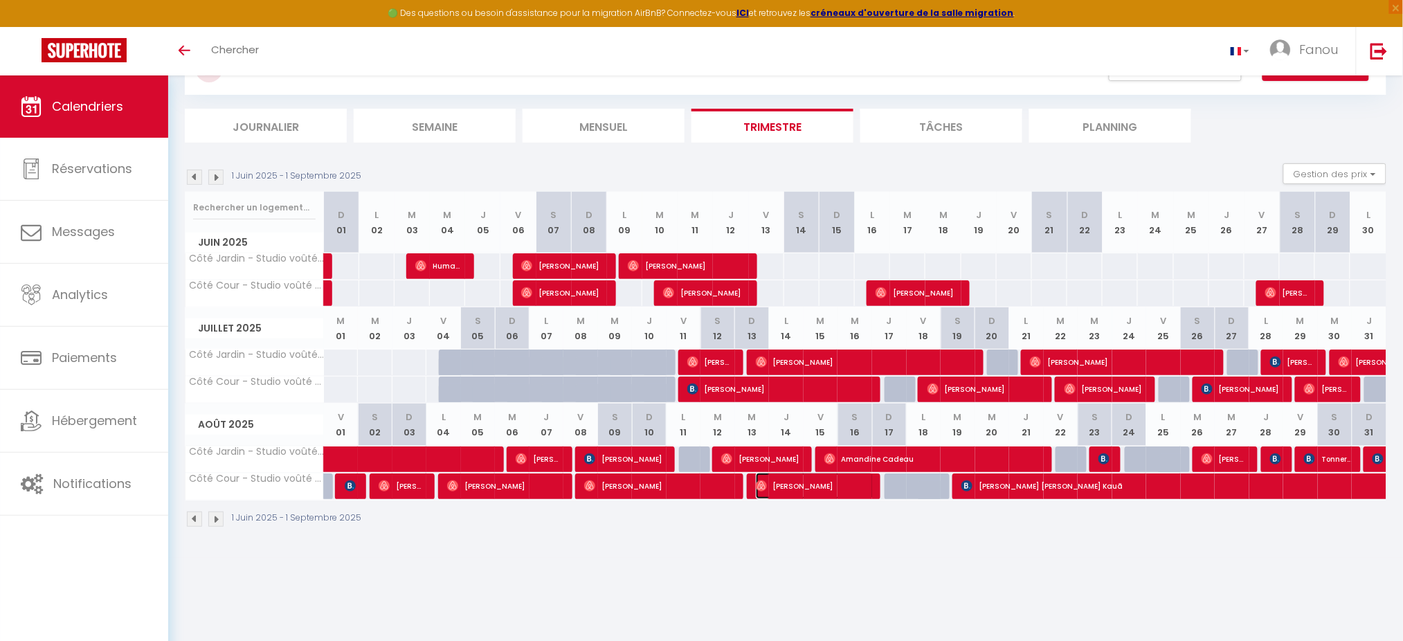
click at [758, 480] on img at bounding box center [761, 485] width 11 height 11
select select "1"
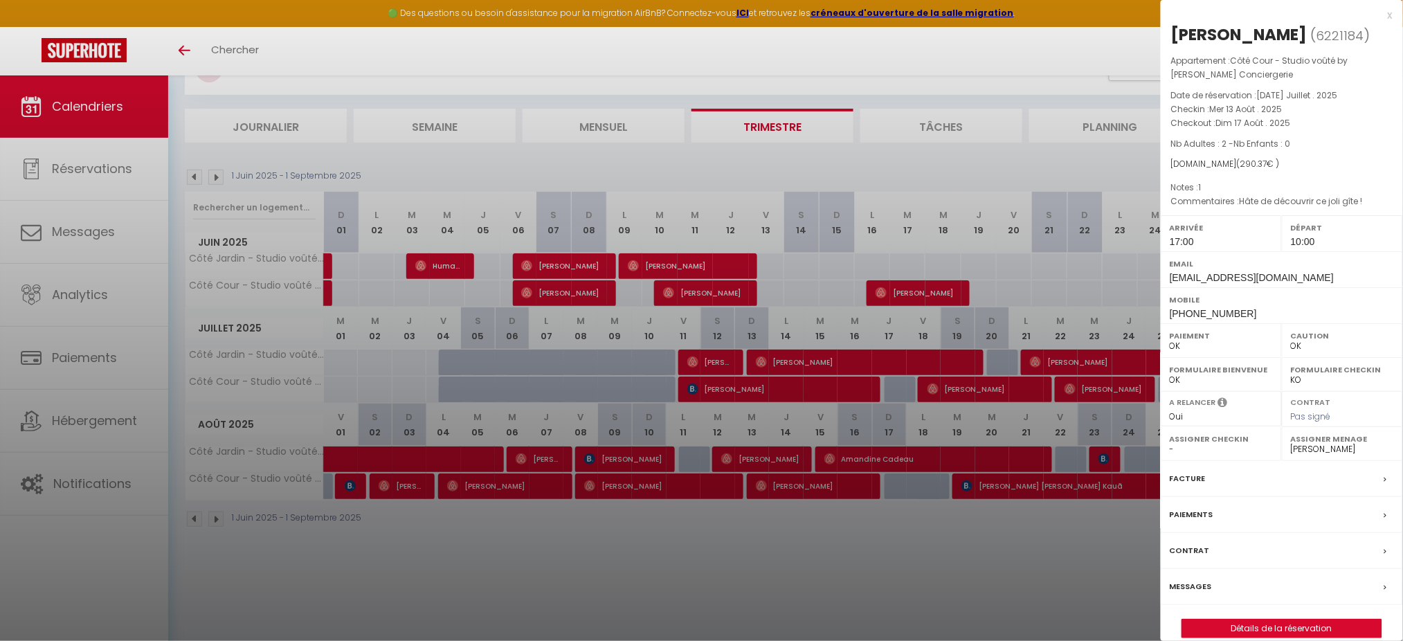
click at [984, 480] on div at bounding box center [701, 320] width 1403 height 641
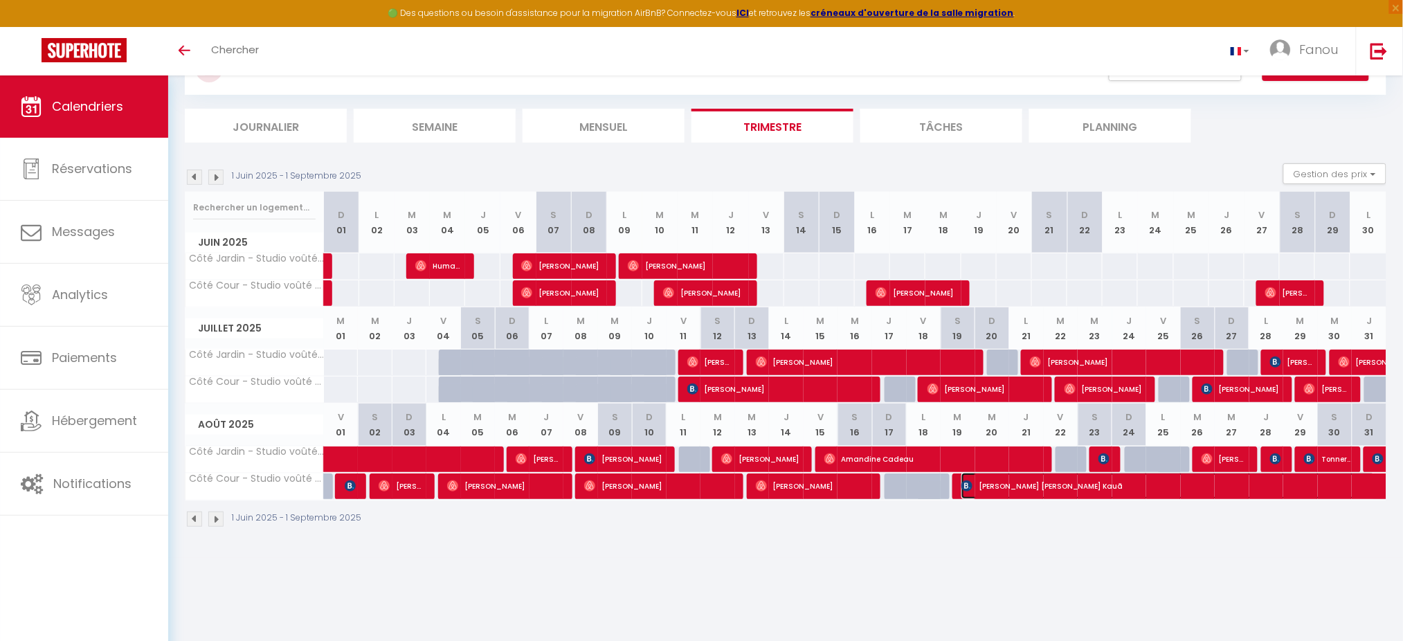
click at [984, 480] on span "[PERSON_NAME] [PERSON_NAME] Kauã" at bounding box center [1168, 486] width 414 height 26
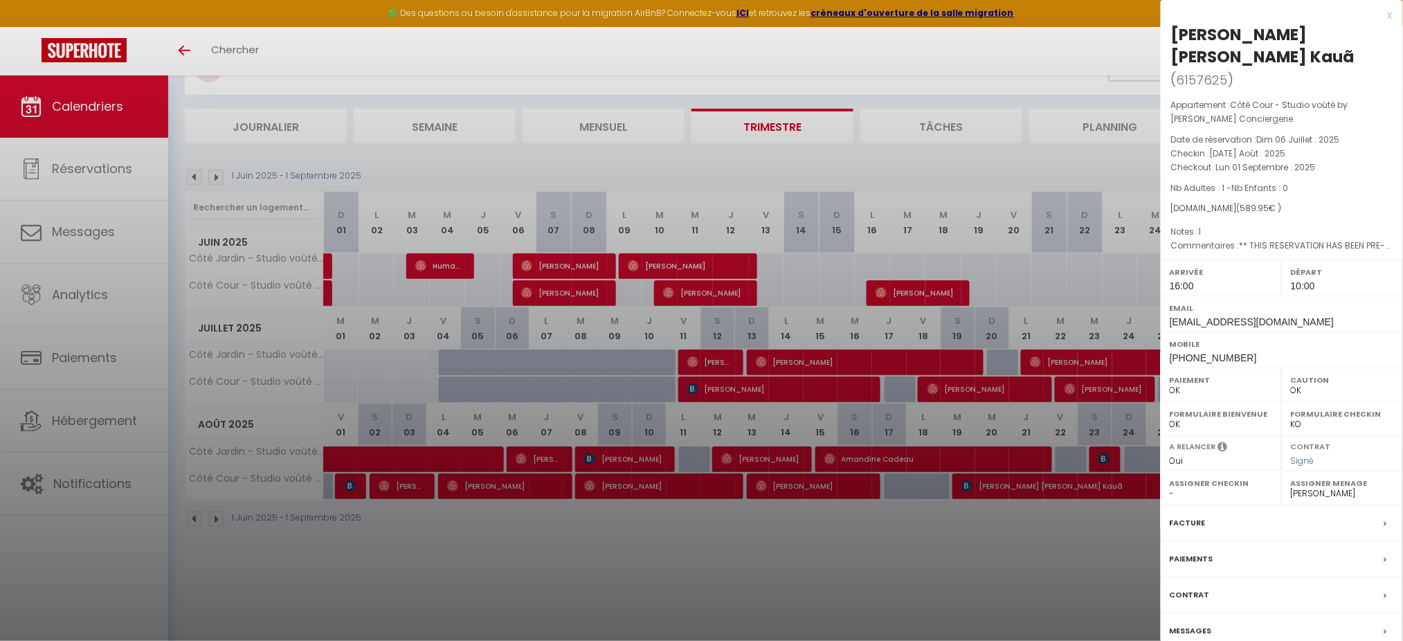
click at [1022, 480] on div at bounding box center [701, 320] width 1403 height 641
